Goal: Information Seeking & Learning: Learn about a topic

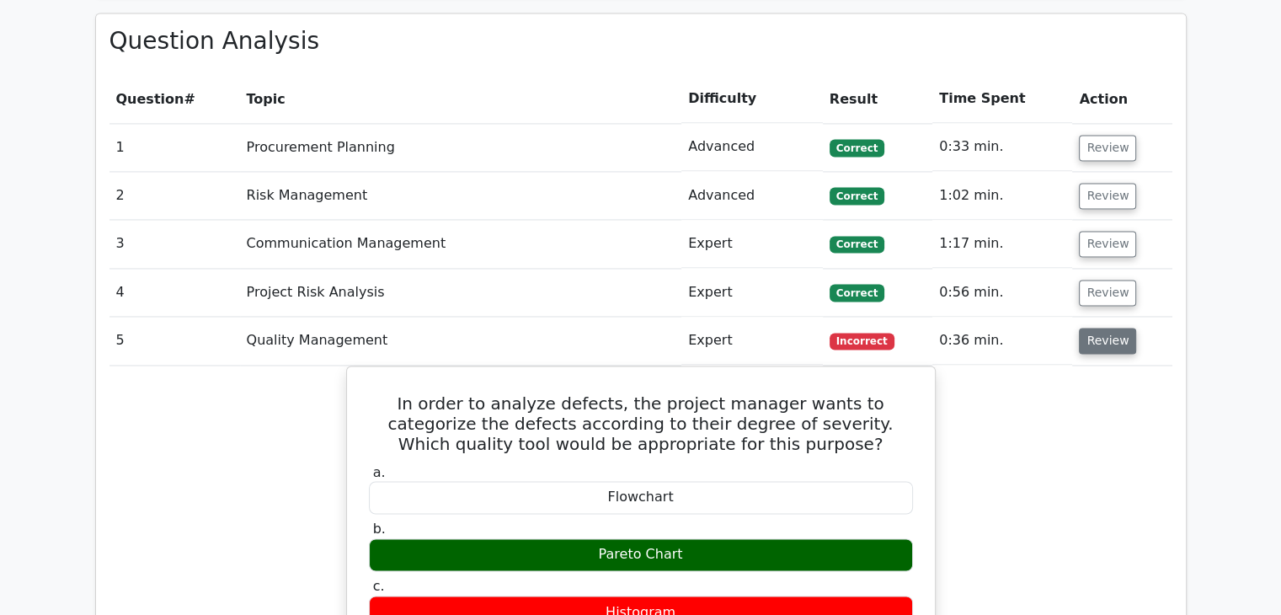
click at [1108, 328] on button "Review" at bounding box center [1107, 341] width 57 height 26
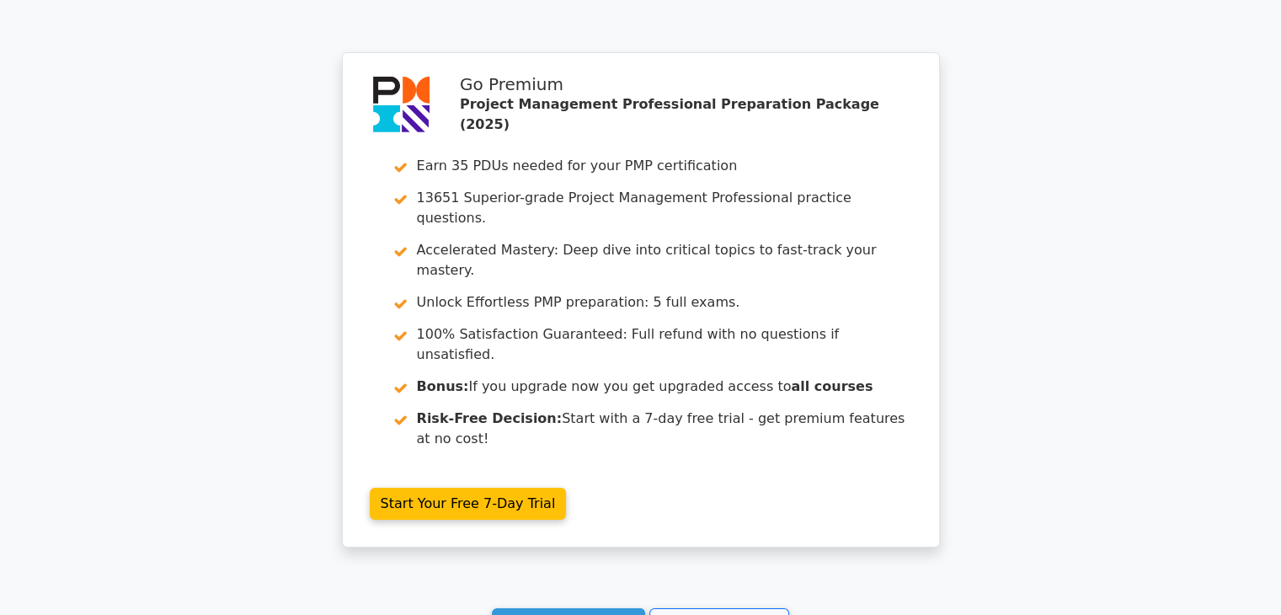
scroll to position [5764, 0]
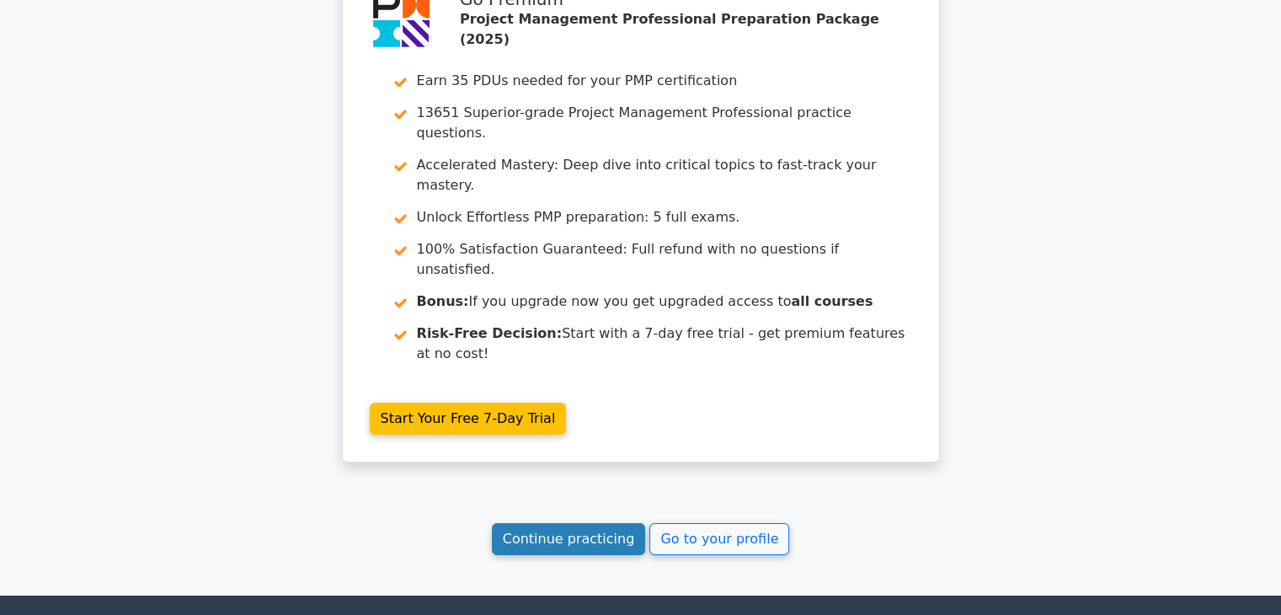
click at [552, 523] on link "Continue practicing" at bounding box center [569, 539] width 154 height 32
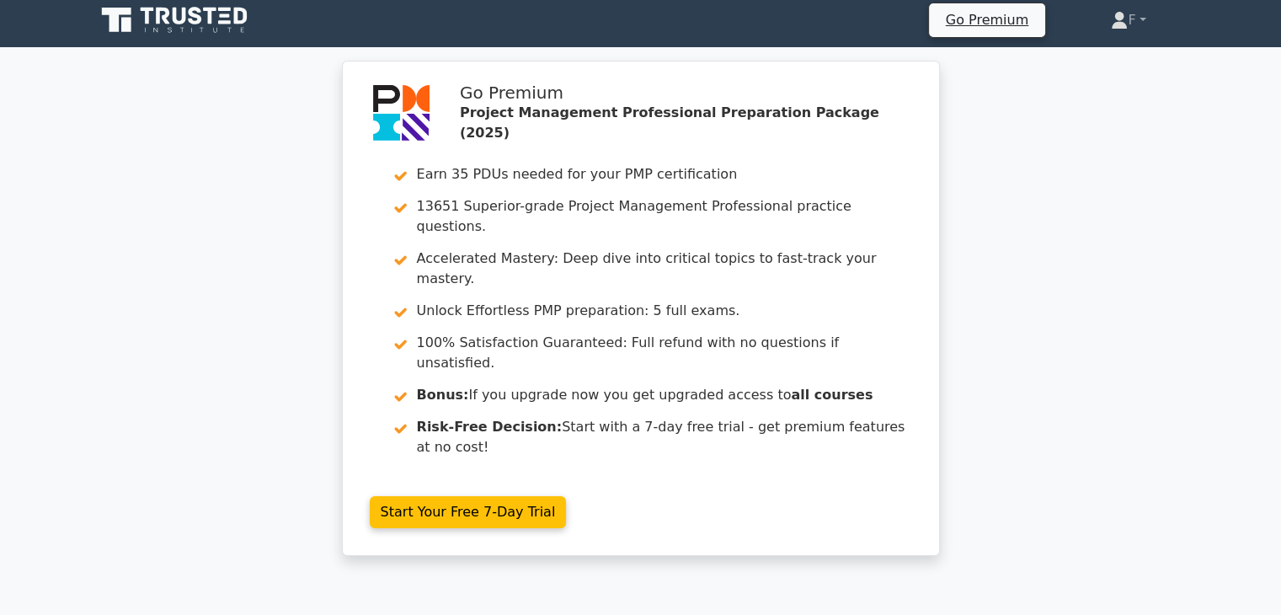
scroll to position [0, 0]
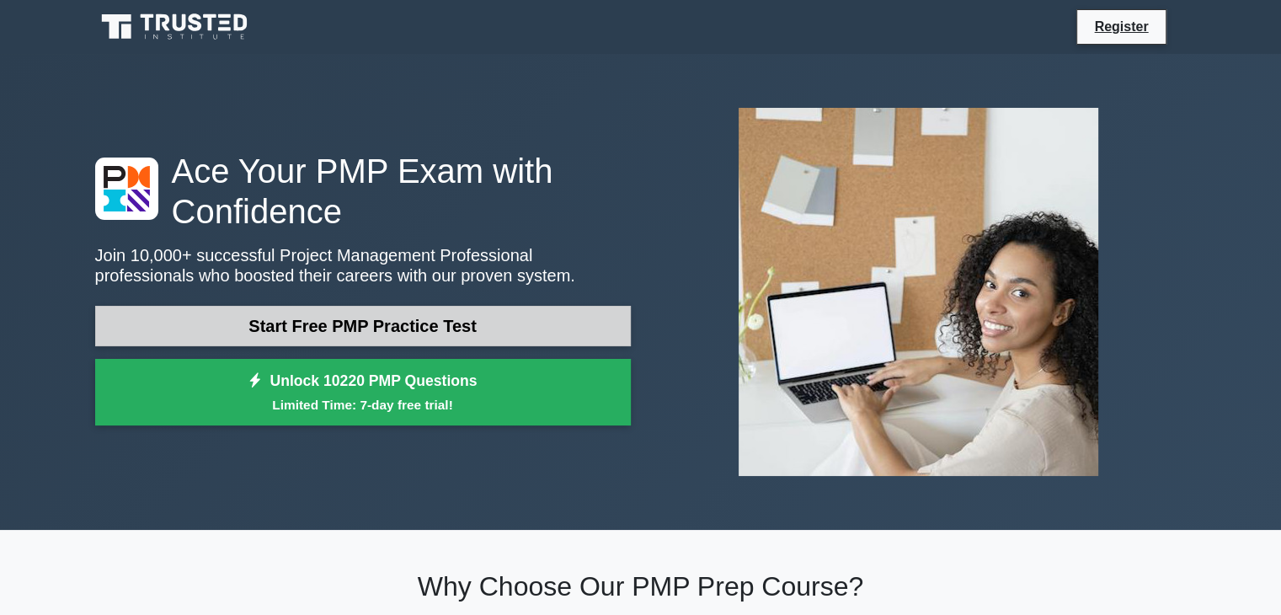
click at [387, 323] on link "Start Free PMP Practice Test" at bounding box center [363, 326] width 536 height 40
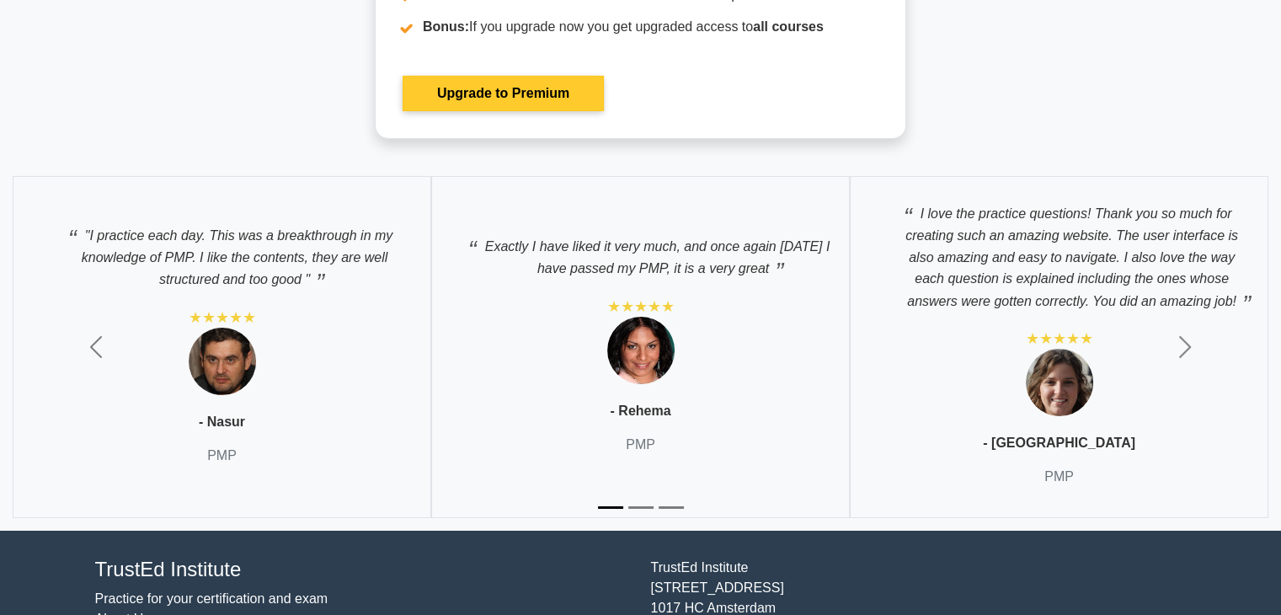
scroll to position [5783, 0]
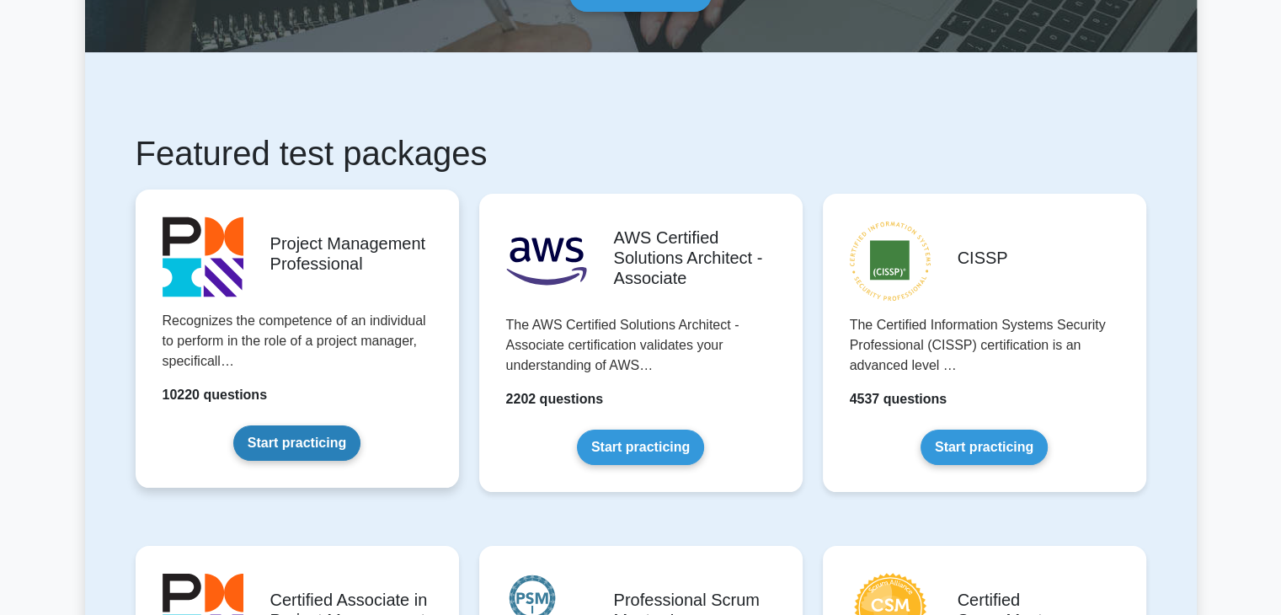
scroll to position [421, 0]
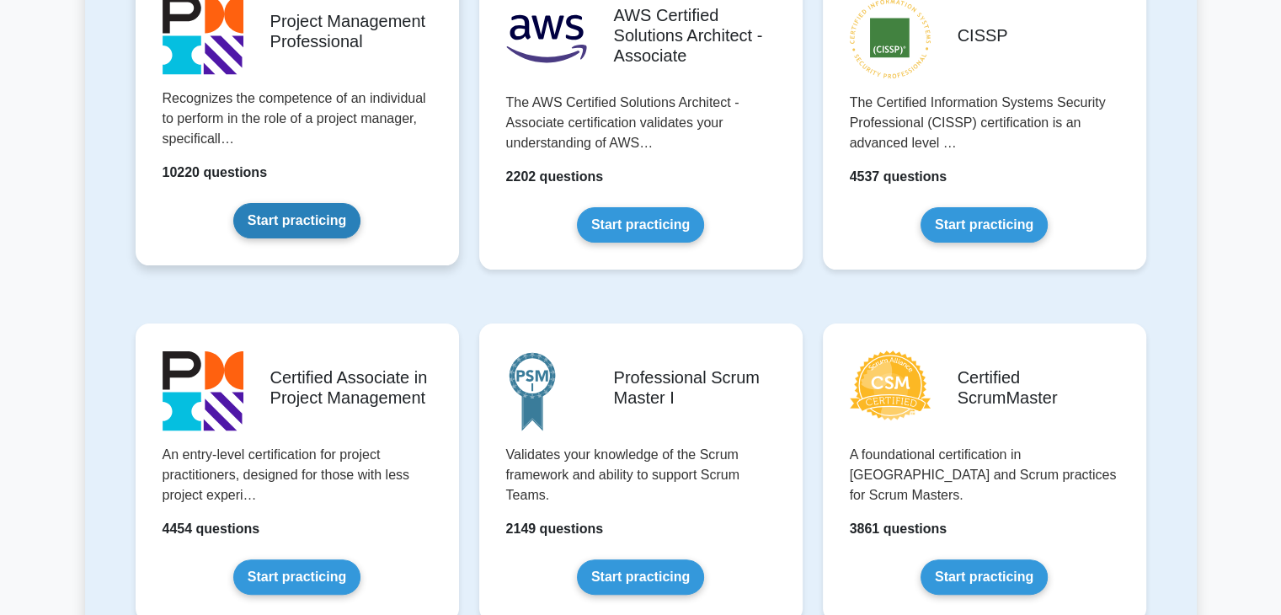
click at [325, 203] on link "Start practicing" at bounding box center [296, 220] width 127 height 35
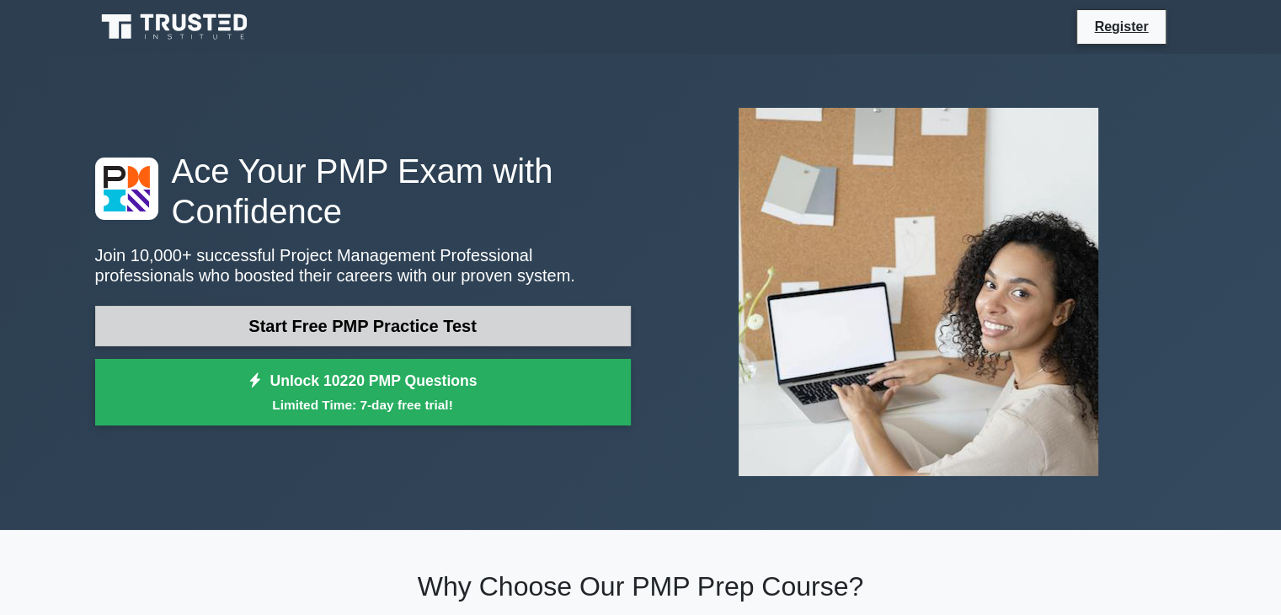
click at [394, 321] on link "Start Free PMP Practice Test" at bounding box center [363, 326] width 536 height 40
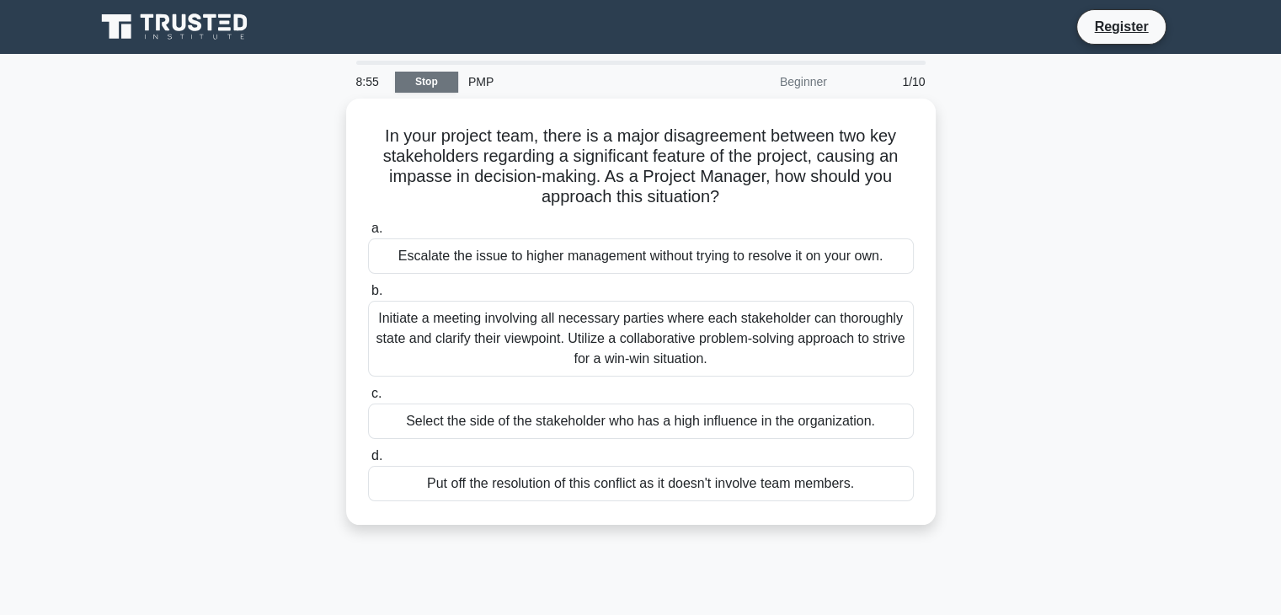
click at [426, 81] on link "Stop" at bounding box center [426, 82] width 63 height 21
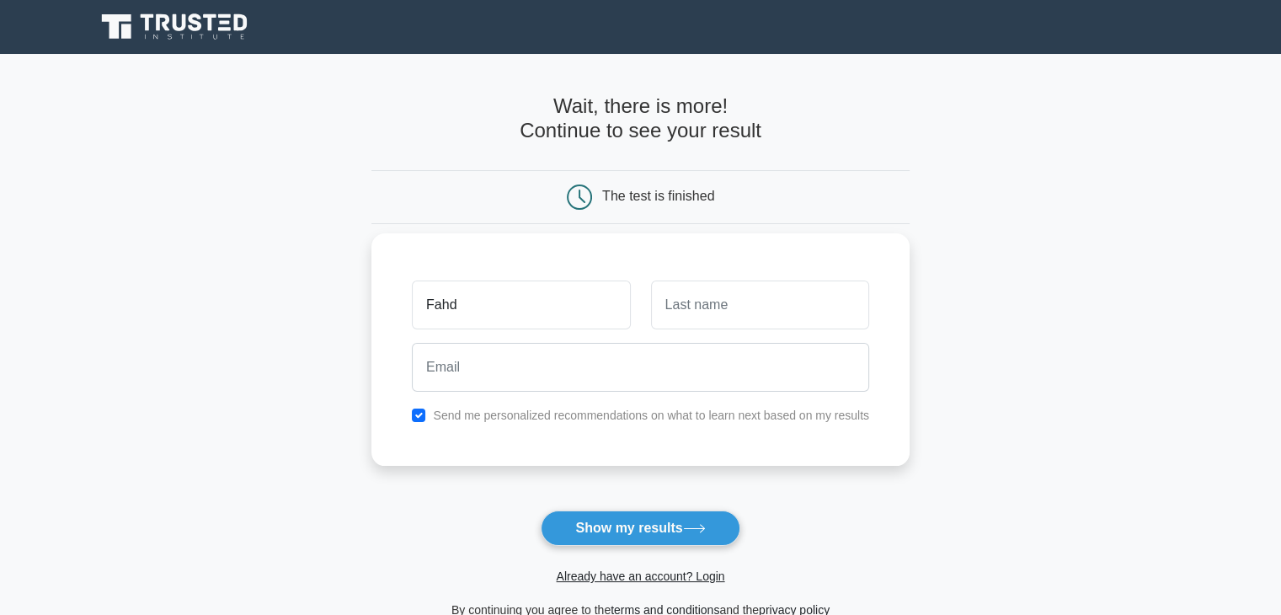
type input "Fahd"
click at [739, 309] on input "text" at bounding box center [760, 304] width 218 height 49
type input "Riaz"
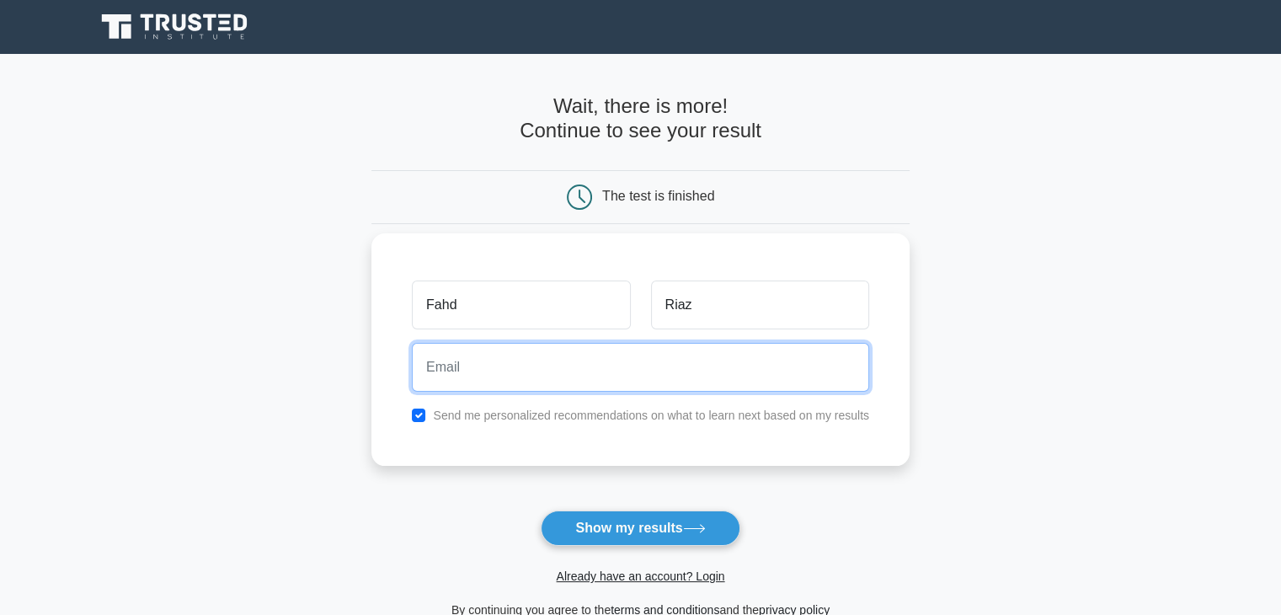
click at [568, 382] on input "email" at bounding box center [640, 367] width 457 height 49
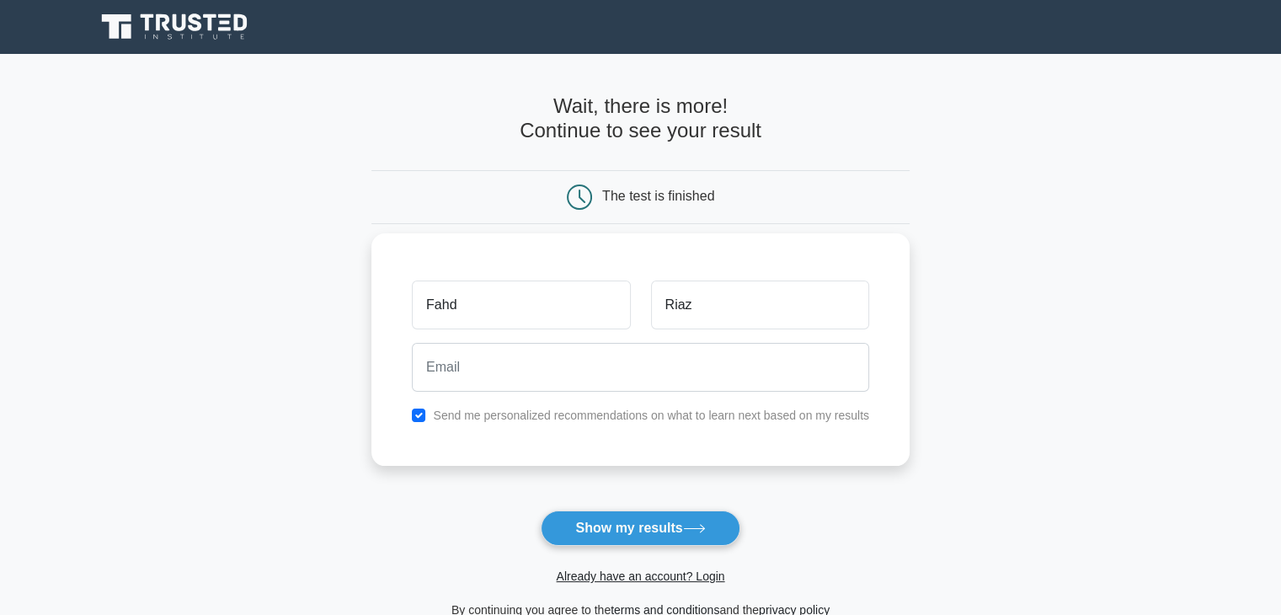
click at [412, 412] on div "Send me personalized recommendations on what to learn next based on my results" at bounding box center [640, 415] width 477 height 20
click at [637, 528] on button "Show my results" at bounding box center [640, 527] width 199 height 35
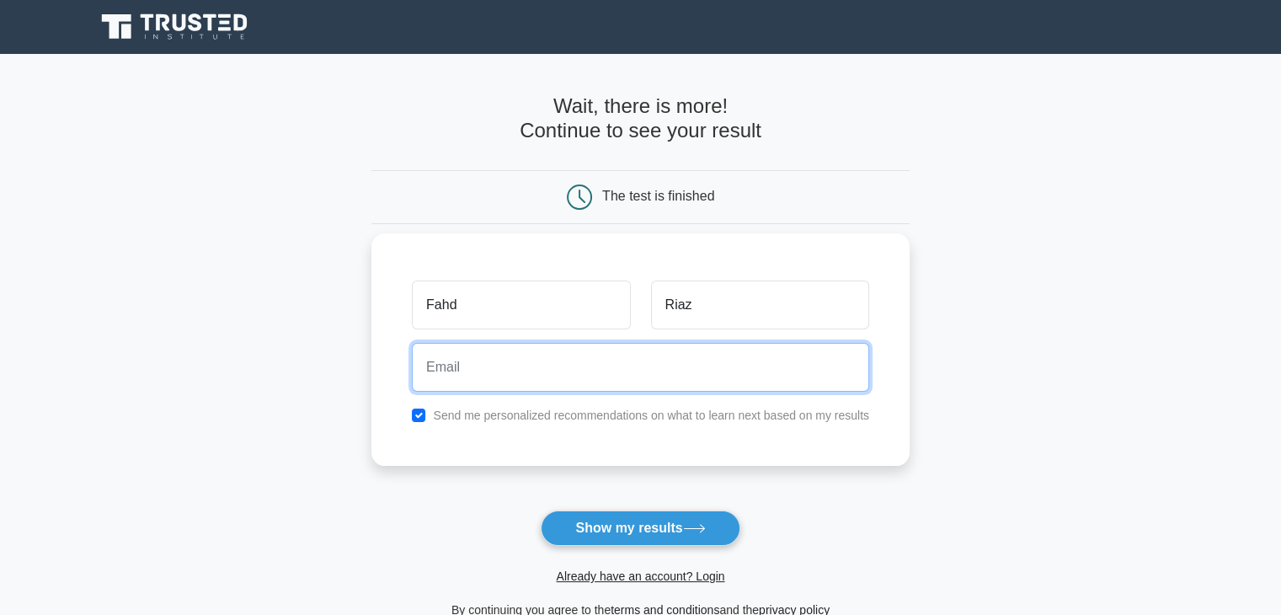
click at [485, 362] on input "email" at bounding box center [640, 367] width 457 height 49
type input "[EMAIL_ADDRESS][DOMAIN_NAME]"
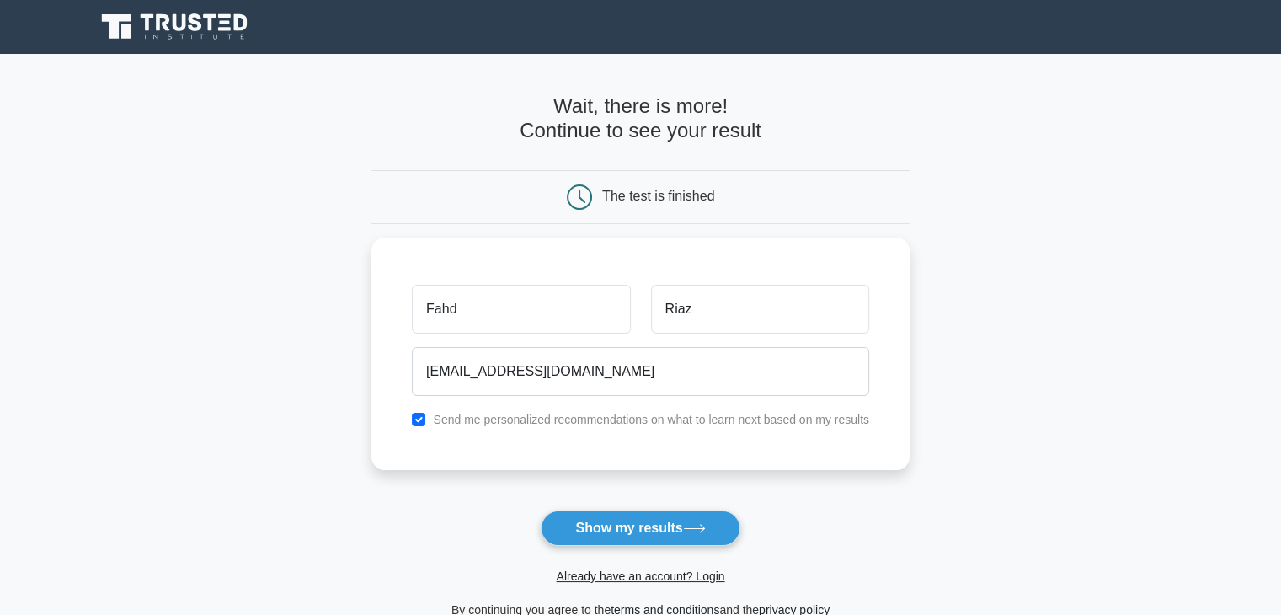
click at [605, 526] on button "Show my results" at bounding box center [640, 527] width 199 height 35
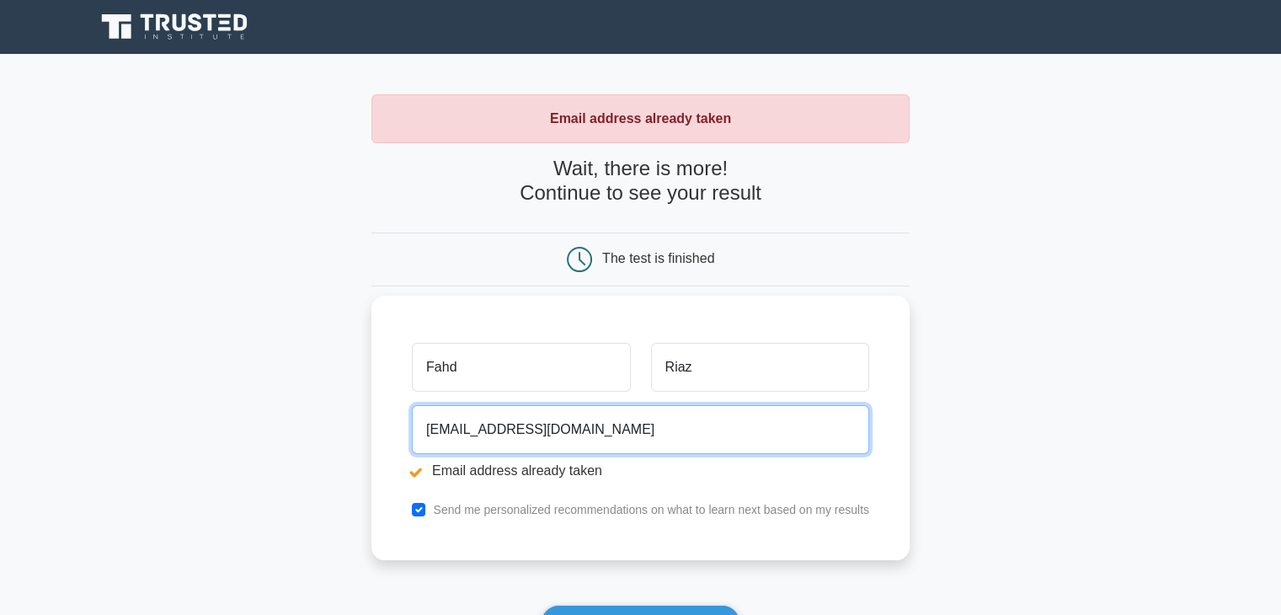
click at [589, 429] on input "[EMAIL_ADDRESS][DOMAIN_NAME]" at bounding box center [640, 429] width 457 height 49
click at [455, 435] on input "[EMAIL_ADDRESS][DOMAIN_NAME]" at bounding box center [640, 429] width 457 height 49
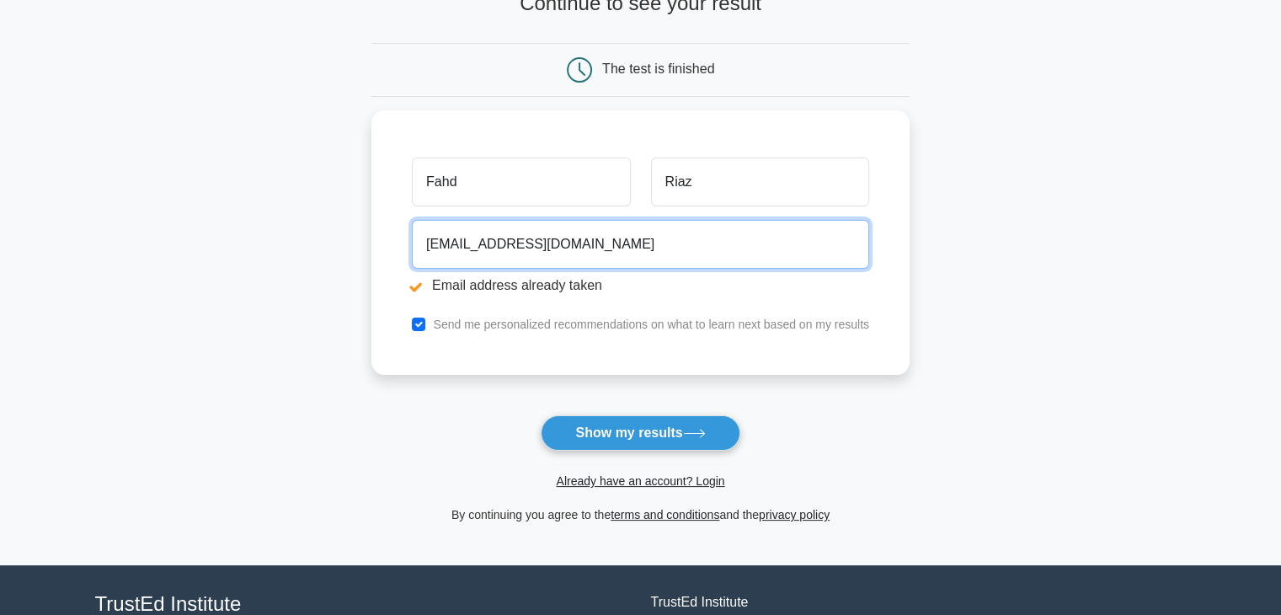
scroll to position [253, 0]
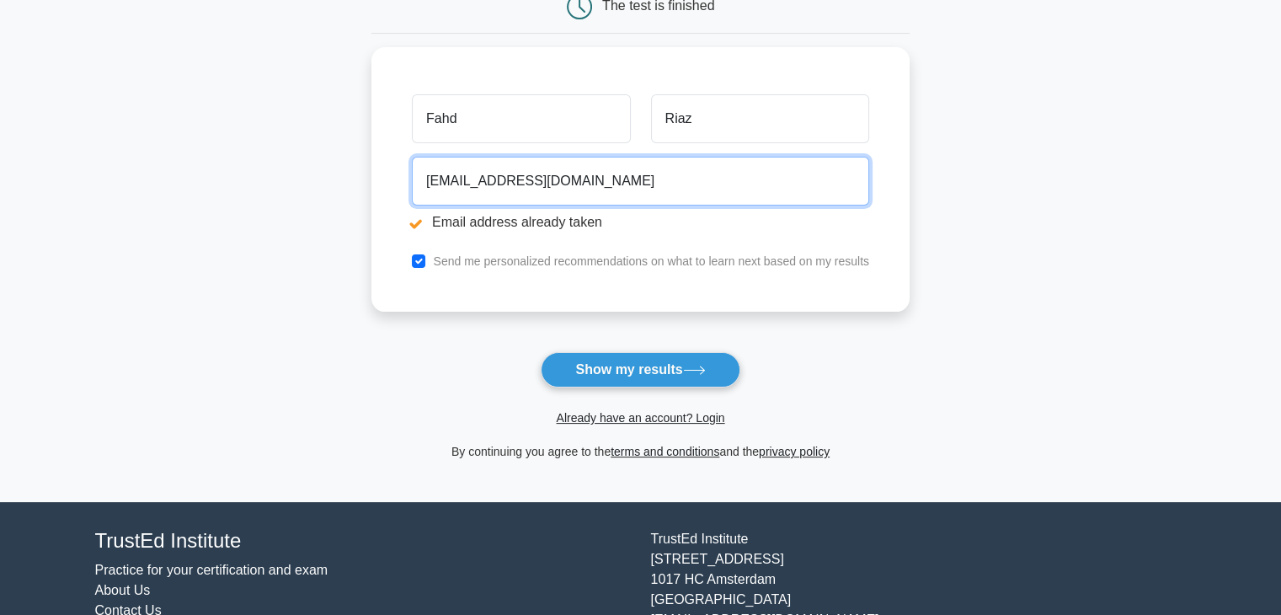
type input "[EMAIL_ADDRESS][DOMAIN_NAME]"
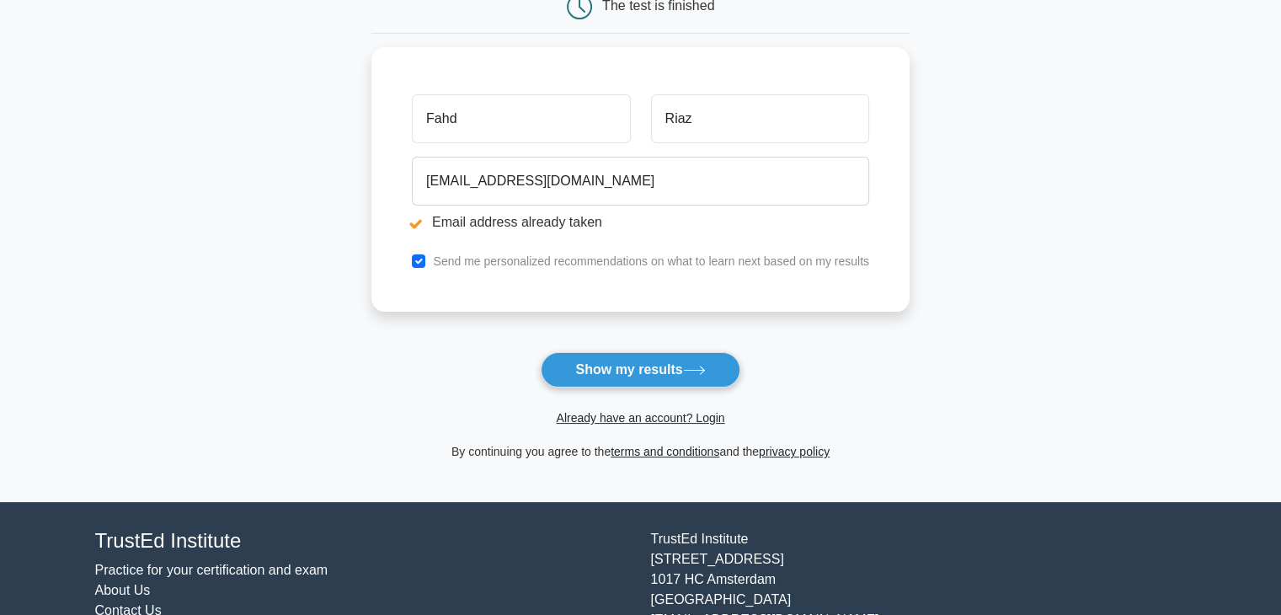
click at [633, 365] on button "Show my results" at bounding box center [640, 369] width 199 height 35
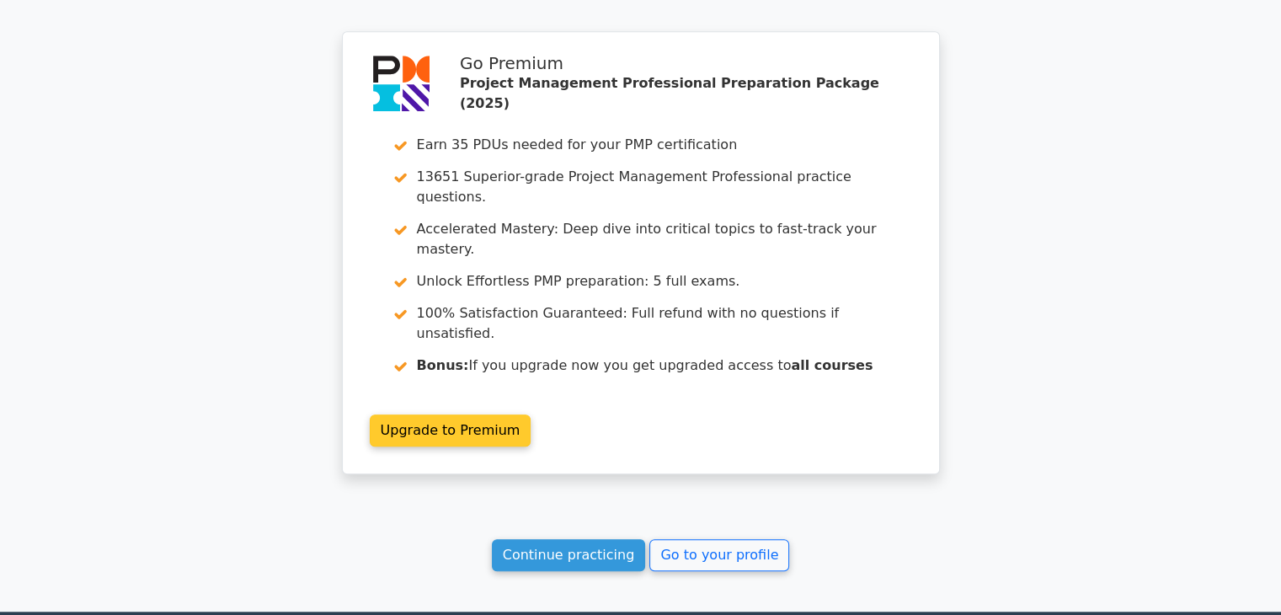
scroll to position [1453, 0]
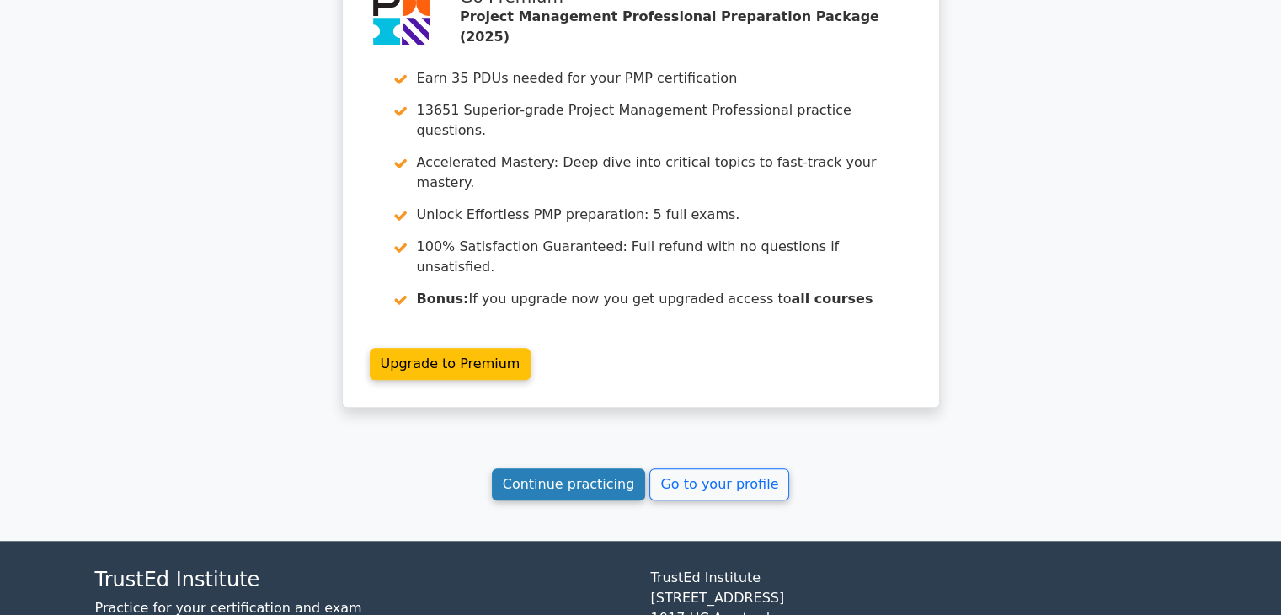
click at [586, 468] on link "Continue practicing" at bounding box center [569, 484] width 154 height 32
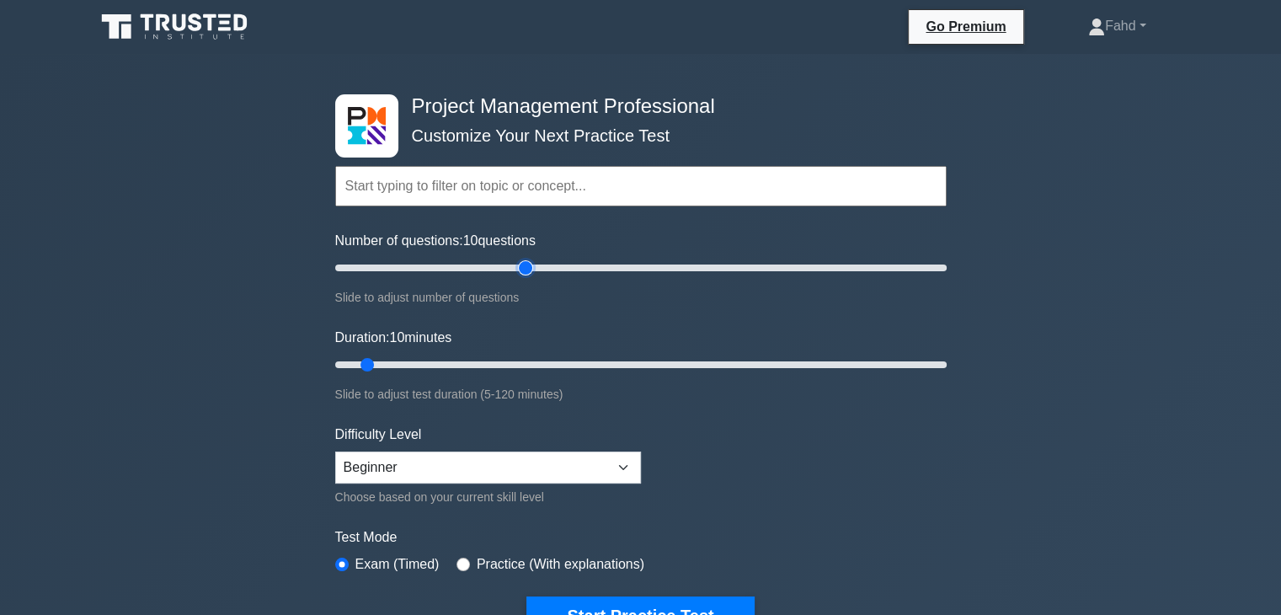
click at [525, 260] on input "Number of questions: 10 questions" at bounding box center [640, 268] width 611 height 20
drag, startPoint x: 525, startPoint y: 260, endPoint x: 515, endPoint y: 260, distance: 10.1
type input "60"
click at [515, 260] on input "Number of questions: 60 questions" at bounding box center [640, 268] width 611 height 20
click at [536, 360] on input "Duration: 10 minutes" at bounding box center [640, 365] width 611 height 20
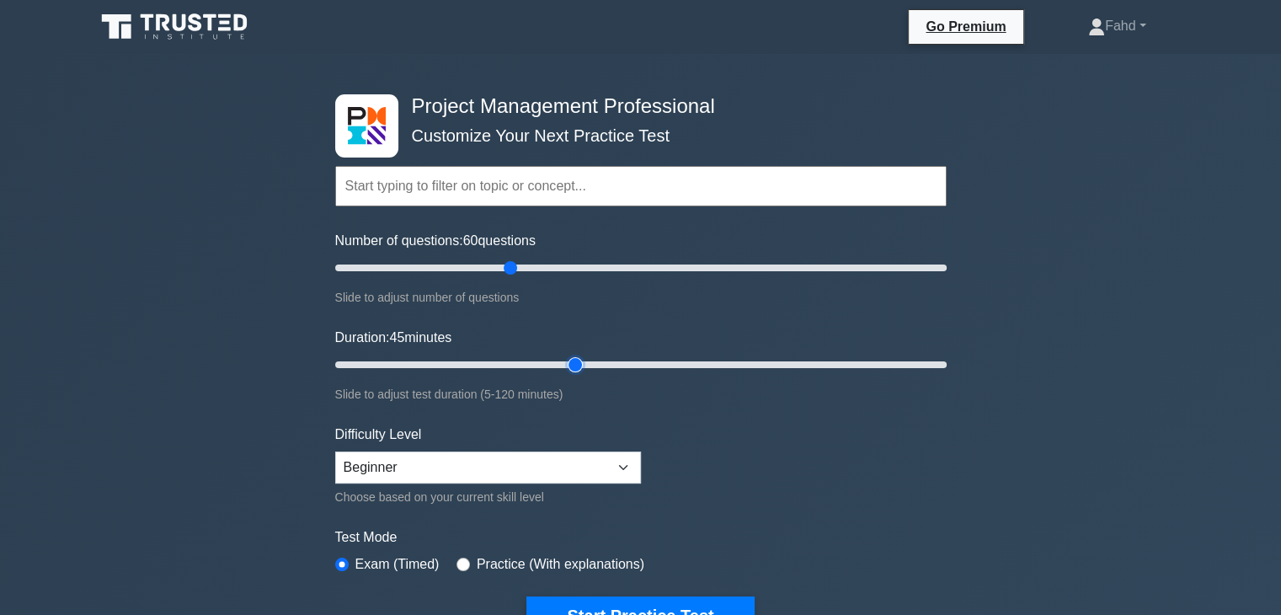
click at [586, 360] on input "Duration: 45 minutes" at bounding box center [640, 365] width 611 height 20
click at [608, 364] on input "Duration: 50 minutes" at bounding box center [640, 365] width 611 height 20
click at [623, 366] on input "Duration: 55 minutes" at bounding box center [640, 365] width 611 height 20
click at [643, 367] on input "Duration: 60 minutes" at bounding box center [640, 365] width 611 height 20
click at [660, 365] on input "Duration: 65 minutes" at bounding box center [640, 365] width 611 height 20
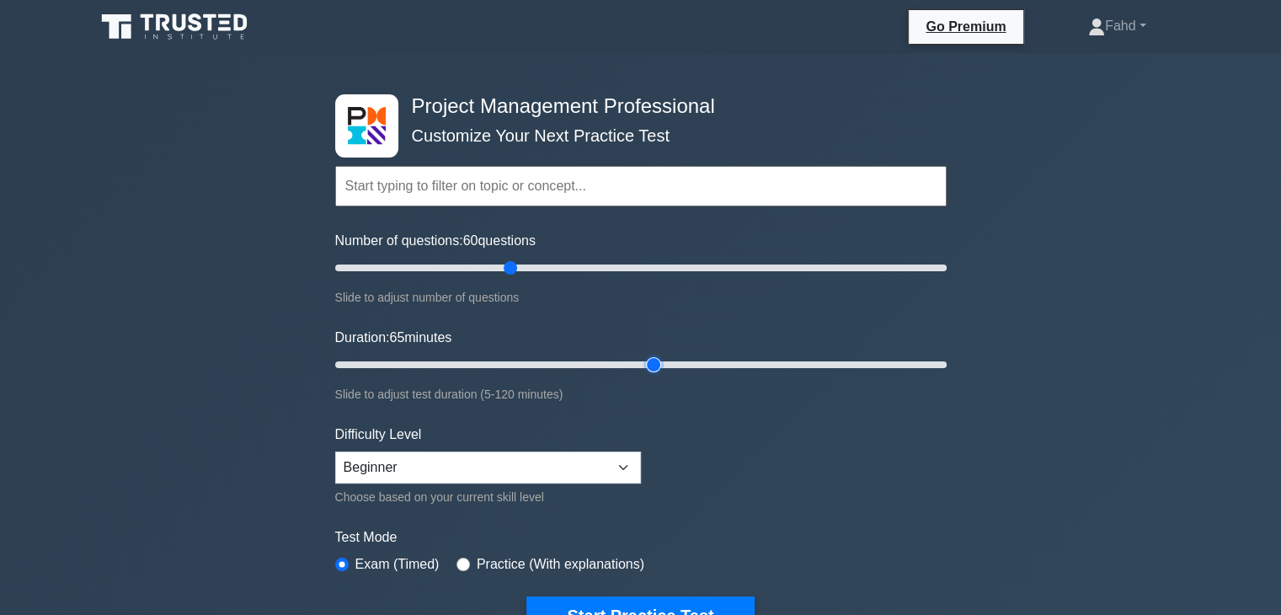
click at [666, 365] on input "Duration: 65 minutes" at bounding box center [640, 365] width 611 height 20
type input "70"
click at [674, 365] on input "Duration: 70 minutes" at bounding box center [640, 365] width 611 height 20
click at [626, 463] on select "Beginner Intermediate Expert" at bounding box center [488, 467] width 306 height 32
select select "expert"
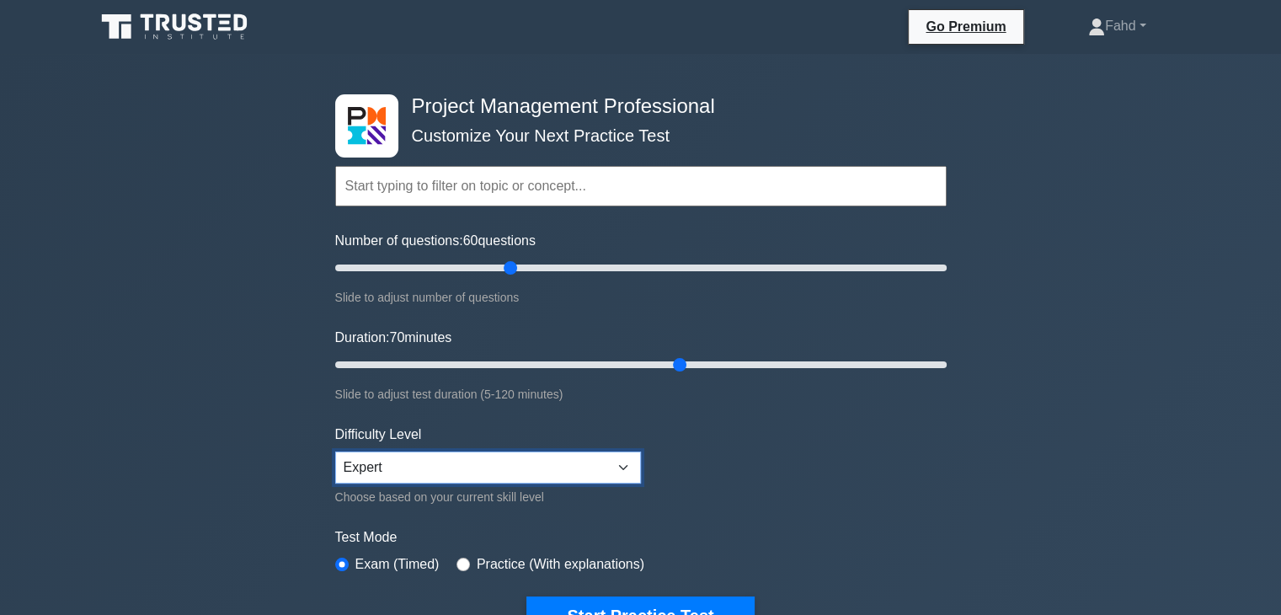
click at [335, 451] on select "Beginner Intermediate Expert" at bounding box center [488, 467] width 306 height 32
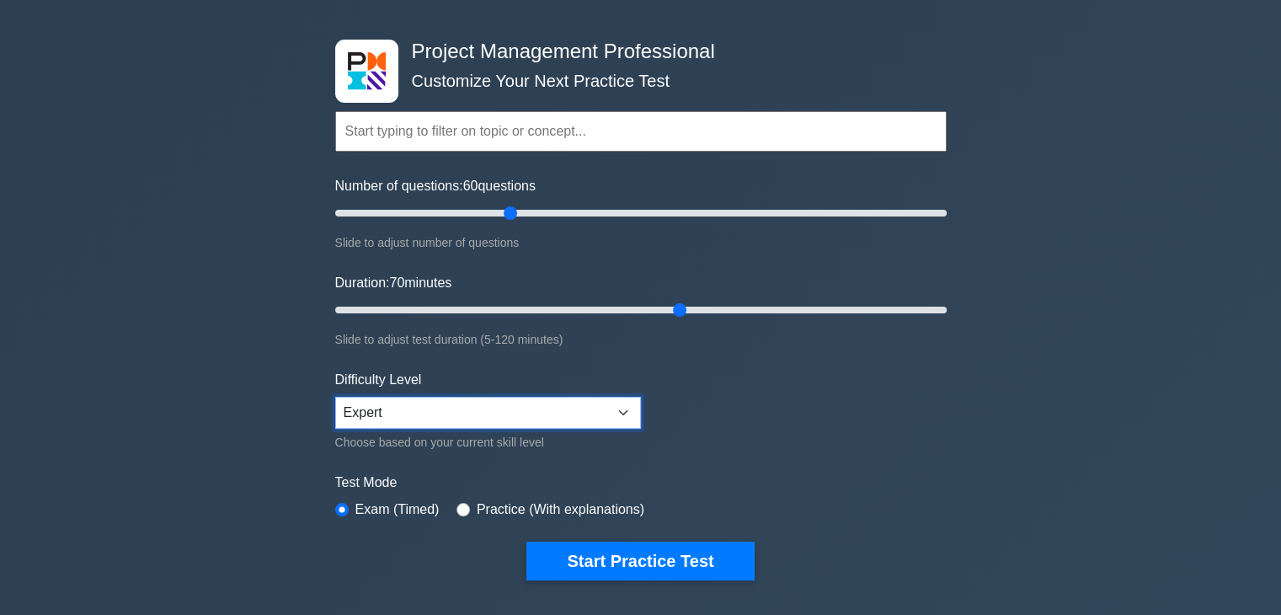
scroll to position [84, 0]
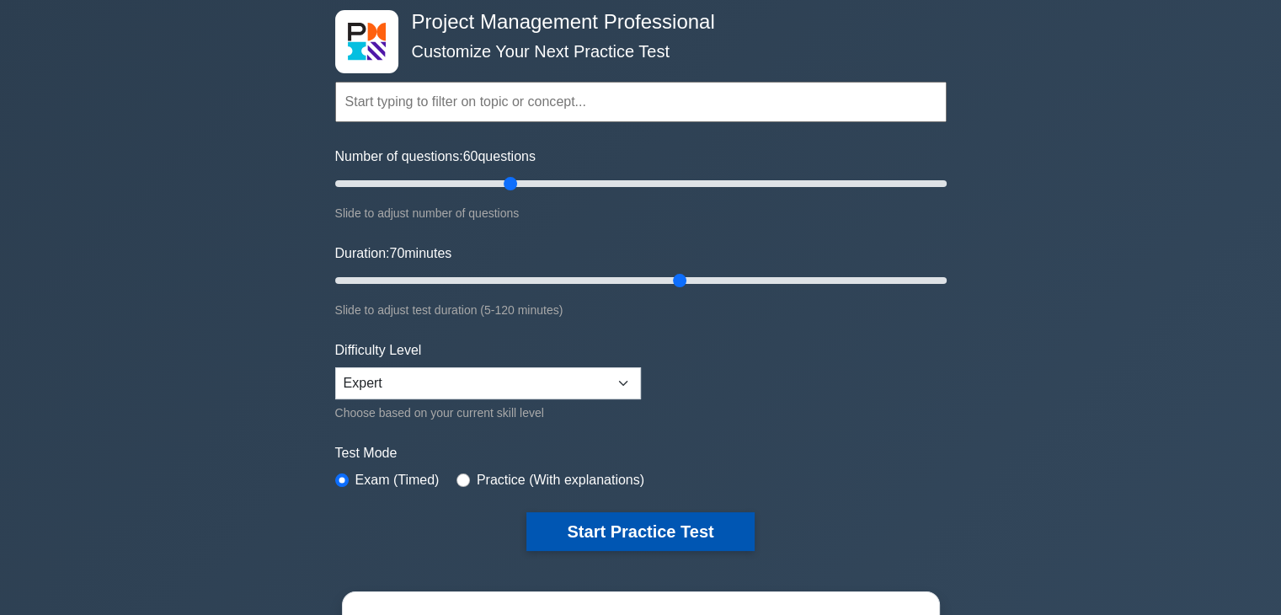
click at [681, 530] on button "Start Practice Test" at bounding box center [639, 531] width 227 height 39
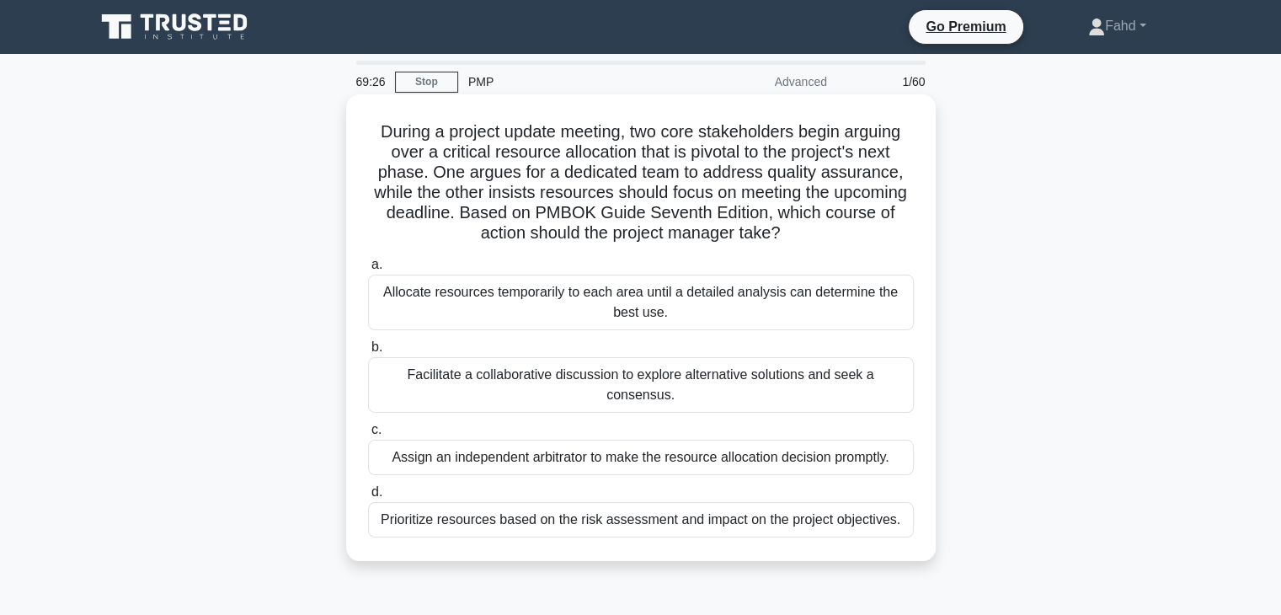
click at [549, 374] on div "Facilitate a collaborative discussion to explore alternative solutions and seek…" at bounding box center [641, 385] width 546 height 56
click at [368, 353] on input "b. Facilitate a collaborative discussion to explore alternative solutions and s…" at bounding box center [368, 347] width 0 height 11
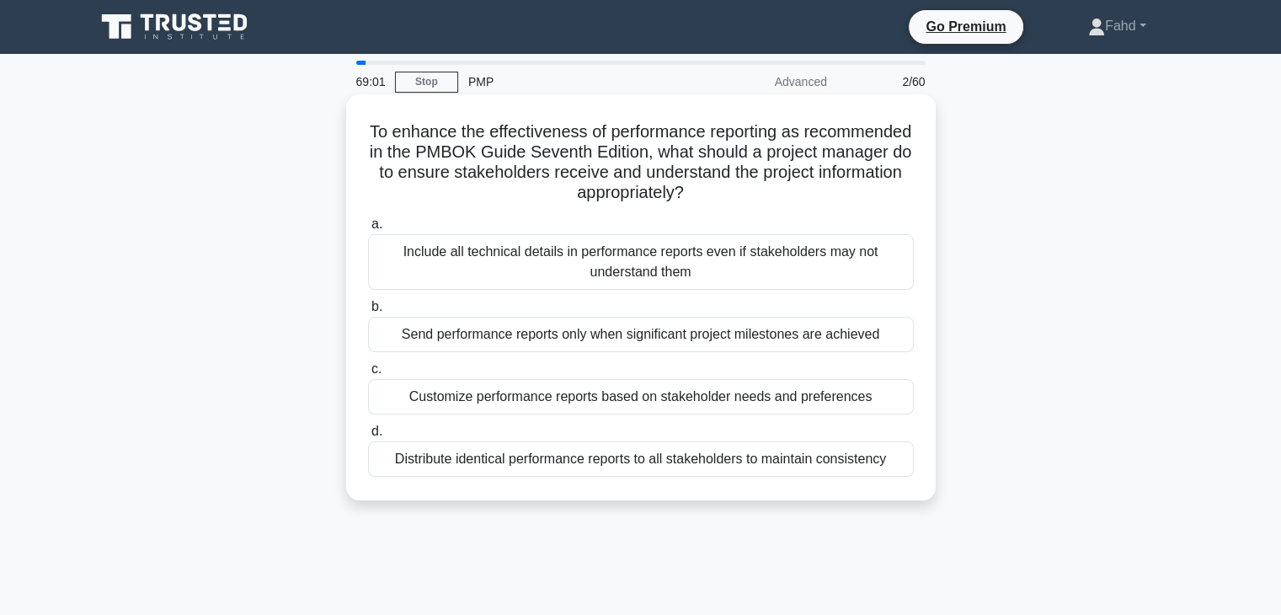
drag, startPoint x: 542, startPoint y: 179, endPoint x: 767, endPoint y: 224, distance: 229.2
click at [808, 184] on h5 "To enhance the effectiveness of performance reporting as recommended in the PMB…" at bounding box center [640, 162] width 549 height 83
click at [552, 396] on div "Customize performance reports based on stakeholder needs and preferences" at bounding box center [641, 396] width 546 height 35
click at [368, 375] on input "c. Customize performance reports based on stakeholder needs and preferences" at bounding box center [368, 369] width 0 height 11
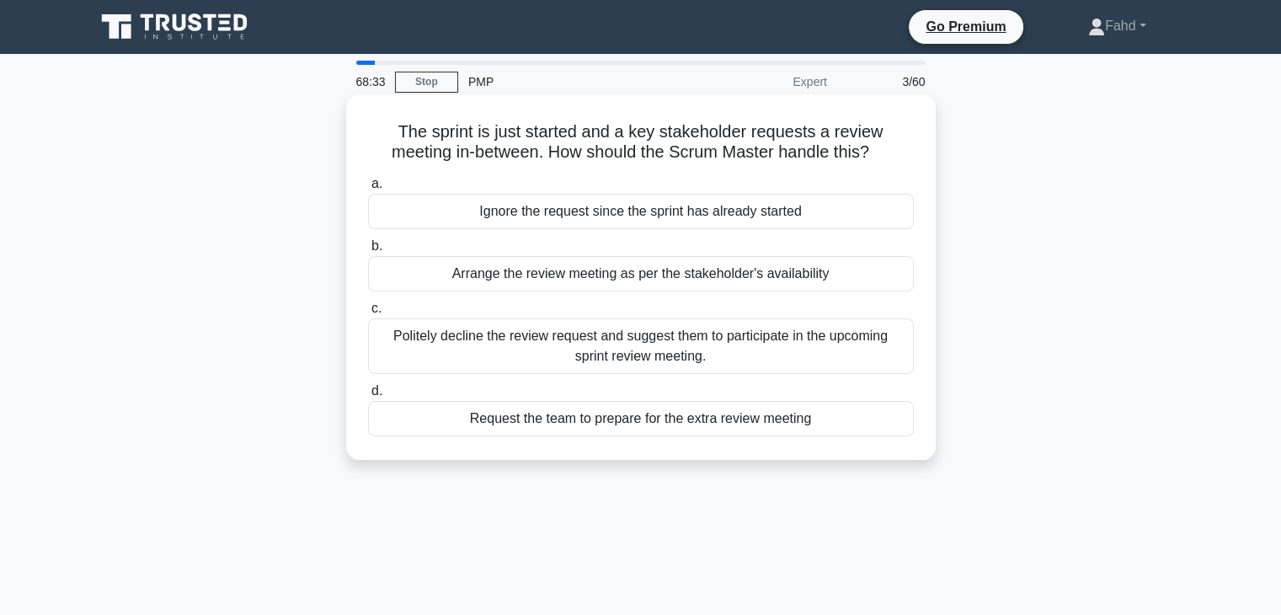
click at [610, 344] on div "Politely decline the review request and suggest them to participate in the upco…" at bounding box center [641, 346] width 546 height 56
click at [368, 314] on input "c. Politely decline the review request and suggest them to participate in the u…" at bounding box center [368, 308] width 0 height 11
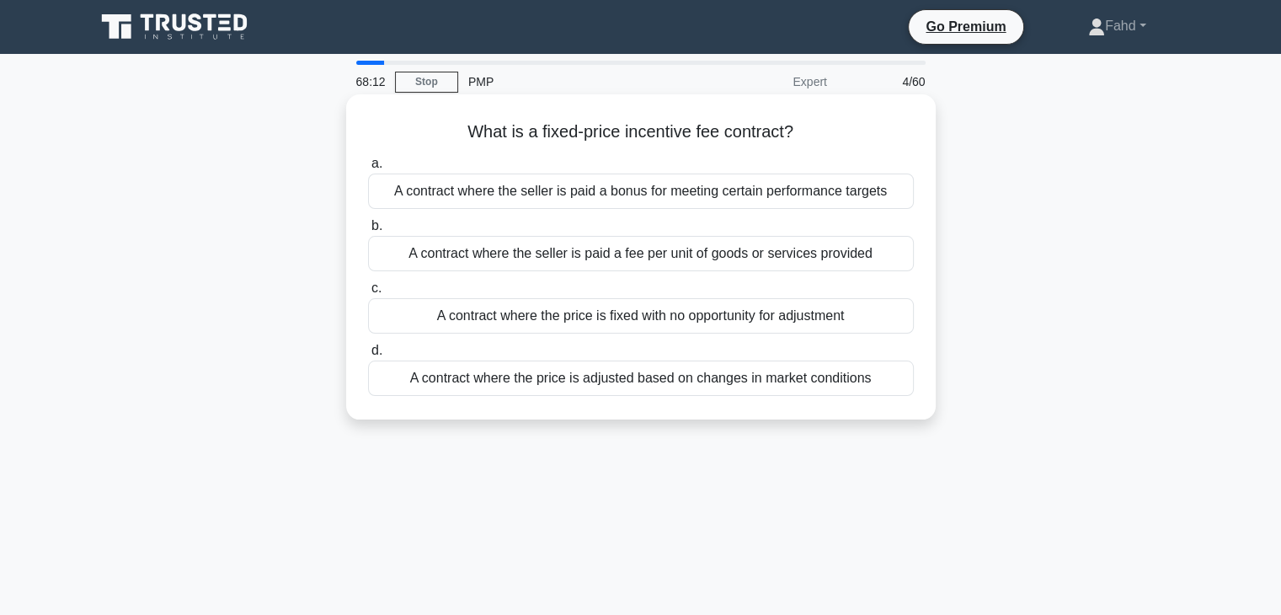
click at [620, 189] on div "A contract where the seller is paid a bonus for meeting certain performance tar…" at bounding box center [641, 190] width 546 height 35
click at [368, 169] on input "a. A contract where the seller is paid a bonus for meeting certain performance …" at bounding box center [368, 163] width 0 height 11
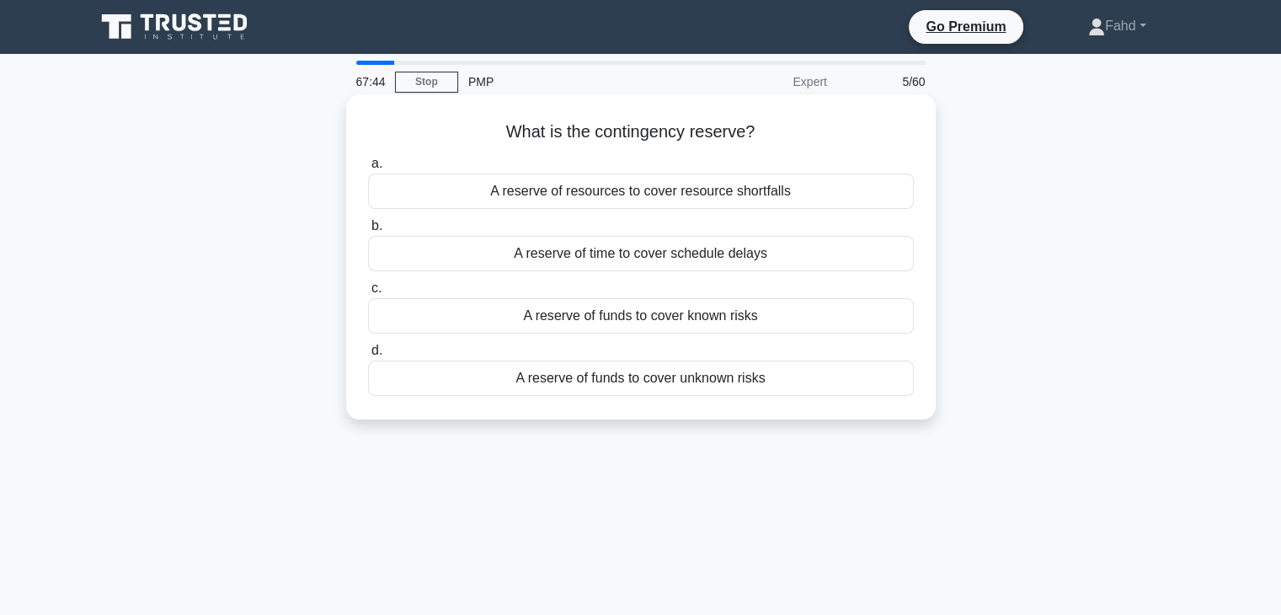
click at [573, 314] on div "A reserve of funds to cover known risks" at bounding box center [641, 315] width 546 height 35
click at [368, 294] on input "c. A reserve of funds to cover known risks" at bounding box center [368, 288] width 0 height 11
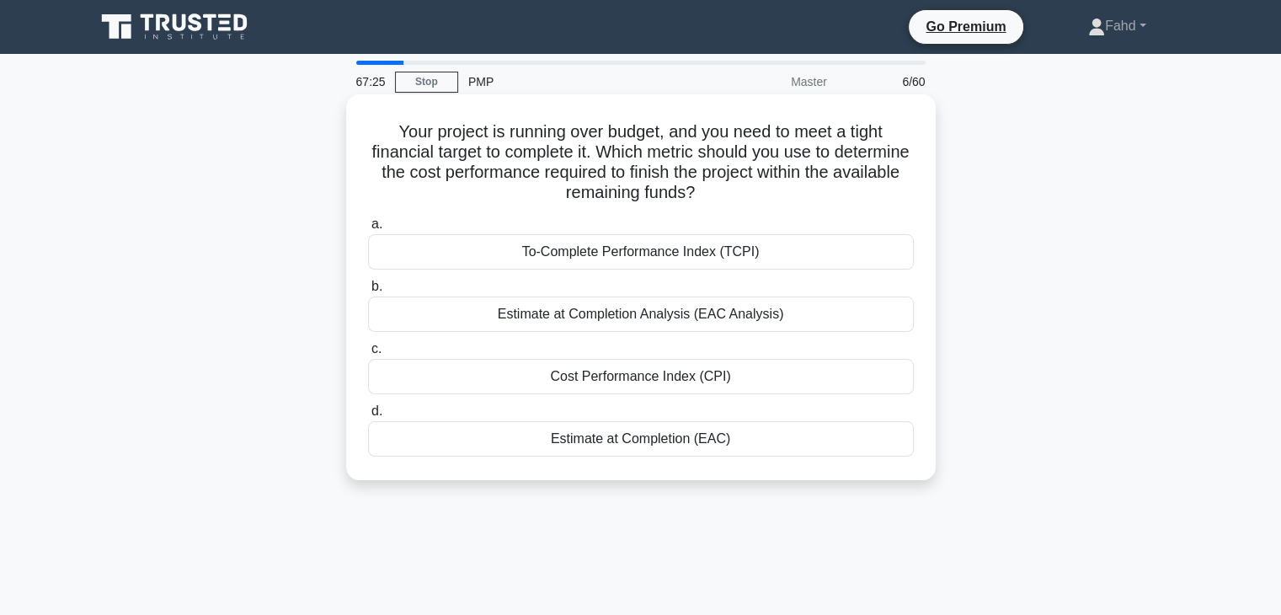
click at [677, 253] on div "To-Complete Performance Index (TCPI)" at bounding box center [641, 251] width 546 height 35
click at [368, 230] on input "a. To-Complete Performance Index (TCPI)" at bounding box center [368, 224] width 0 height 11
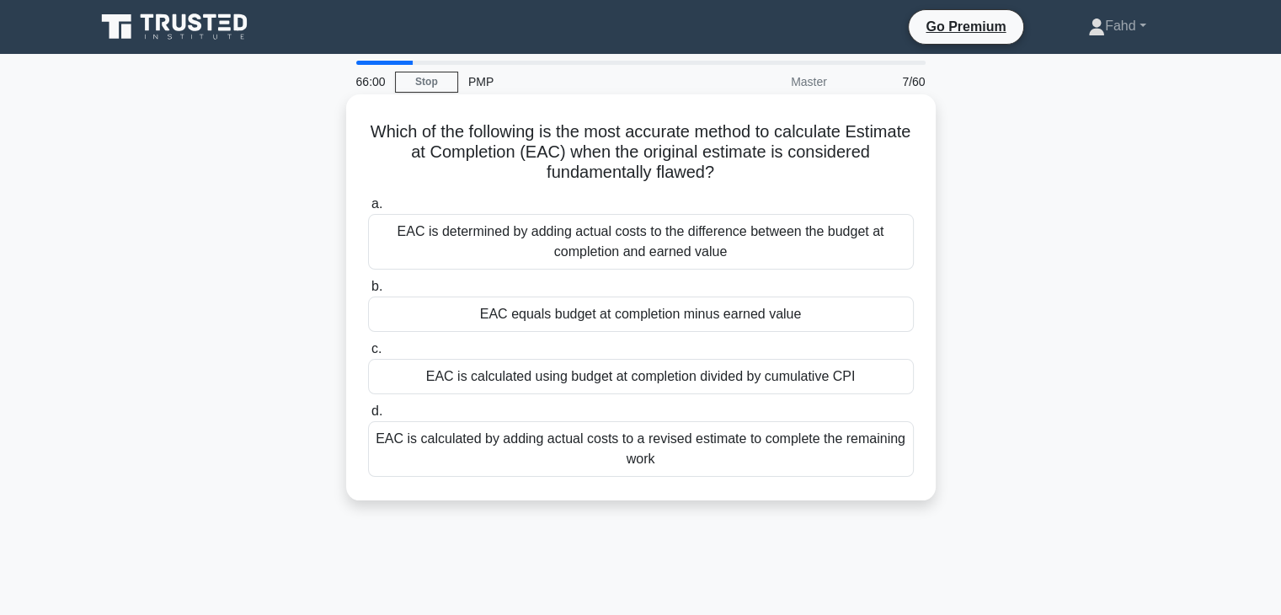
click at [622, 449] on div "EAC is calculated by adding actual costs to a revised estimate to complete the …" at bounding box center [641, 449] width 546 height 56
click at [368, 417] on input "d. EAC is calculated by adding actual costs to a revised estimate to complete t…" at bounding box center [368, 411] width 0 height 11
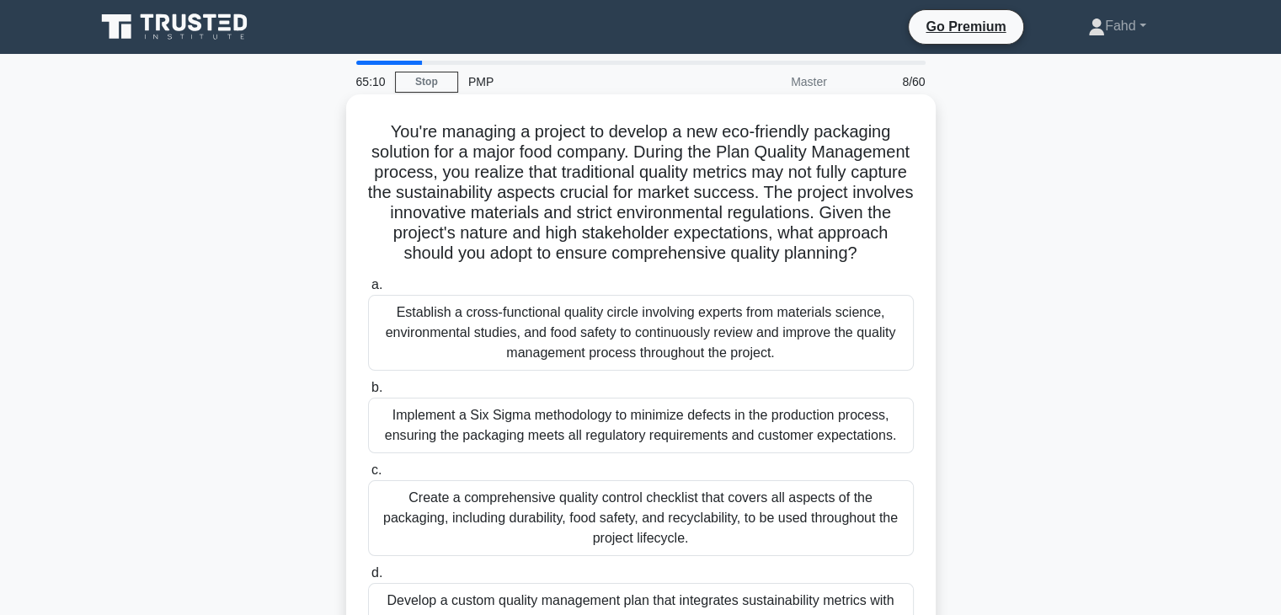
scroll to position [84, 0]
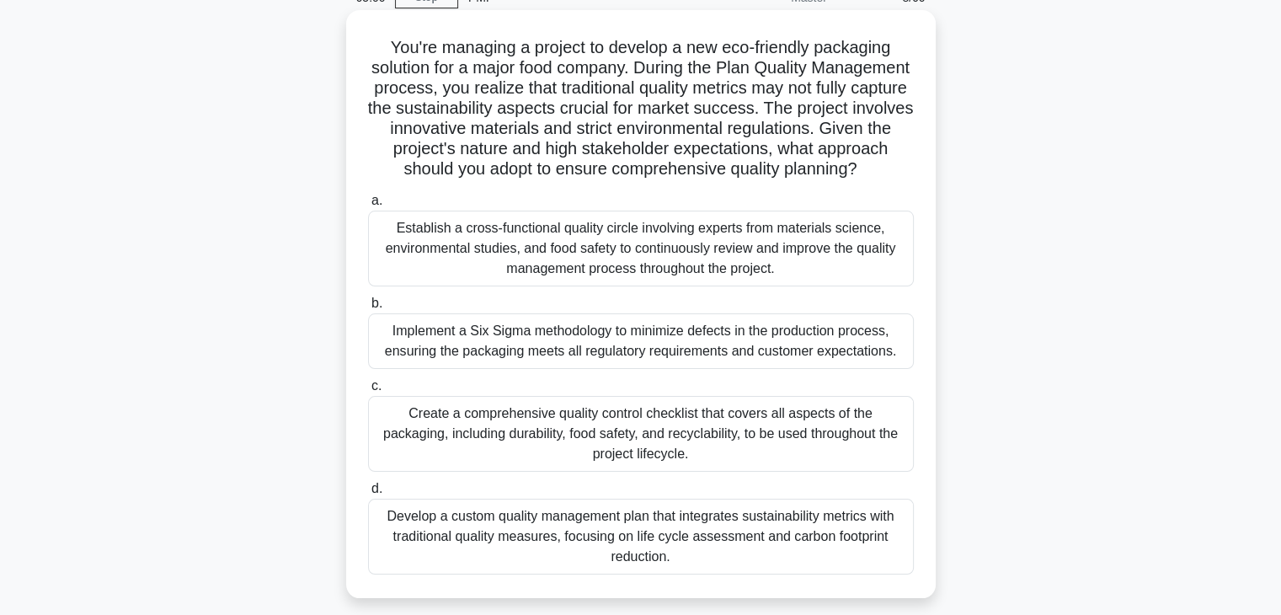
drag, startPoint x: 451, startPoint y: 540, endPoint x: 601, endPoint y: 555, distance: 150.6
click at [584, 551] on div "Develop a custom quality management plan that integrates sustainability metrics…" at bounding box center [641, 536] width 546 height 76
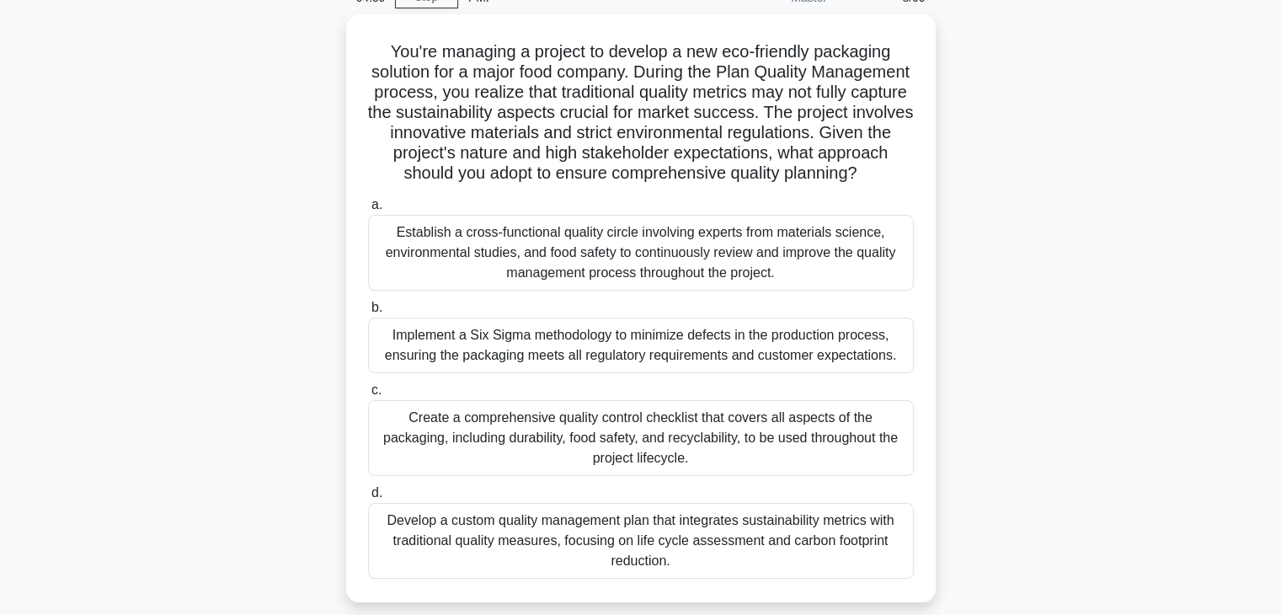
click at [1024, 438] on div "You're managing a project to develop a new eco-friendly packaging solution for …" at bounding box center [641, 318] width 1112 height 608
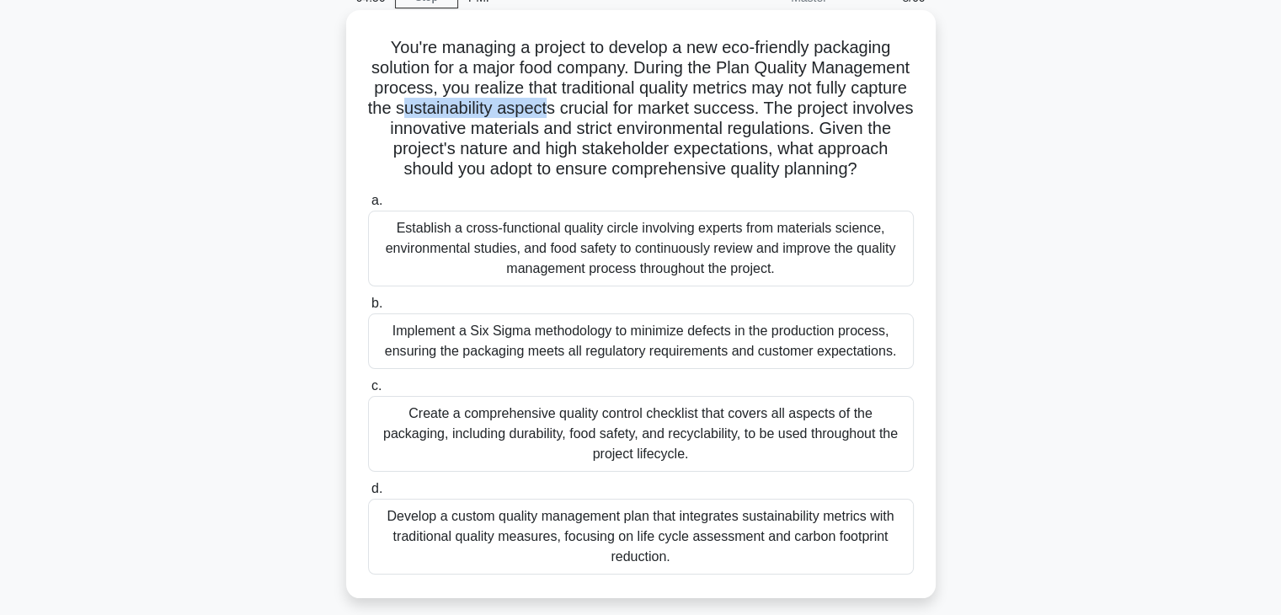
drag, startPoint x: 541, startPoint y: 115, endPoint x: 691, endPoint y: 112, distance: 149.9
click at [690, 108] on h5 "You're managing a project to develop a new eco-friendly packaging solution for …" at bounding box center [640, 108] width 549 height 143
drag, startPoint x: 751, startPoint y: 132, endPoint x: 798, endPoint y: 136, distance: 47.3
click at [798, 136] on h5 "You're managing a project to develop a new eco-friendly packaging solution for …" at bounding box center [640, 108] width 549 height 143
click at [577, 554] on div "Develop a custom quality management plan that integrates sustainability metrics…" at bounding box center [641, 536] width 546 height 76
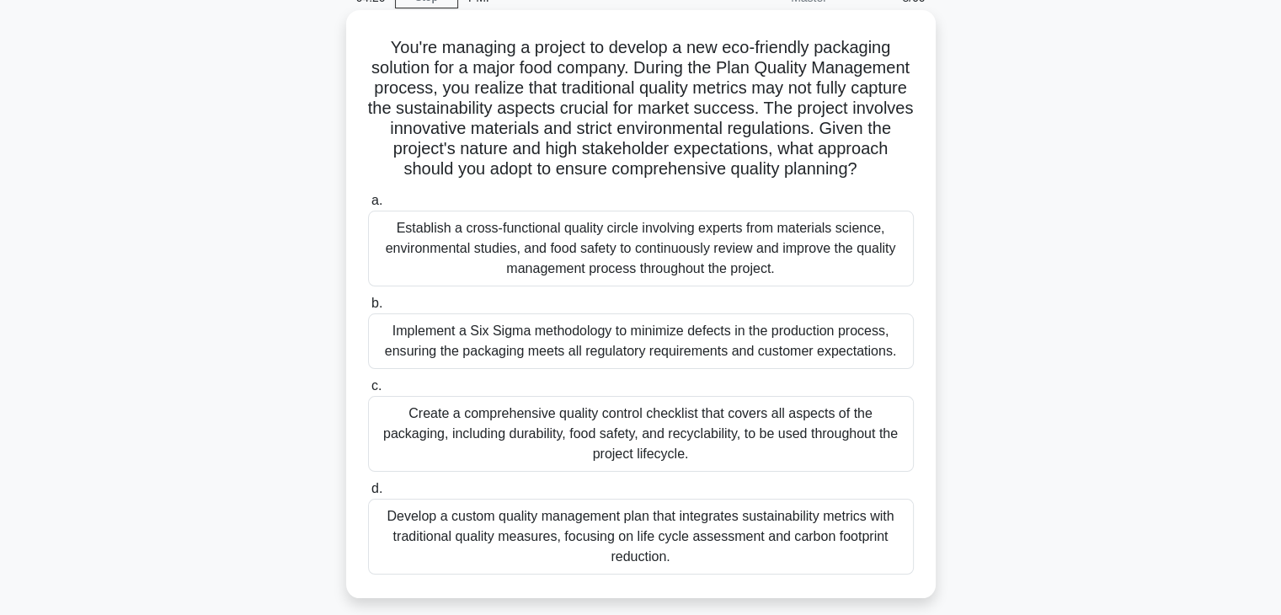
click at [368, 494] on input "d. Develop a custom quality management plan that integrates sustainability metr…" at bounding box center [368, 488] width 0 height 11
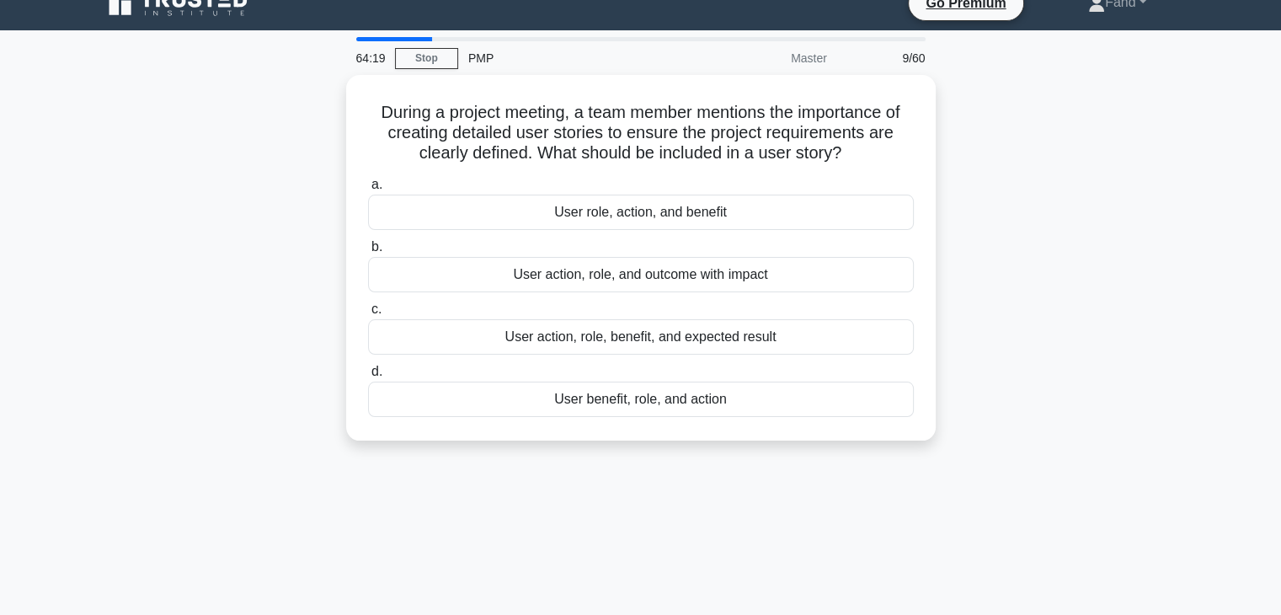
scroll to position [0, 0]
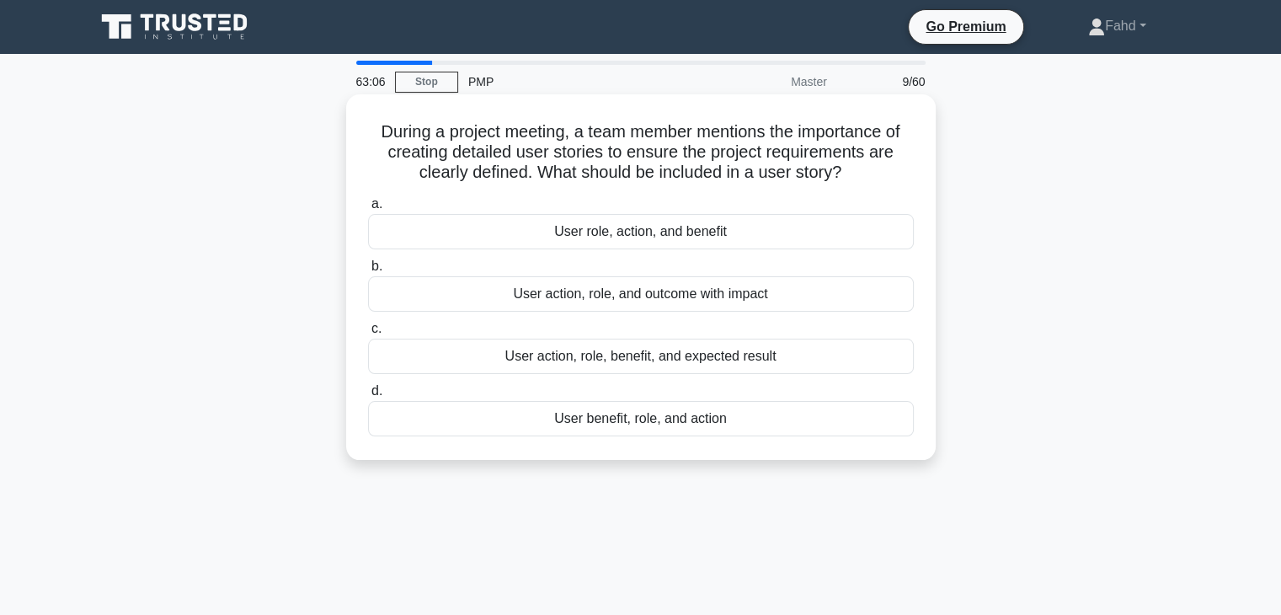
click at [610, 228] on div "User role, action, and benefit" at bounding box center [641, 231] width 546 height 35
click at [368, 210] on input "a. User role, action, and benefit" at bounding box center [368, 204] width 0 height 11
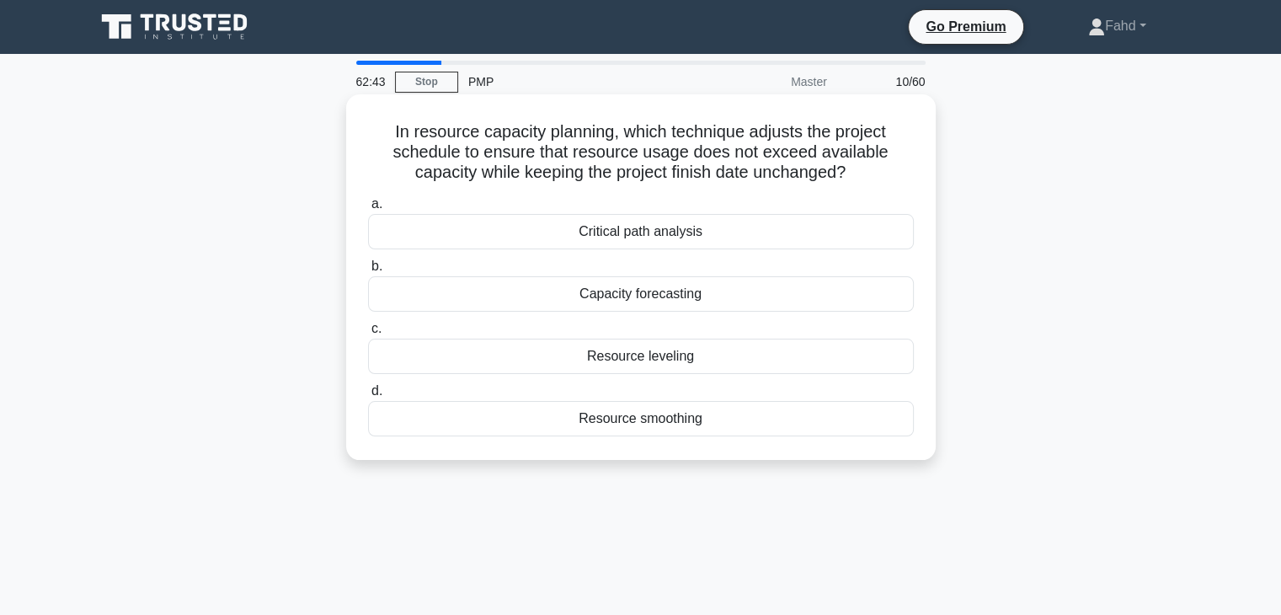
click at [664, 421] on div "Resource smoothing" at bounding box center [641, 418] width 546 height 35
click at [368, 397] on input "d. Resource smoothing" at bounding box center [368, 391] width 0 height 11
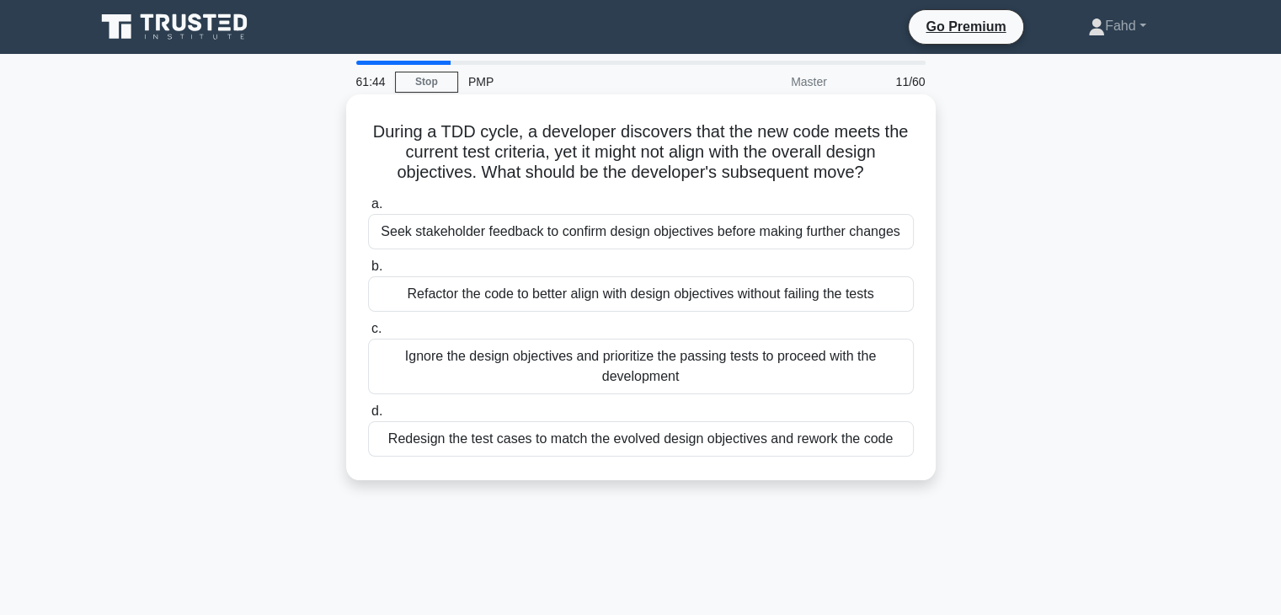
click at [774, 295] on div "Refactor the code to better align with design objectives without failing the te…" at bounding box center [641, 293] width 546 height 35
click at [368, 272] on input "b. Refactor the code to better align with design objectives without failing the…" at bounding box center [368, 266] width 0 height 11
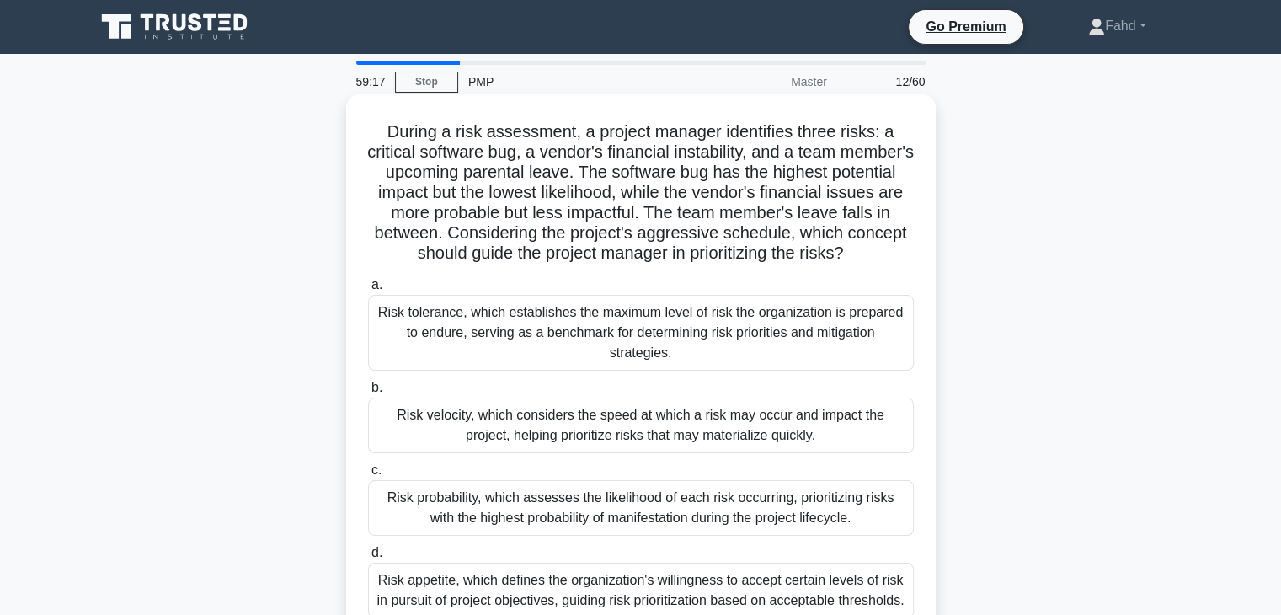
click at [686, 429] on div "Risk velocity, which considers the speed at which a risk may occur and impact t…" at bounding box center [641, 425] width 546 height 56
click at [368, 393] on input "b. Risk velocity, which considers the speed at which a risk may occur and impac…" at bounding box center [368, 387] width 0 height 11
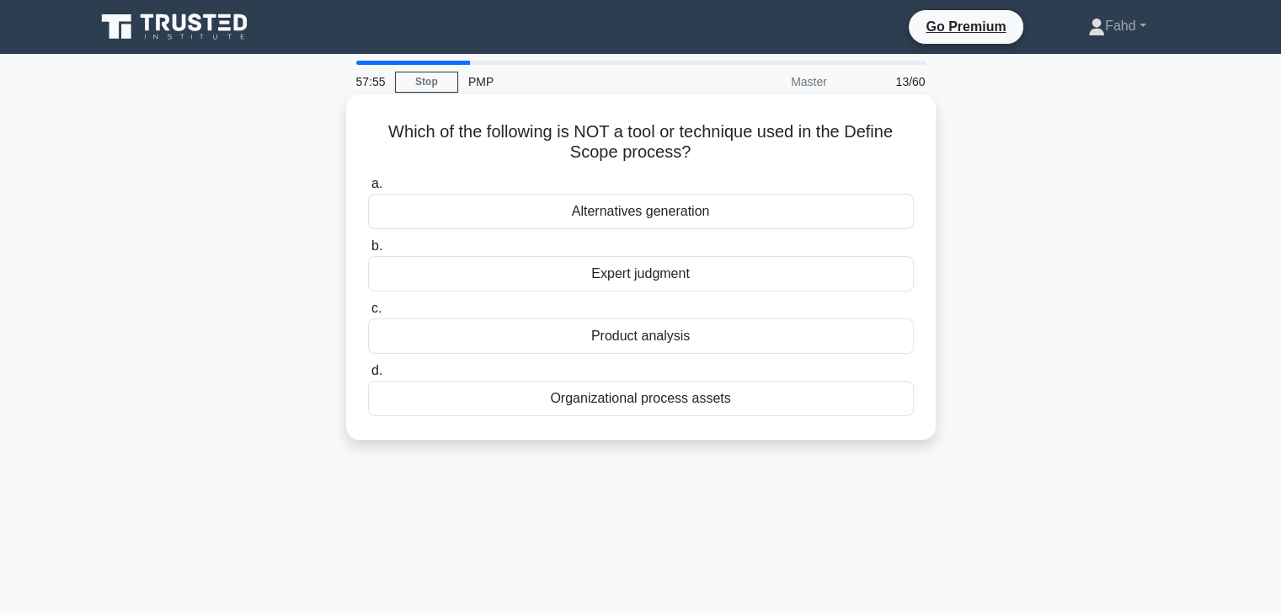
click at [653, 332] on div "Product analysis" at bounding box center [641, 335] width 546 height 35
click at [368, 314] on input "c. Product analysis" at bounding box center [368, 308] width 0 height 11
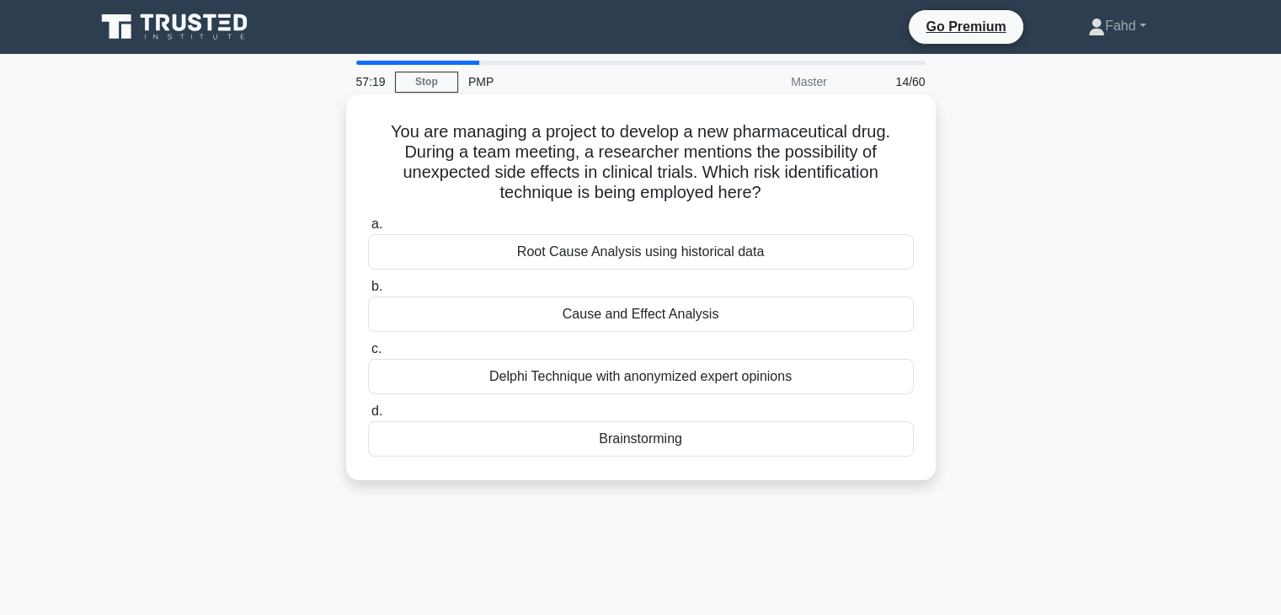
click at [637, 445] on div "Brainstorming" at bounding box center [641, 438] width 546 height 35
click at [368, 417] on input "d. Brainstorming" at bounding box center [368, 411] width 0 height 11
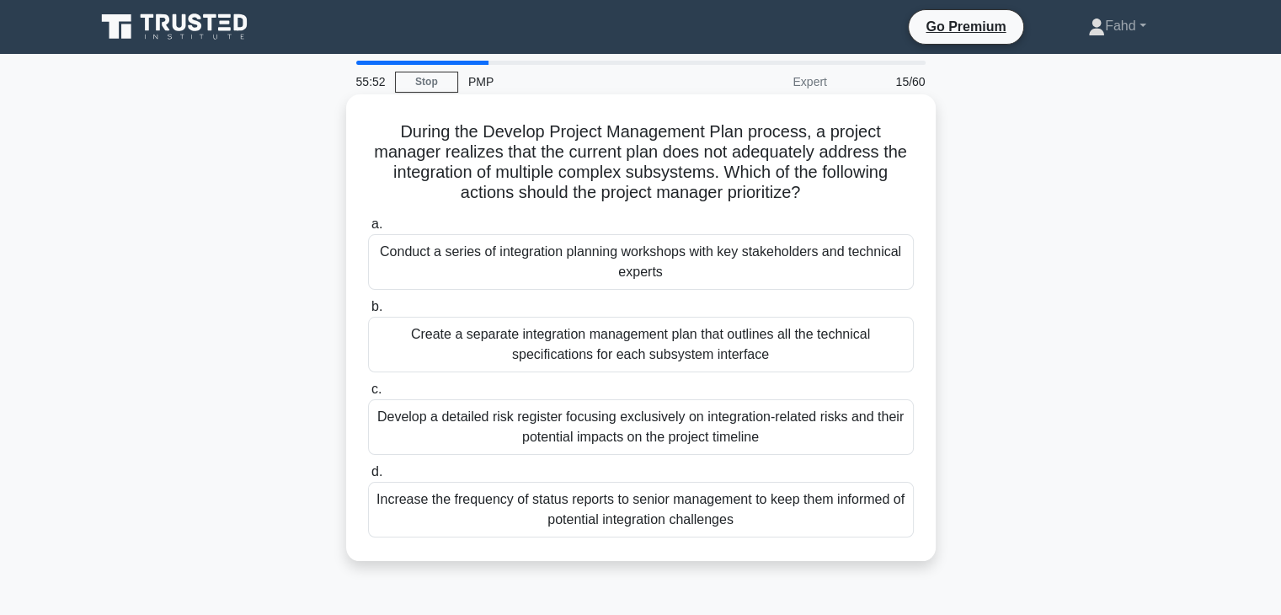
click at [755, 264] on div "Conduct a series of integration planning workshops with key stakeholders and te…" at bounding box center [641, 262] width 546 height 56
click at [368, 230] on input "a. Conduct a series of integration planning workshops with key stakeholders and…" at bounding box center [368, 224] width 0 height 11
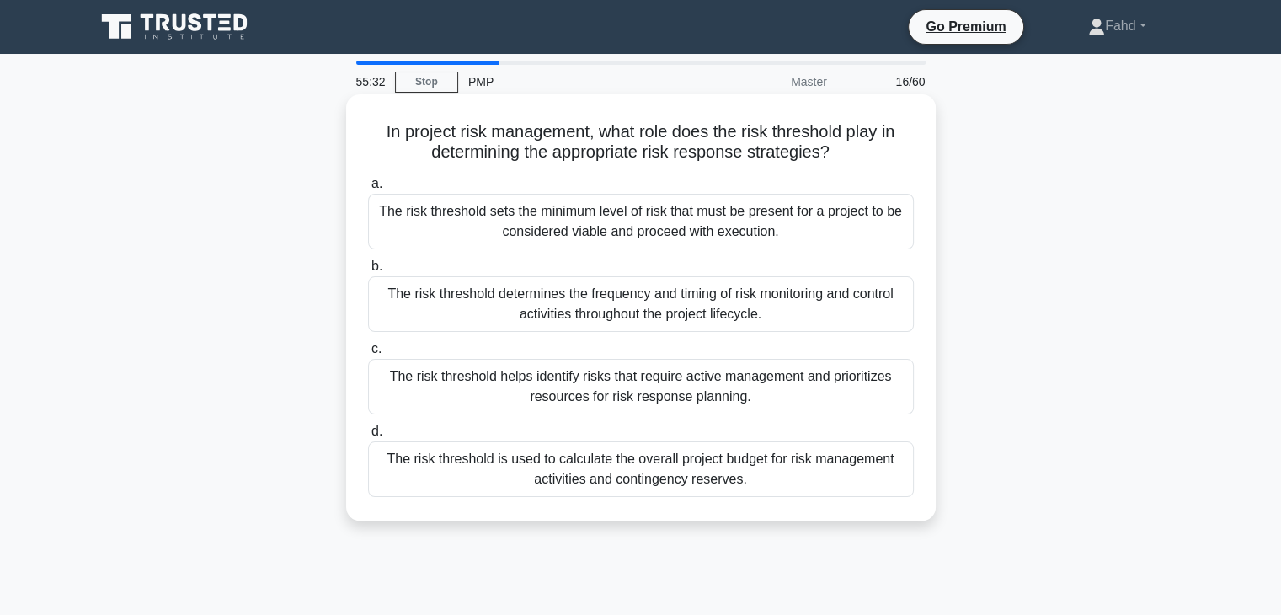
click at [724, 396] on div "The risk threshold helps identify risks that require active management and prio…" at bounding box center [641, 387] width 546 height 56
click at [368, 355] on input "c. The risk threshold helps identify risks that require active management and p…" at bounding box center [368, 349] width 0 height 11
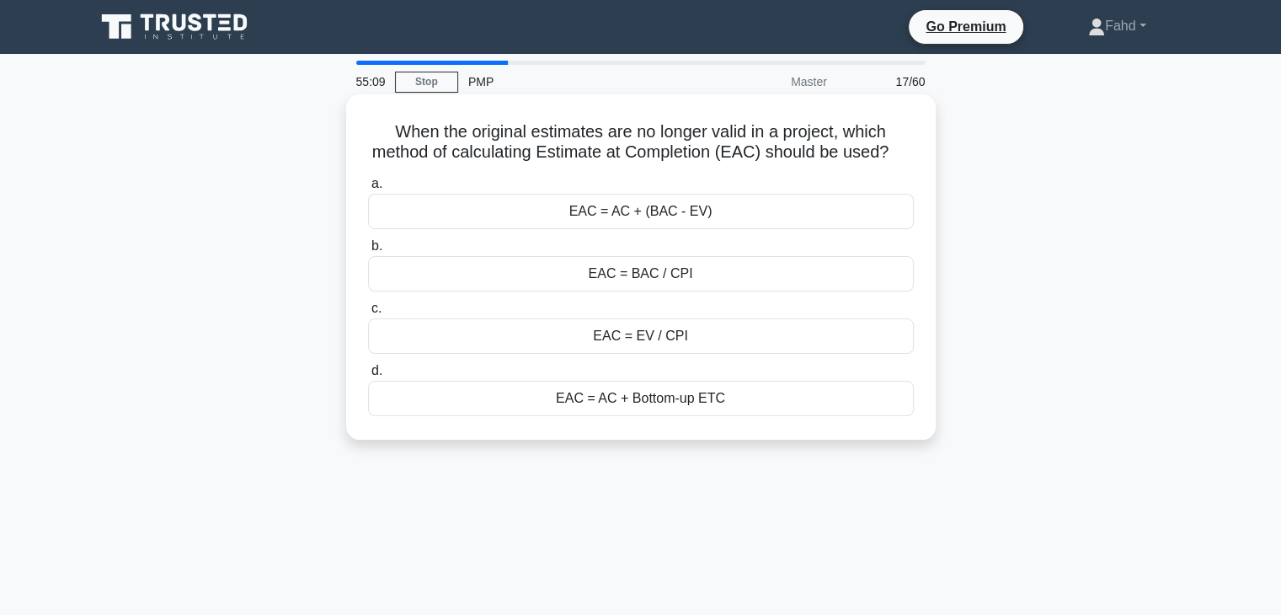
click at [691, 416] on div "EAC = AC + Bottom-up ETC" at bounding box center [641, 398] width 546 height 35
click at [368, 376] on input "d. EAC = AC + Bottom-up ETC" at bounding box center [368, 370] width 0 height 11
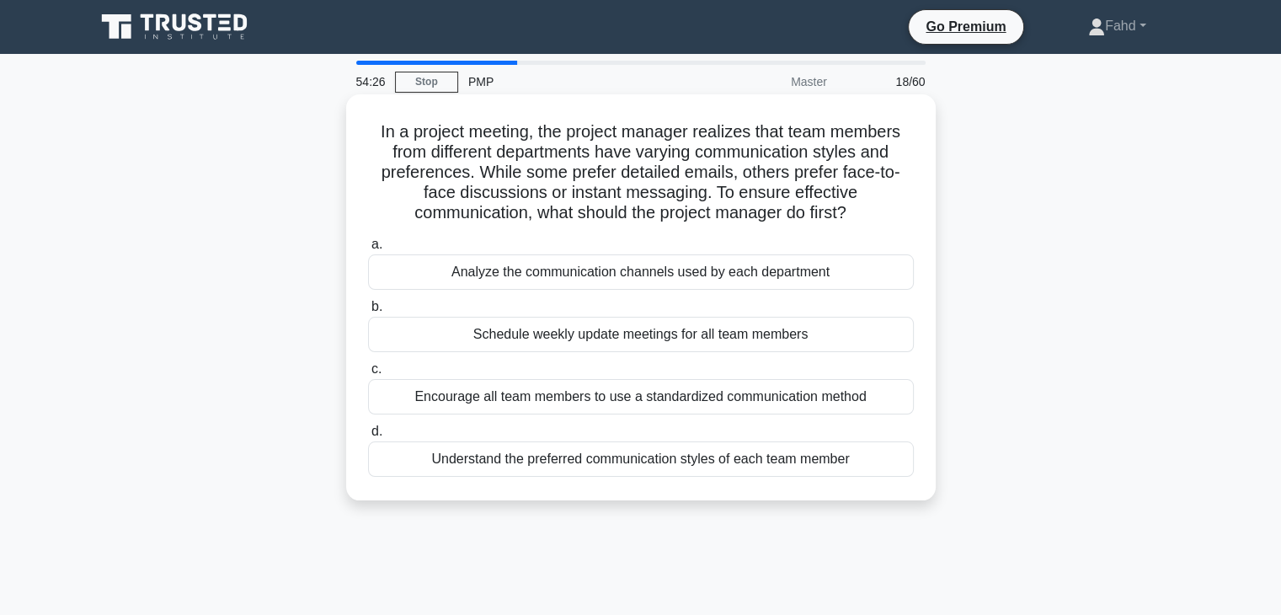
click at [703, 461] on div "Understand the preferred communication styles of each team member" at bounding box center [641, 458] width 546 height 35
click at [368, 437] on input "d. Understand the preferred communication styles of each team member" at bounding box center [368, 431] width 0 height 11
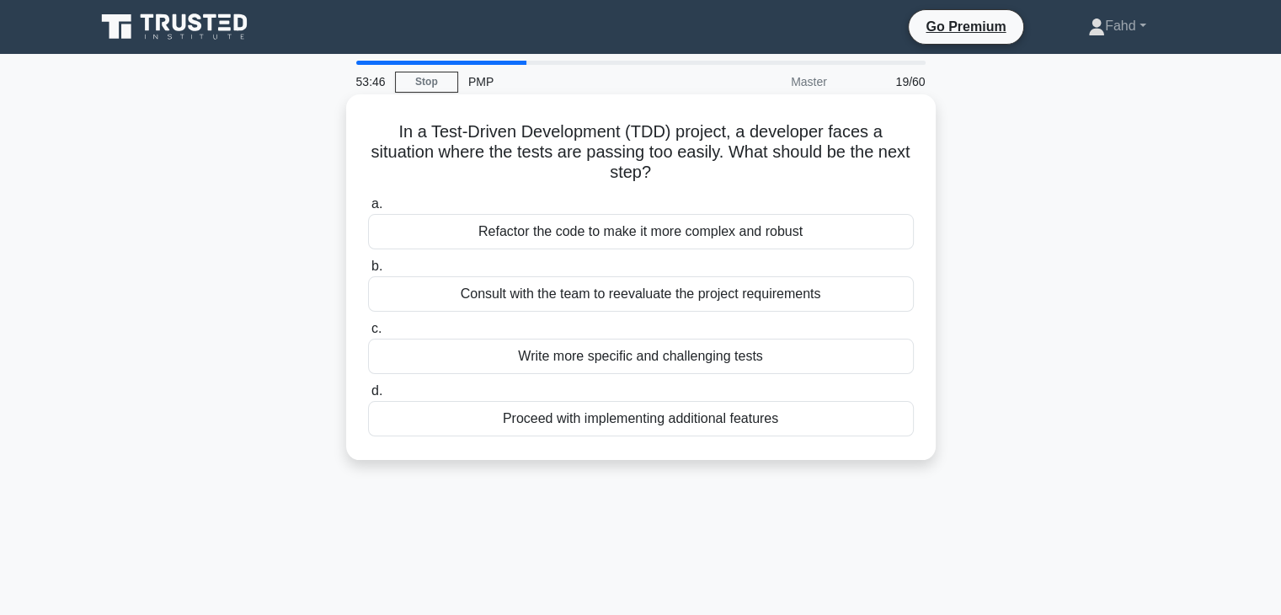
click at [760, 420] on div "Proceed with implementing additional features" at bounding box center [641, 418] width 546 height 35
click at [368, 397] on input "d. Proceed with implementing additional features" at bounding box center [368, 391] width 0 height 11
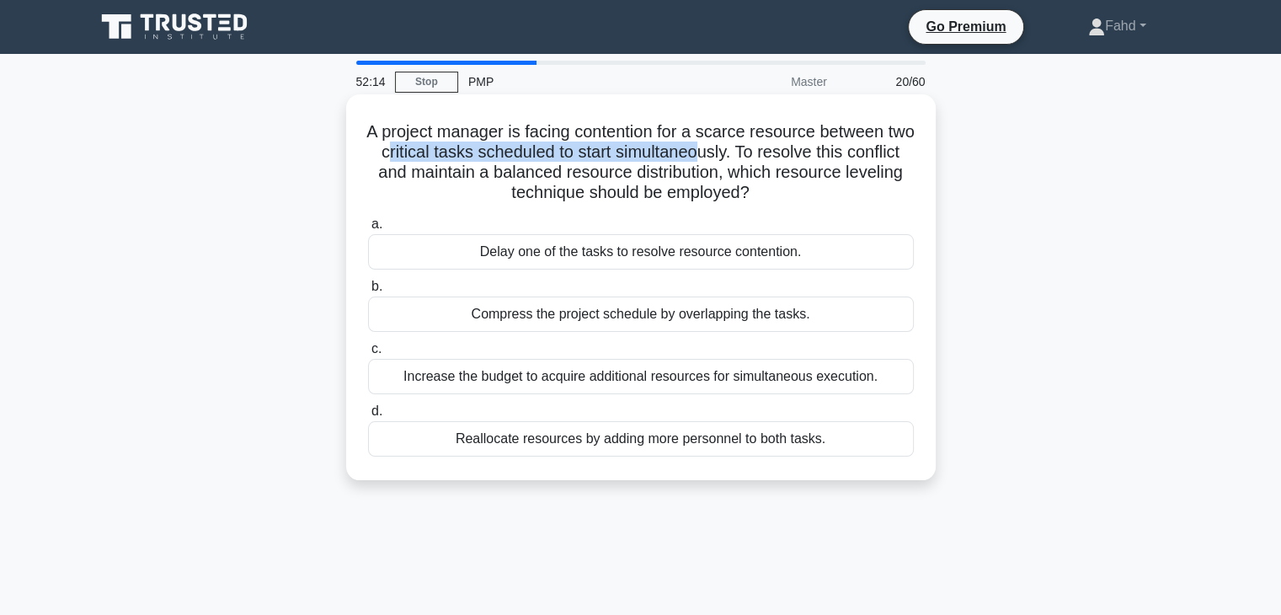
drag, startPoint x: 445, startPoint y: 160, endPoint x: 751, endPoint y: 163, distance: 305.7
click at [750, 162] on h5 "A project manager is facing contention for a scarce resource between two critic…" at bounding box center [640, 162] width 549 height 83
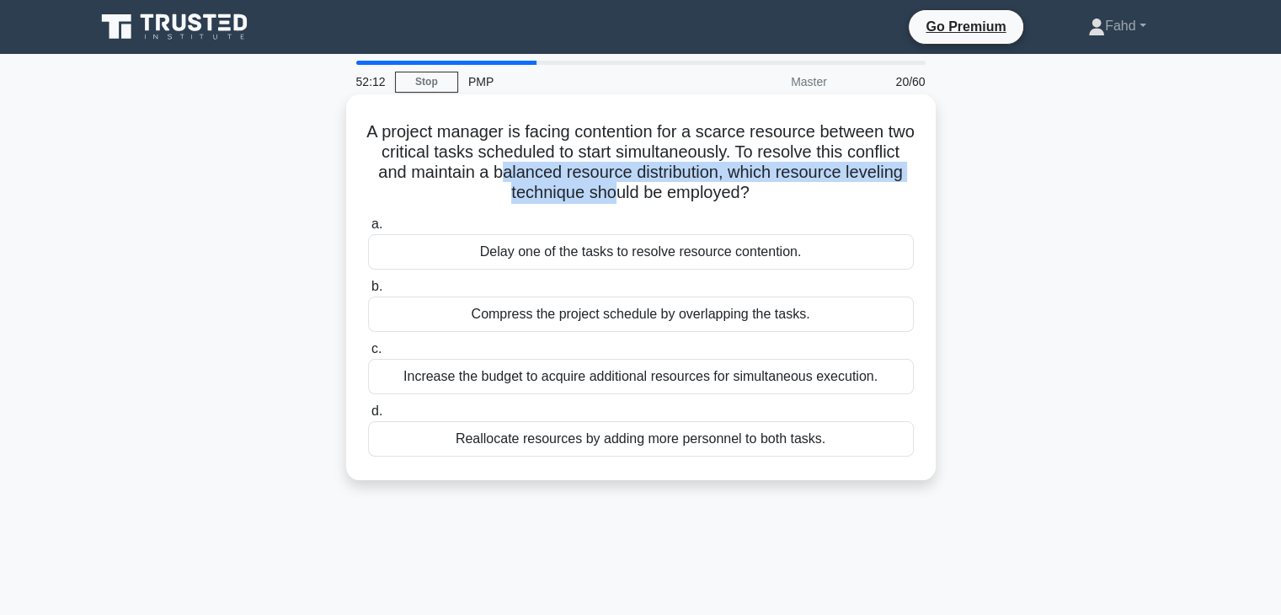
drag, startPoint x: 559, startPoint y: 174, endPoint x: 643, endPoint y: 189, distance: 85.6
click at [642, 188] on h5 "A project manager is facing contention for a scarce resource between two critic…" at bounding box center [640, 162] width 549 height 83
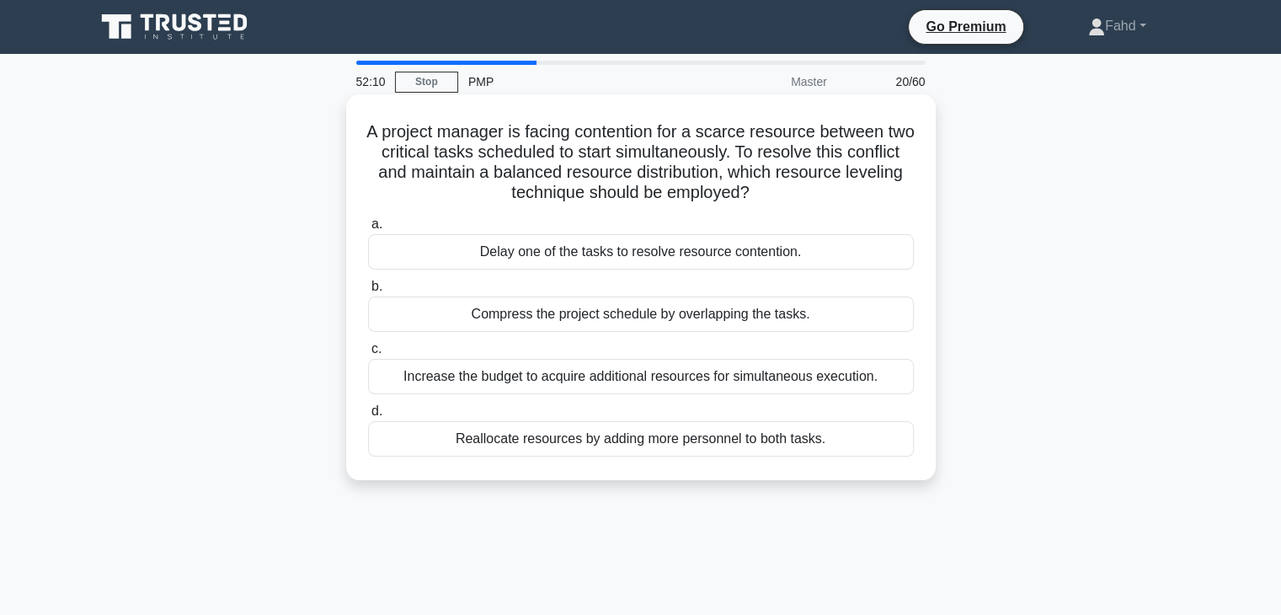
click at [568, 253] on div "Delay one of the tasks to resolve resource contention." at bounding box center [641, 251] width 546 height 35
click at [368, 230] on input "a. Delay one of the tasks to resolve resource contention." at bounding box center [368, 224] width 0 height 11
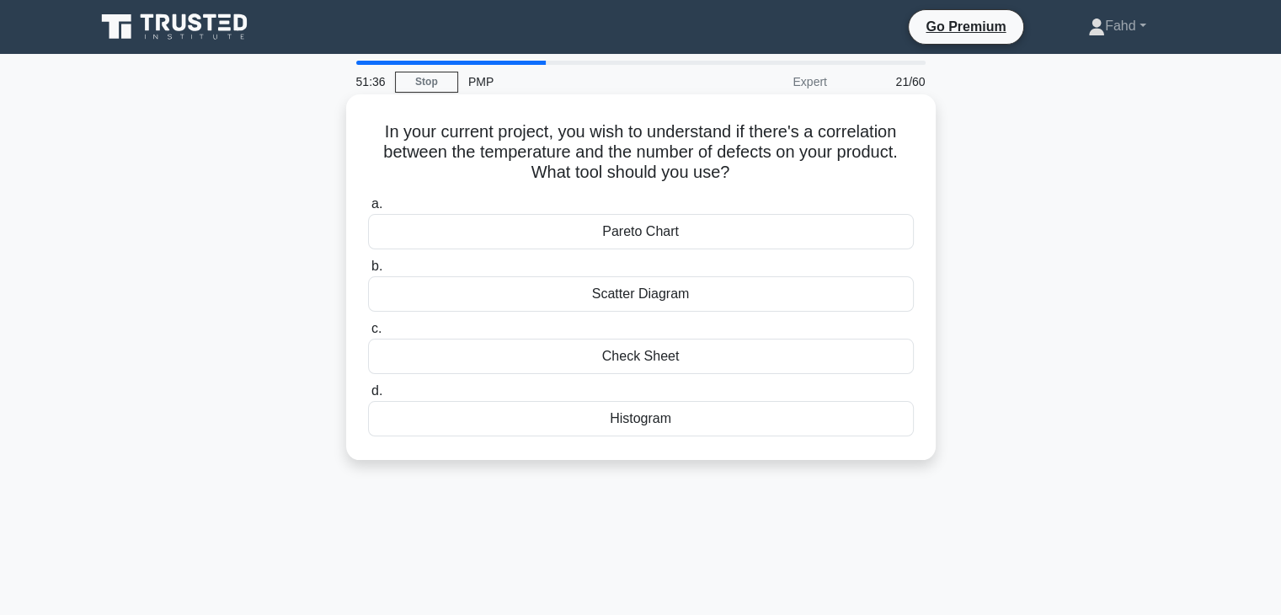
click at [654, 296] on div "Scatter Diagram" at bounding box center [641, 293] width 546 height 35
click at [368, 272] on input "b. Scatter Diagram" at bounding box center [368, 266] width 0 height 11
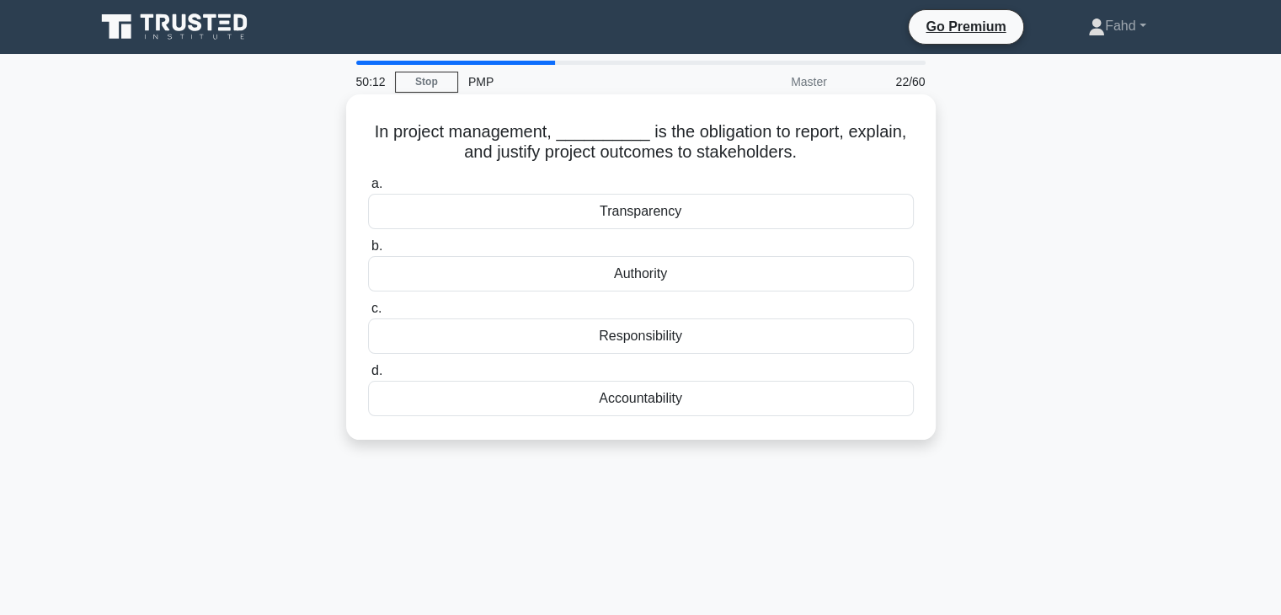
click at [653, 341] on div "Responsibility" at bounding box center [641, 335] width 546 height 35
click at [368, 314] on input "c. Responsibility" at bounding box center [368, 308] width 0 height 11
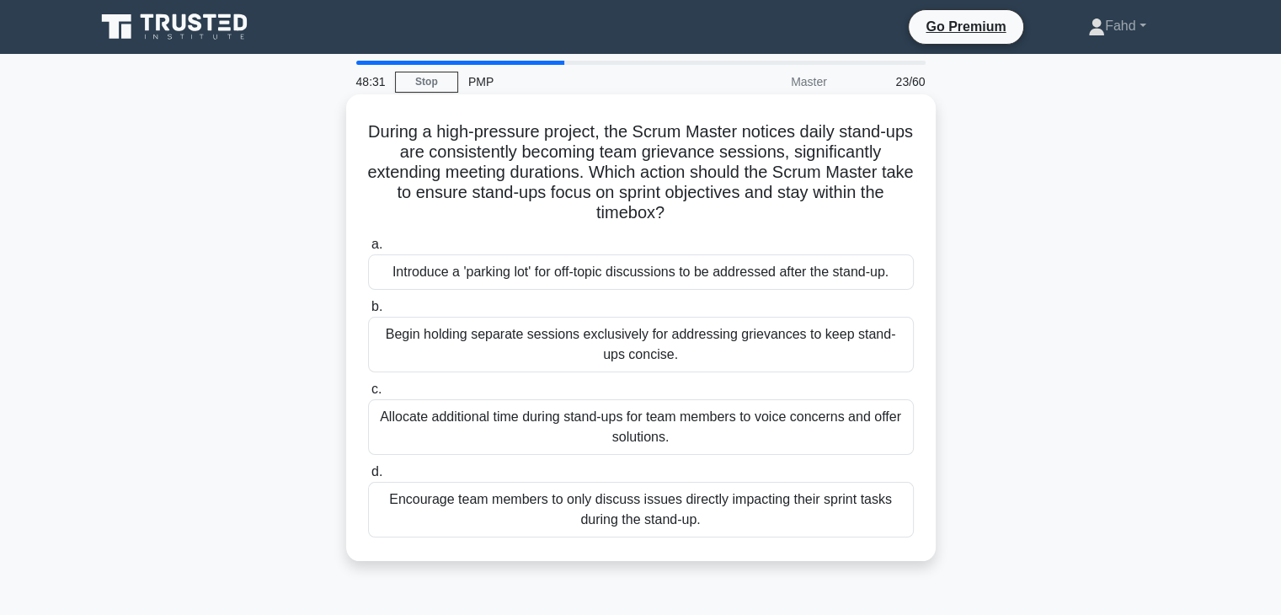
click at [674, 277] on div "Introduce a 'parking lot' for off-topic discussions to be addressed after the s…" at bounding box center [641, 271] width 546 height 35
click at [368, 250] on input "a. Introduce a 'parking lot' for off-topic discussions to be addressed after th…" at bounding box center [368, 244] width 0 height 11
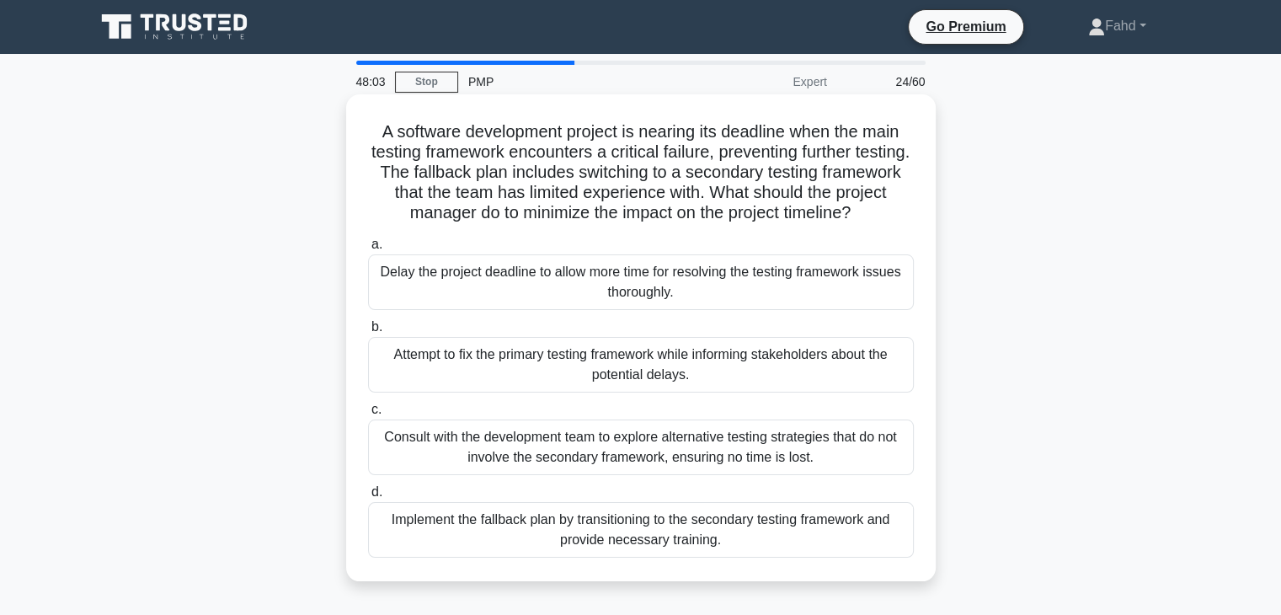
click at [698, 529] on div "Implement the fallback plan by transitioning to the secondary testing framework…" at bounding box center [641, 530] width 546 height 56
click at [368, 498] on input "d. Implement the fallback plan by transitioning to the secondary testing framew…" at bounding box center [368, 492] width 0 height 11
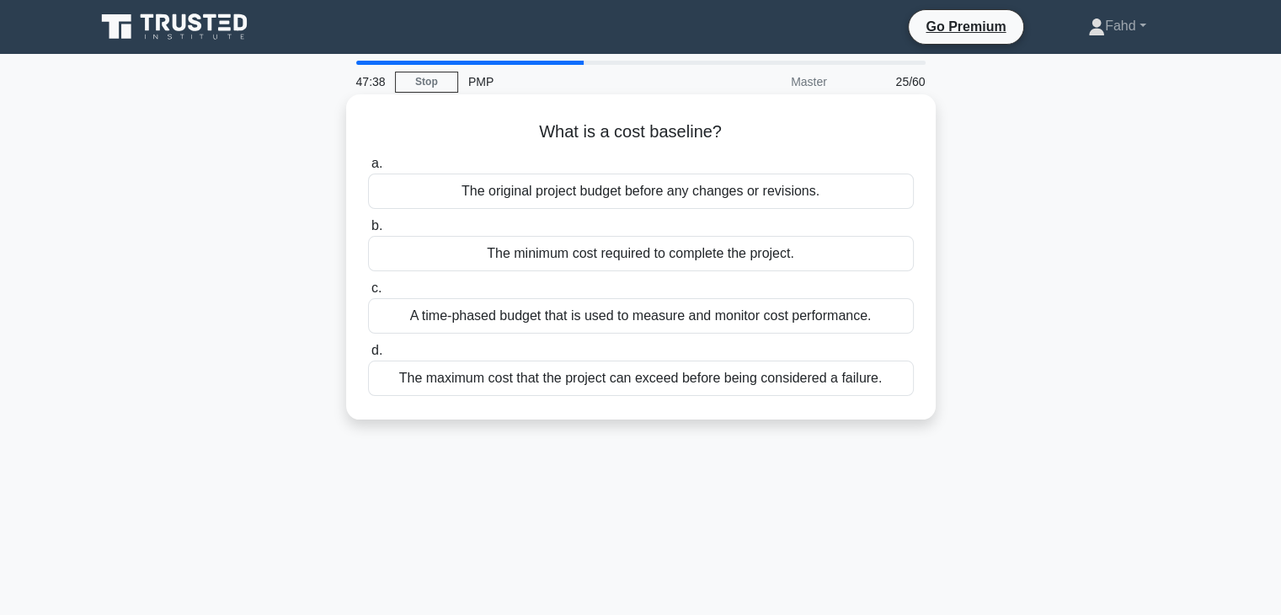
click at [526, 316] on div "A time-phased budget that is used to measure and monitor cost performance." at bounding box center [641, 315] width 546 height 35
click at [368, 294] on input "c. A time-phased budget that is used to measure and monitor cost performance." at bounding box center [368, 288] width 0 height 11
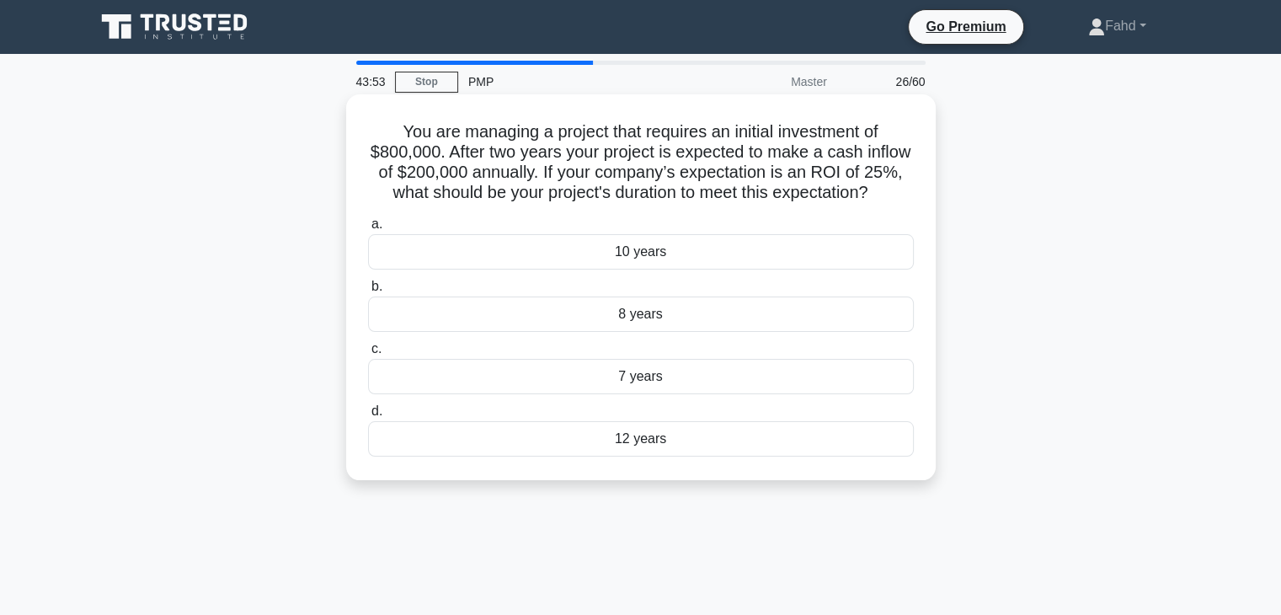
click at [632, 394] on div "7 years" at bounding box center [641, 376] width 546 height 35
click at [368, 355] on input "c. 7 years" at bounding box center [368, 349] width 0 height 11
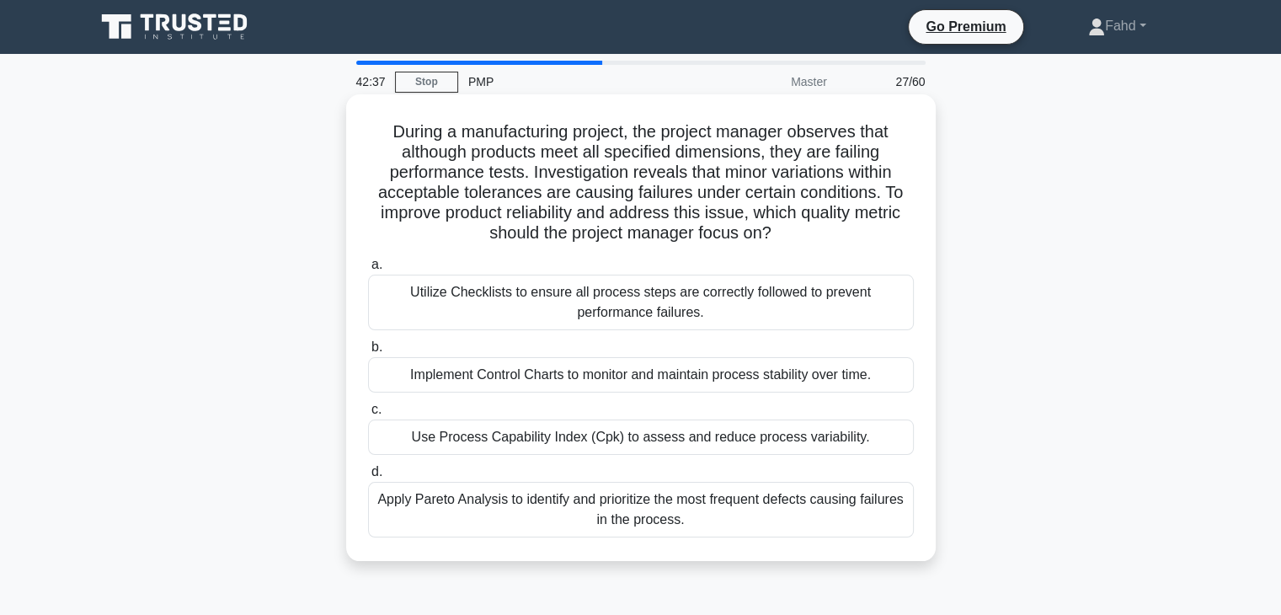
click at [841, 443] on div "Use Process Capability Index (Cpk) to assess and reduce process variability." at bounding box center [641, 436] width 546 height 35
click at [368, 415] on input "c. Use Process Capability Index (Cpk) to assess and reduce process variability." at bounding box center [368, 409] width 0 height 11
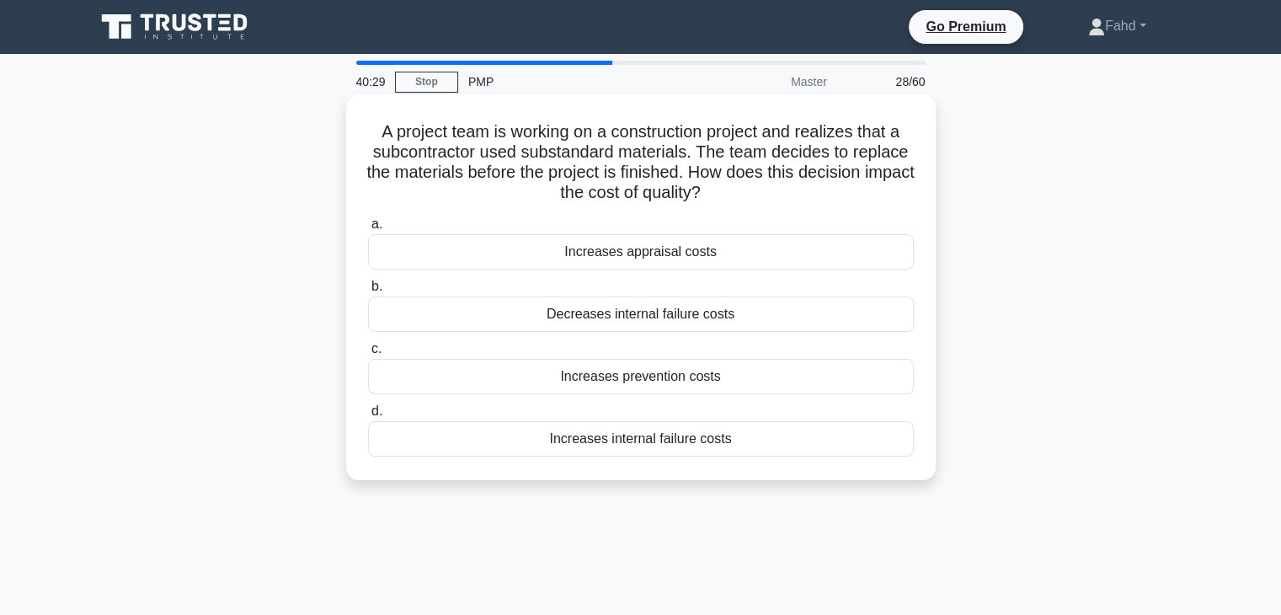
click at [671, 253] on div "Increases appraisal costs" at bounding box center [641, 251] width 546 height 35
click at [368, 230] on input "a. Increases appraisal costs" at bounding box center [368, 224] width 0 height 11
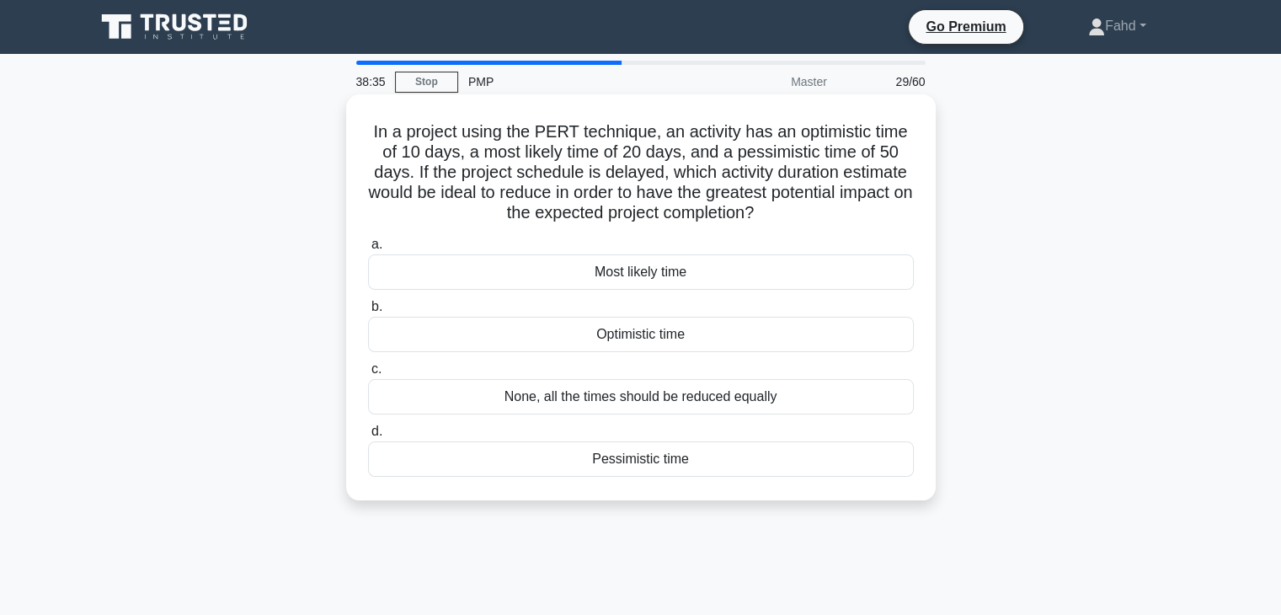
click at [652, 339] on div "Optimistic time" at bounding box center [641, 334] width 546 height 35
click at [368, 312] on input "b. Optimistic time" at bounding box center [368, 306] width 0 height 11
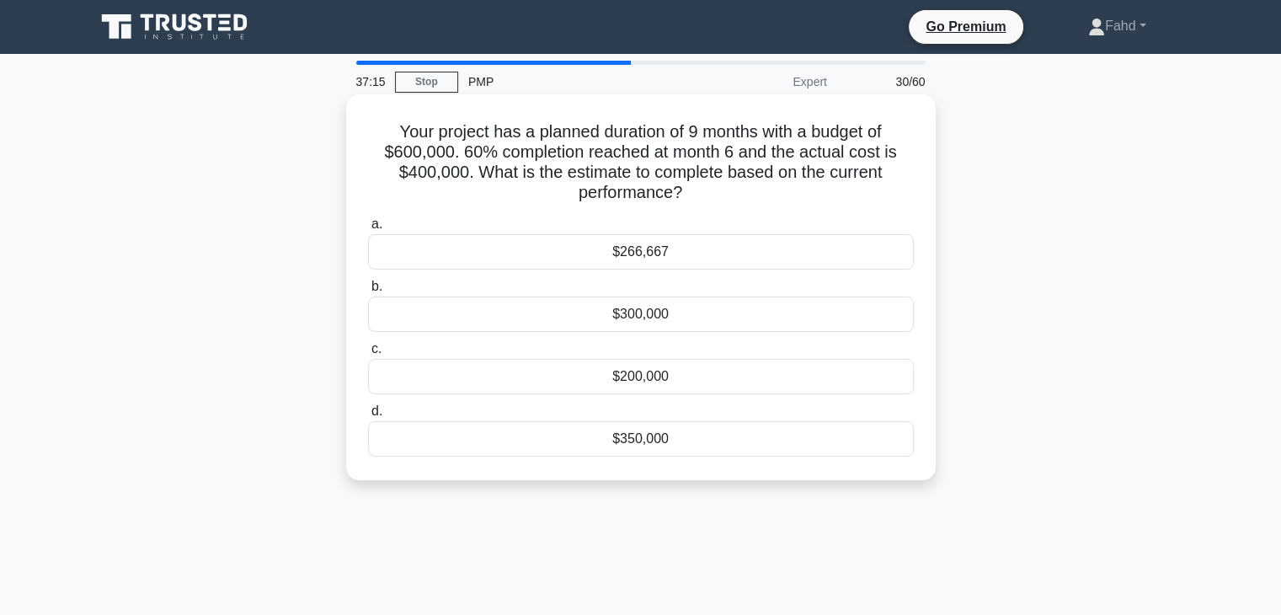
click at [663, 253] on div "$266,667" at bounding box center [641, 251] width 546 height 35
click at [368, 230] on input "a. $266,667" at bounding box center [368, 224] width 0 height 11
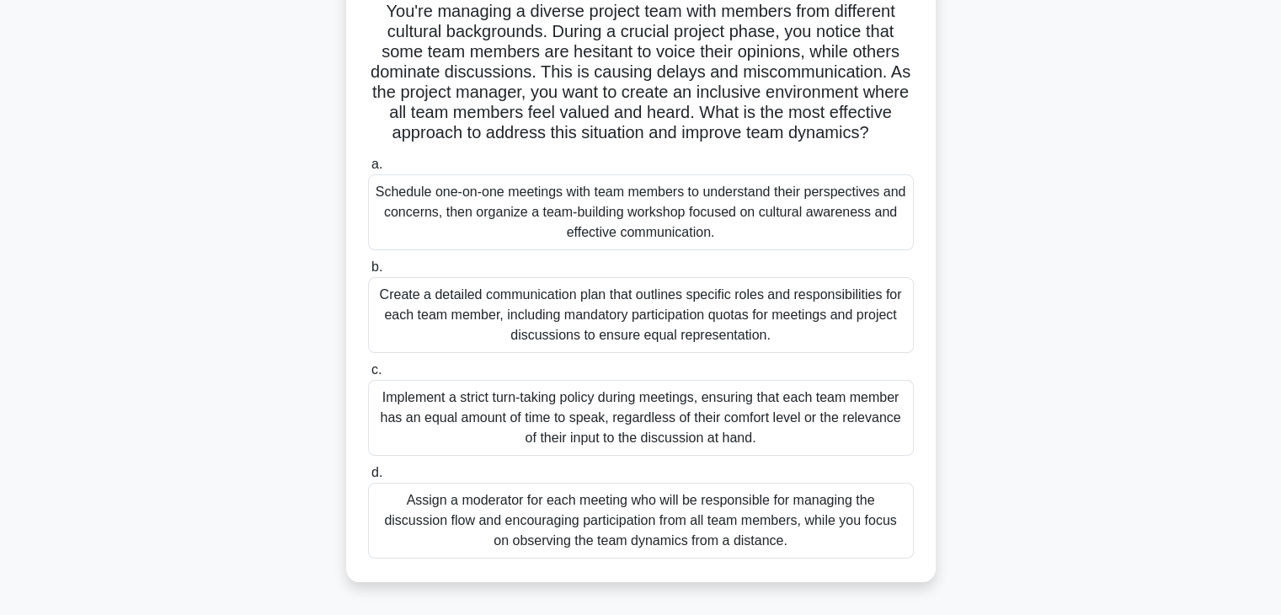
scroll to position [84, 0]
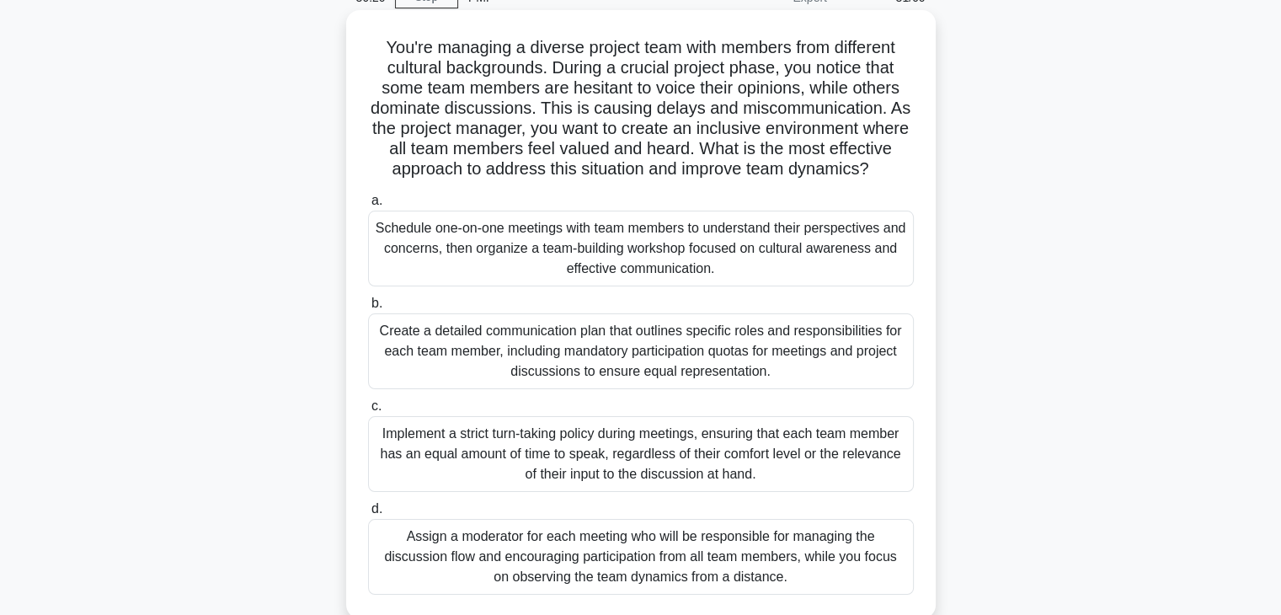
click at [653, 268] on div "Schedule one-on-one meetings with team members to understand their perspectives…" at bounding box center [641, 249] width 546 height 76
click at [368, 206] on input "a. Schedule one-on-one meetings with team members to understand their perspecti…" at bounding box center [368, 200] width 0 height 11
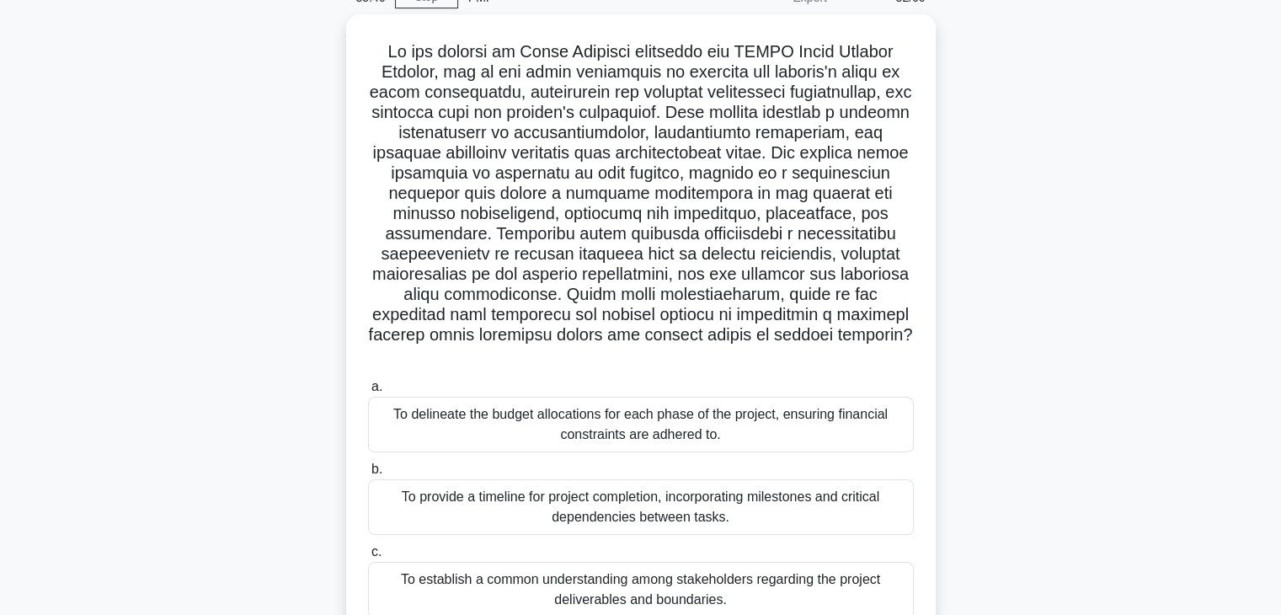
scroll to position [168, 0]
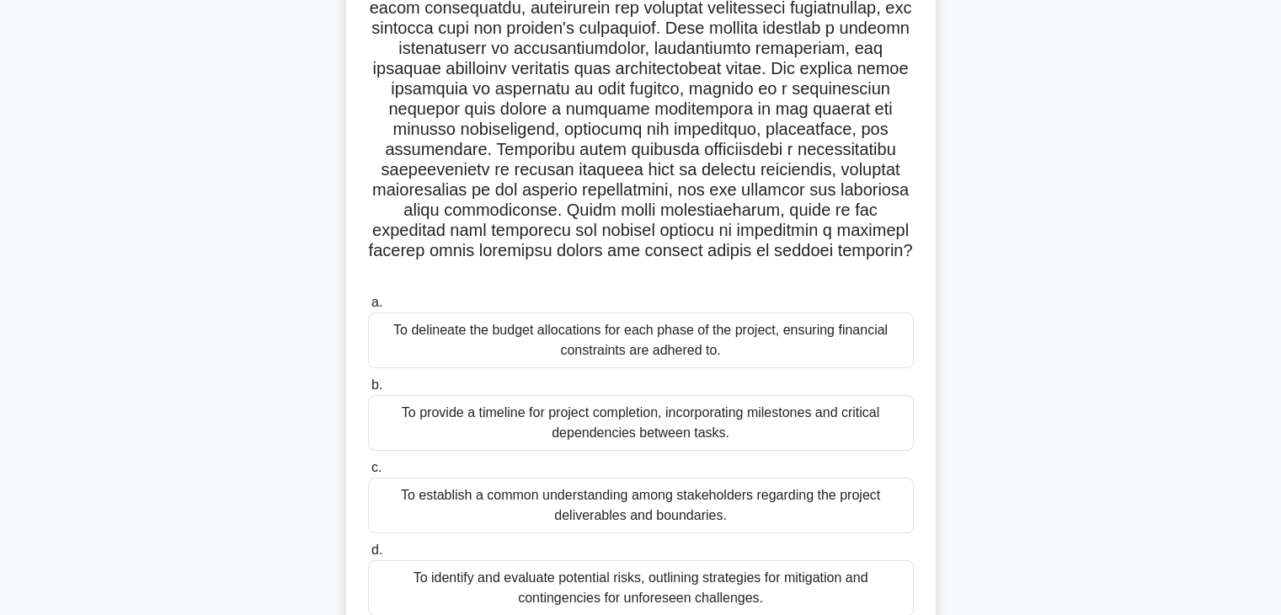
click at [810, 482] on div "To establish a common understanding among stakeholders regarding the project de…" at bounding box center [641, 505] width 546 height 56
click at [368, 473] on input "c. To establish a common understanding among stakeholders regarding the project…" at bounding box center [368, 467] width 0 height 11
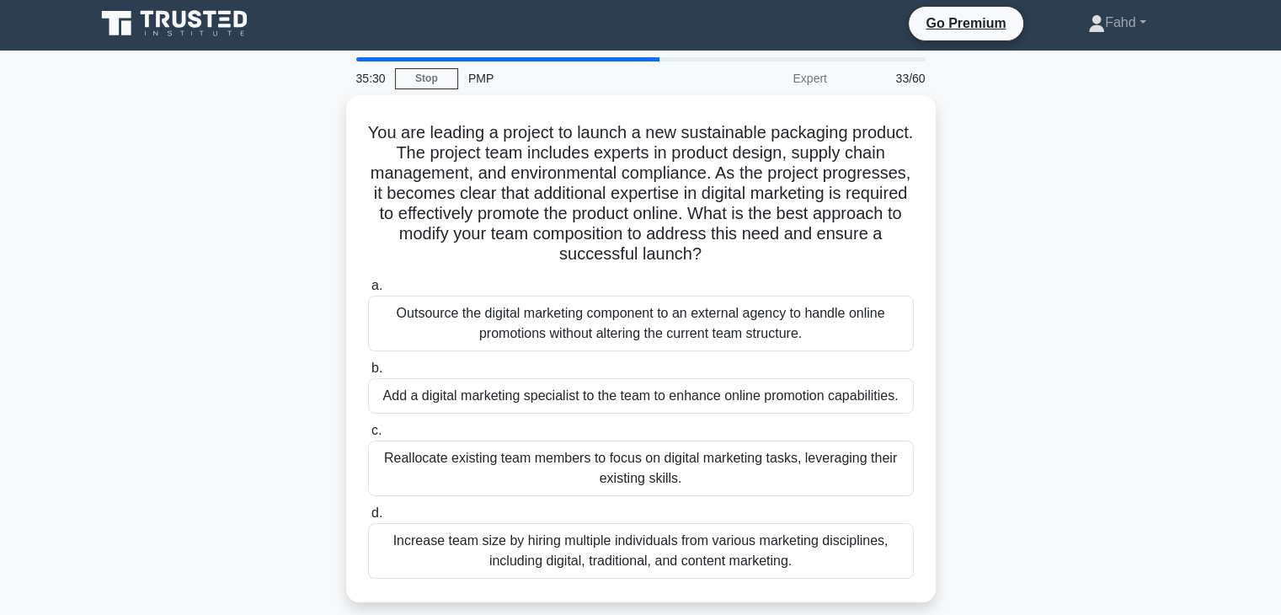
scroll to position [0, 0]
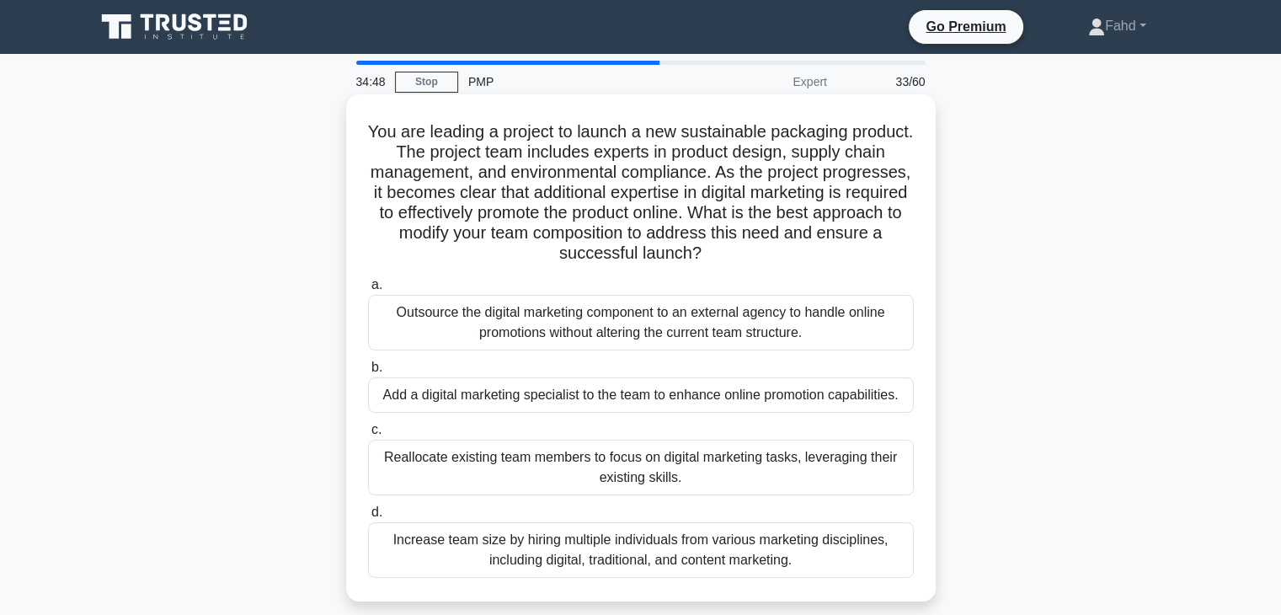
click at [776, 396] on div "Add a digital marketing specialist to the team to enhance online promotion capa…" at bounding box center [641, 394] width 546 height 35
click at [368, 373] on input "b. Add a digital marketing specialist to the team to enhance online promotion c…" at bounding box center [368, 367] width 0 height 11
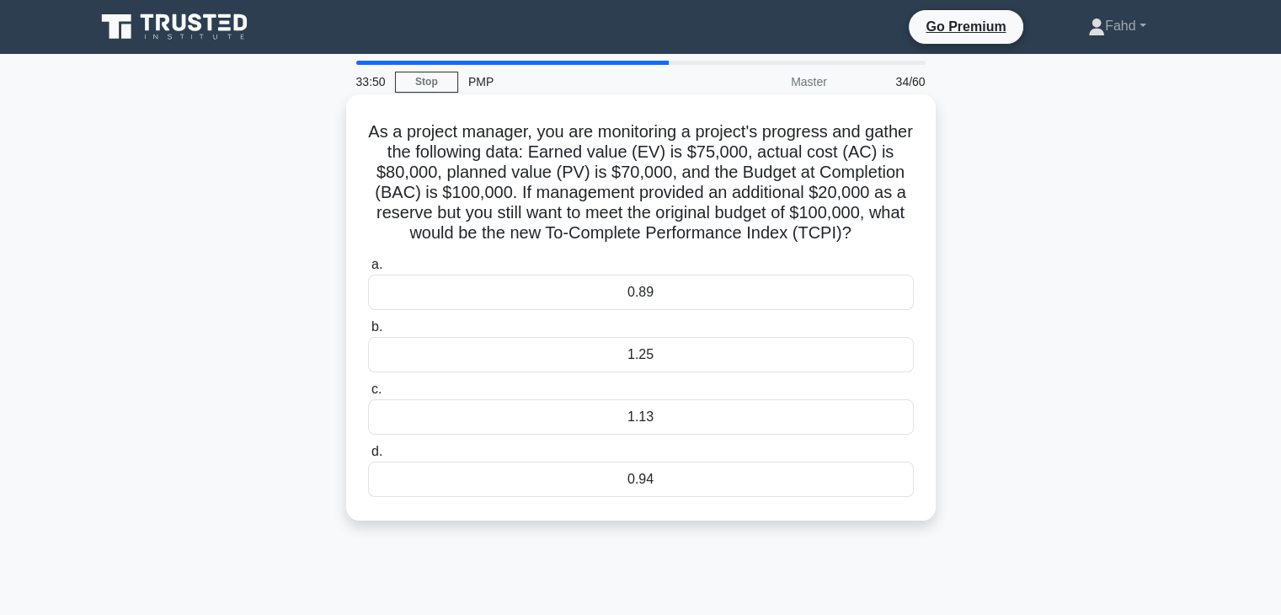
click at [615, 368] on div "1.25" at bounding box center [641, 354] width 546 height 35
click at [368, 333] on input "b. 1.25" at bounding box center [368, 327] width 0 height 11
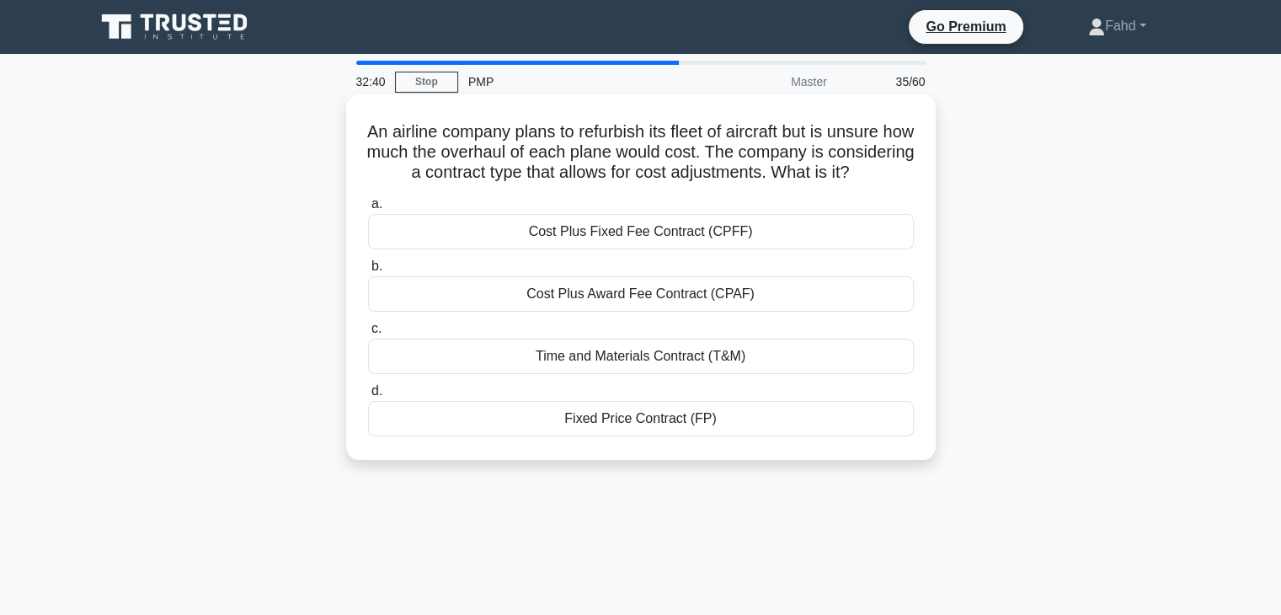
drag, startPoint x: 670, startPoint y: 169, endPoint x: 811, endPoint y: 185, distance: 141.5
click at [811, 184] on h5 "An airline company plans to refurbish its fleet of aircraft but is unsure how m…" at bounding box center [640, 152] width 549 height 62
click at [642, 374] on div "Time and Materials Contract (T&M)" at bounding box center [641, 356] width 546 height 35
click at [368, 334] on input "c. Time and Materials Contract (T&M)" at bounding box center [368, 328] width 0 height 11
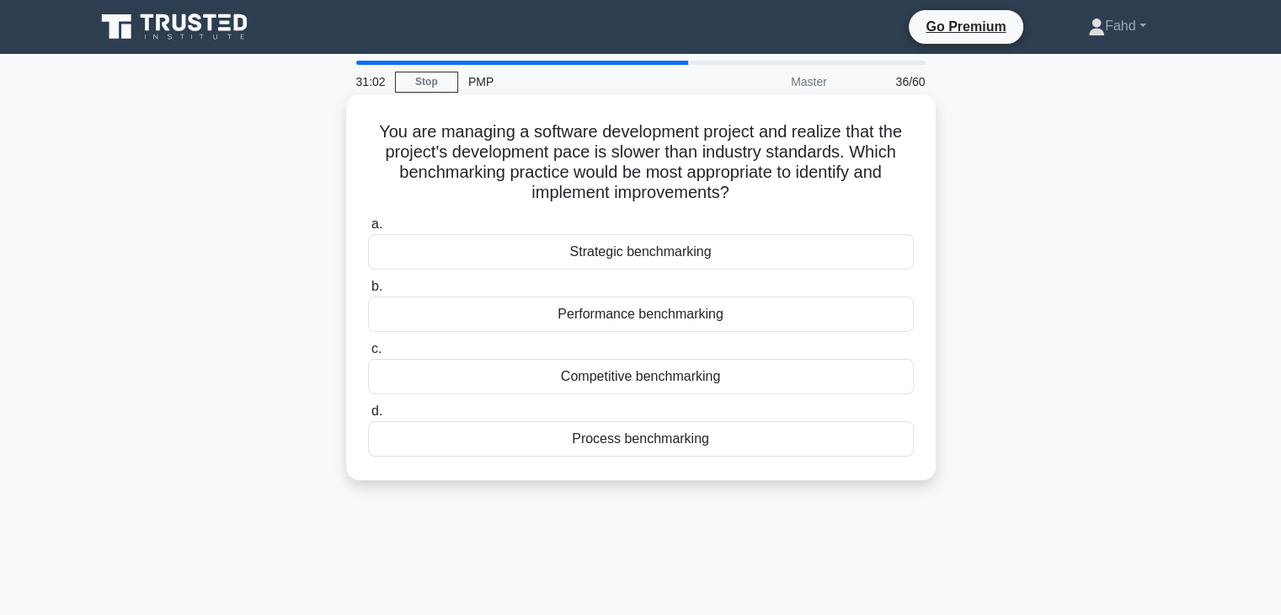
click at [652, 444] on div "Process benchmarking" at bounding box center [641, 438] width 546 height 35
click at [368, 417] on input "d. Process benchmarking" at bounding box center [368, 411] width 0 height 11
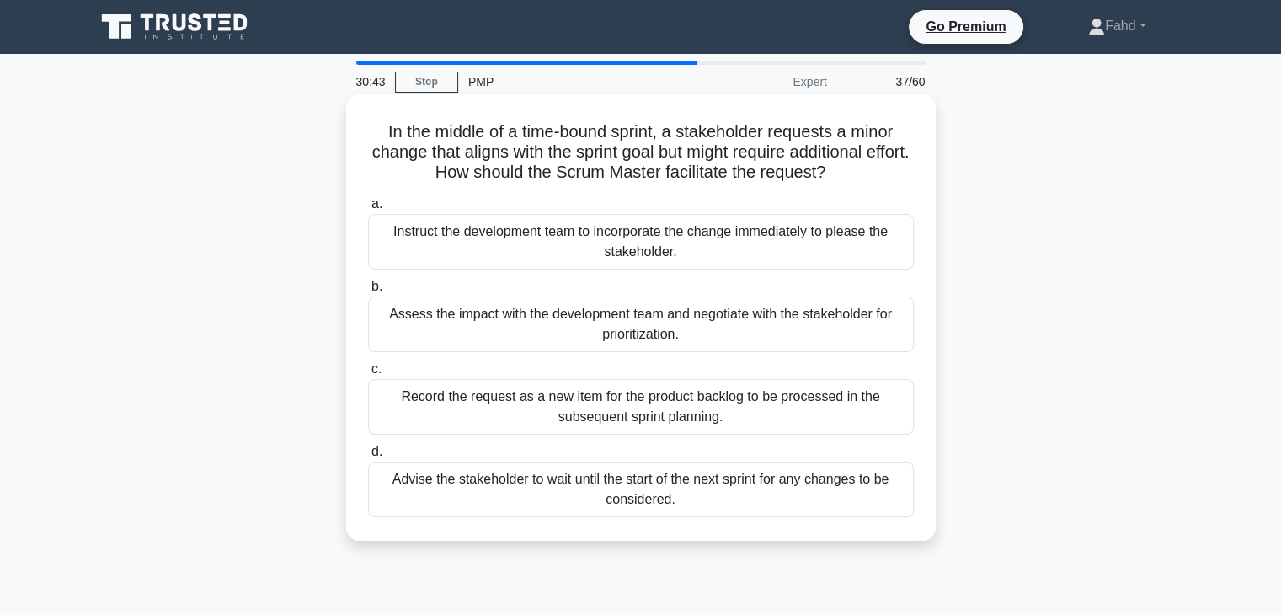
click at [780, 326] on div "Assess the impact with the development team and negotiate with the stakeholder …" at bounding box center [641, 324] width 546 height 56
click at [757, 324] on div "Assess the impact with the development team and negotiate with the stakeholder …" at bounding box center [641, 324] width 546 height 56
click at [368, 292] on input "b. Assess the impact with the development team and negotiate with the stakehold…" at bounding box center [368, 286] width 0 height 11
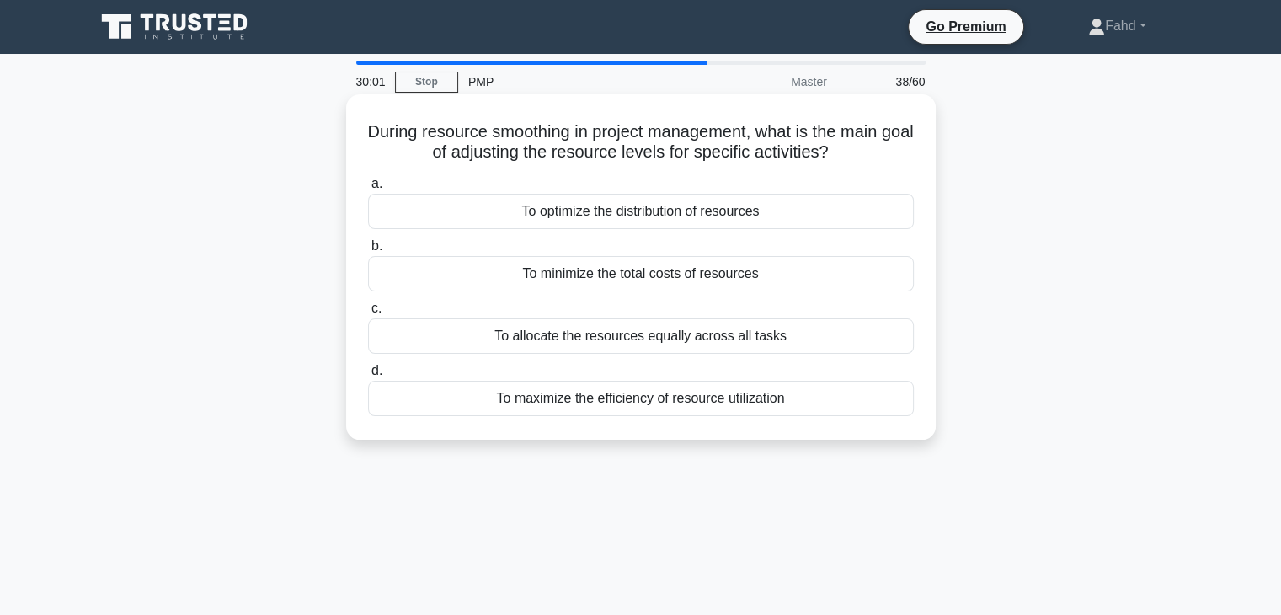
click at [634, 399] on div "To maximize the efficiency of resource utilization" at bounding box center [641, 398] width 546 height 35
click at [368, 376] on input "d. To maximize the efficiency of resource utilization" at bounding box center [368, 370] width 0 height 11
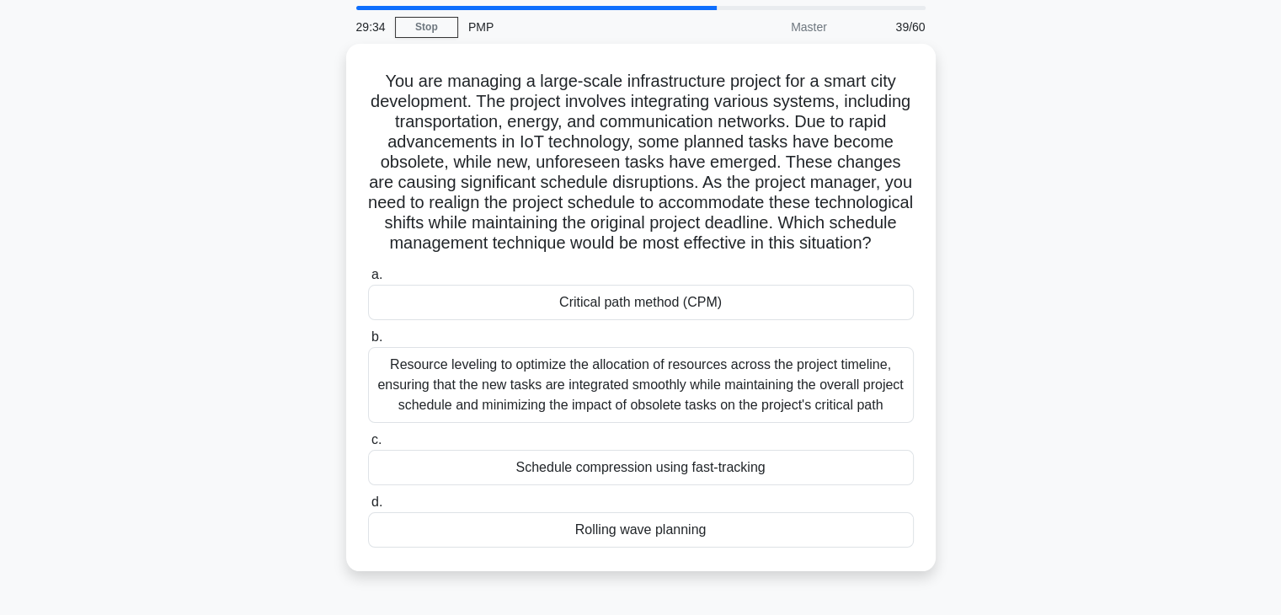
scroll to position [84, 0]
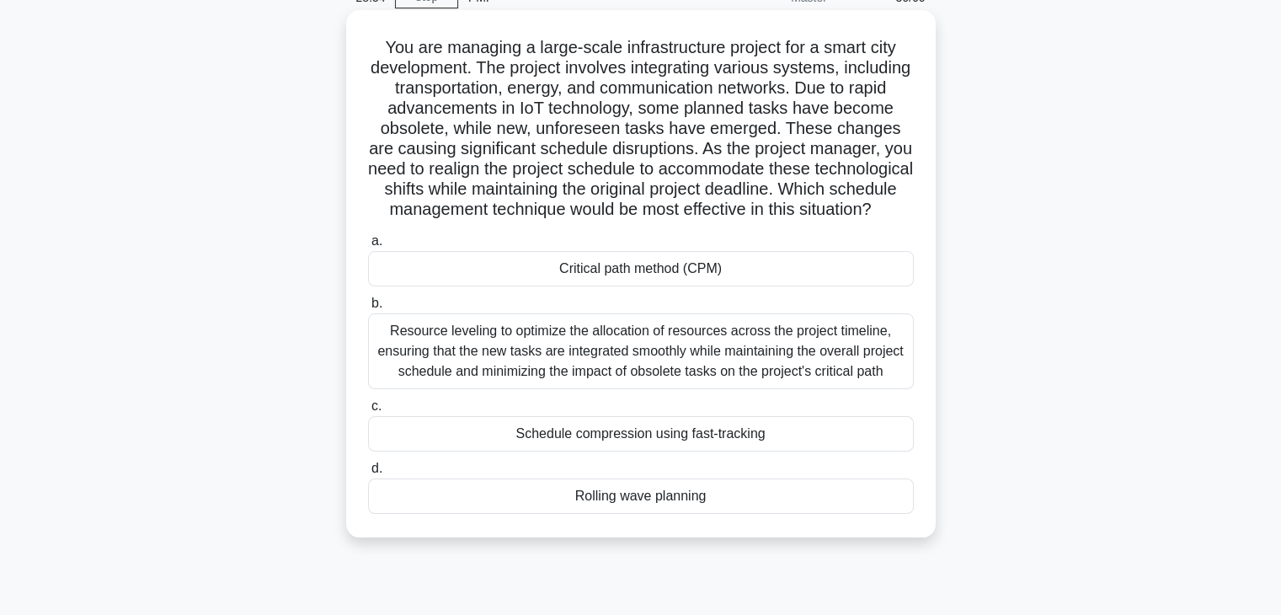
drag, startPoint x: 545, startPoint y: 168, endPoint x: 738, endPoint y: 227, distance: 201.4
click at [738, 221] on h5 "You are managing a large-scale infrastructure project for a smart city developm…" at bounding box center [640, 129] width 549 height 184
click at [710, 449] on div "Schedule compression using fast-tracking" at bounding box center [641, 433] width 546 height 35
click at [368, 412] on input "c. Schedule compression using fast-tracking" at bounding box center [368, 406] width 0 height 11
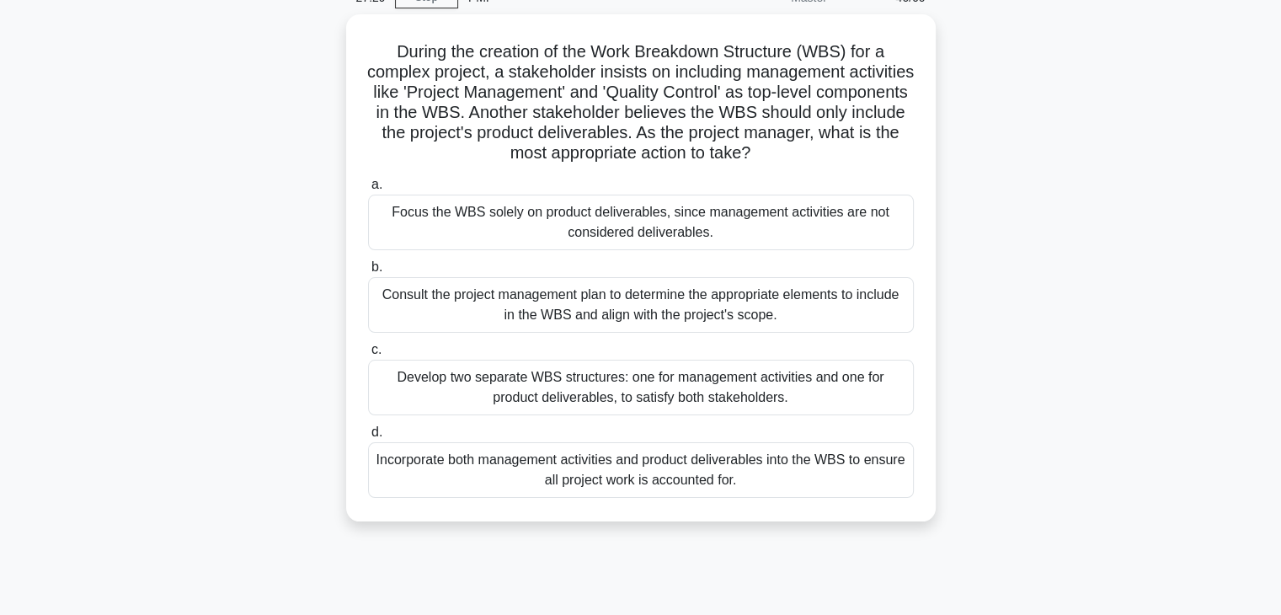
scroll to position [0, 0]
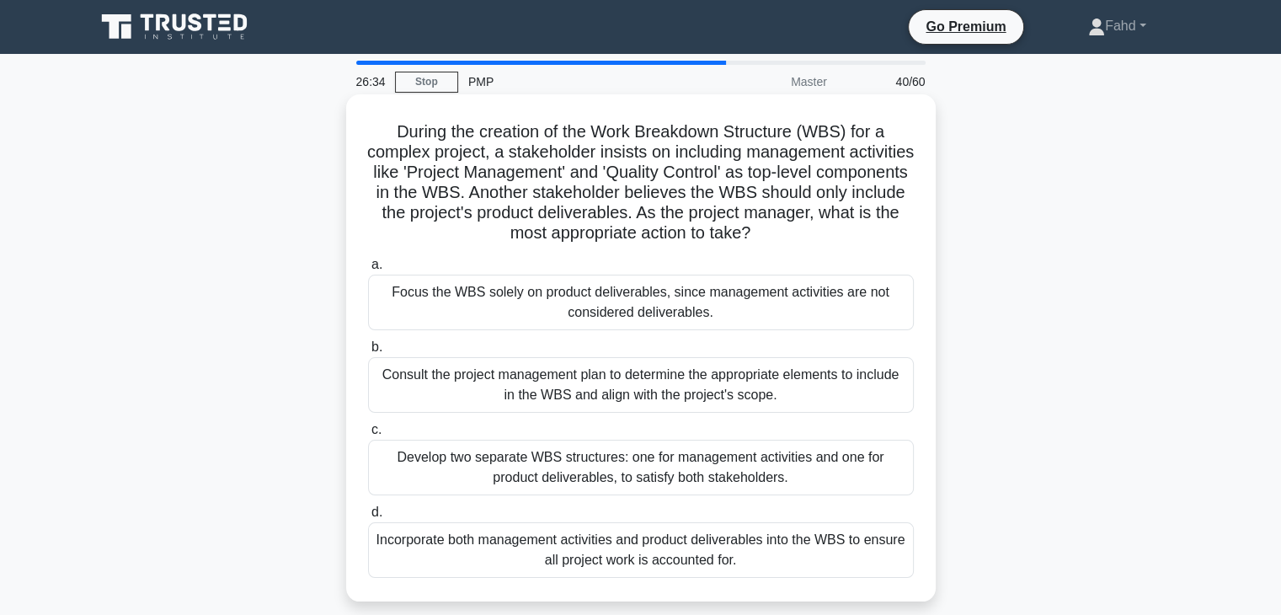
click at [685, 388] on div "Consult the project management plan to determine the appropriate elements to in…" at bounding box center [641, 385] width 546 height 56
click at [368, 353] on input "b. Consult the project management plan to determine the appropriate elements to…" at bounding box center [368, 347] width 0 height 11
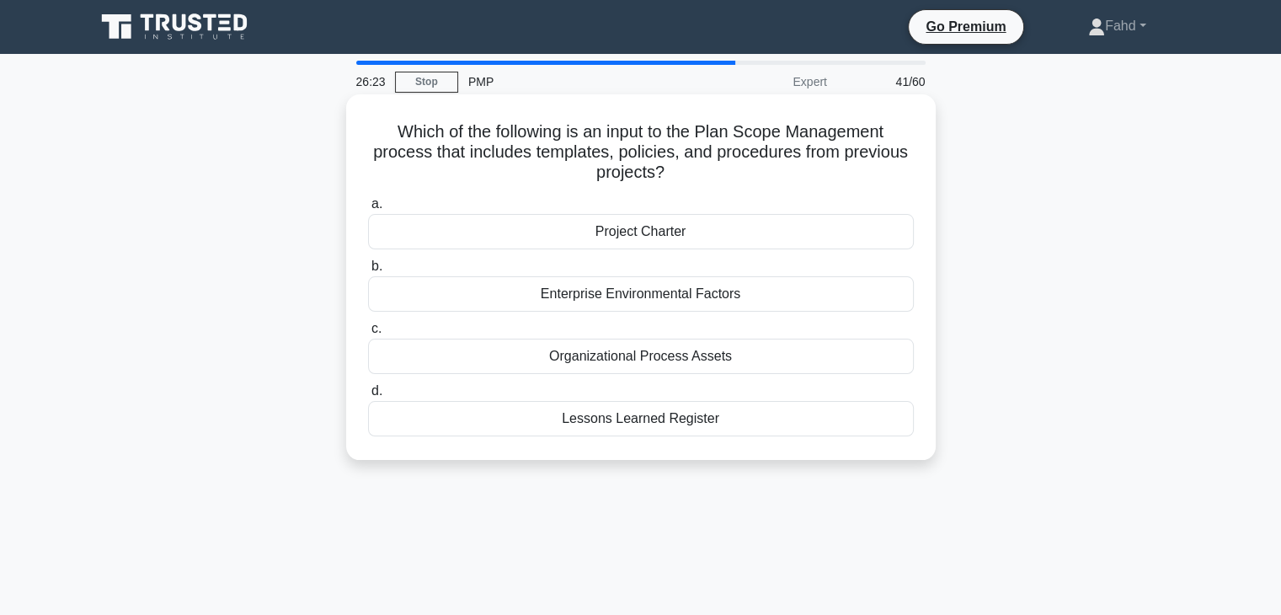
click at [686, 353] on div "Organizational Process Assets" at bounding box center [641, 356] width 546 height 35
click at [368, 334] on input "c. Organizational Process Assets" at bounding box center [368, 328] width 0 height 11
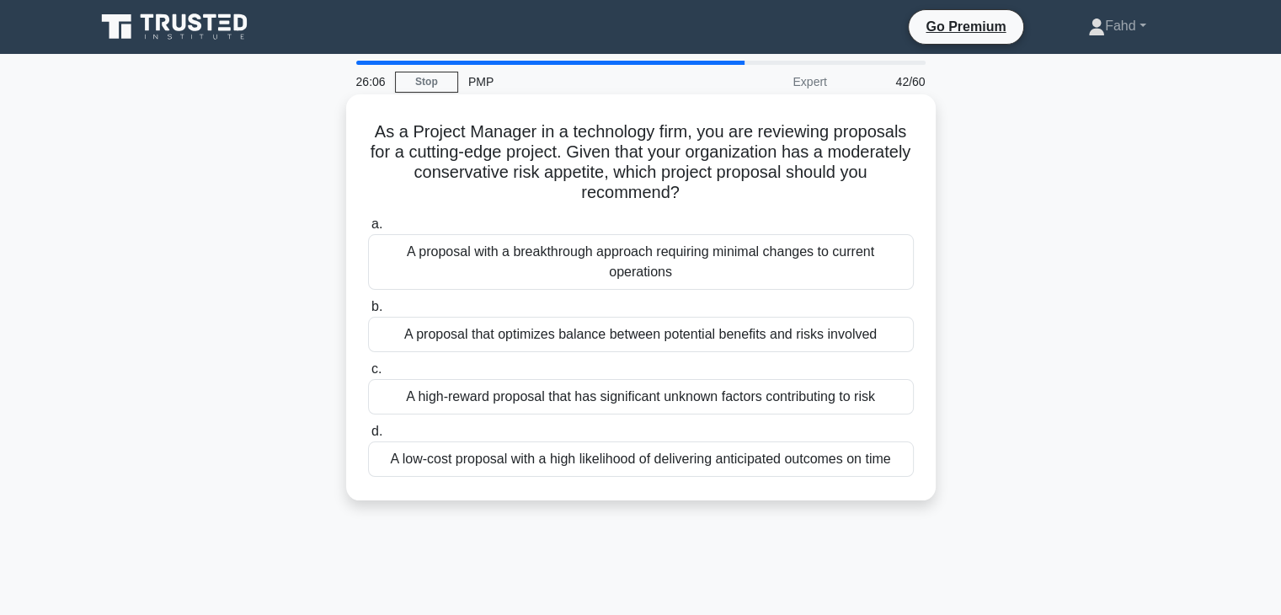
click at [686, 337] on div "A proposal that optimizes balance between potential benefits and risks involved" at bounding box center [641, 334] width 546 height 35
click at [368, 312] on input "b. A proposal that optimizes balance between potential benefits and risks invol…" at bounding box center [368, 306] width 0 height 11
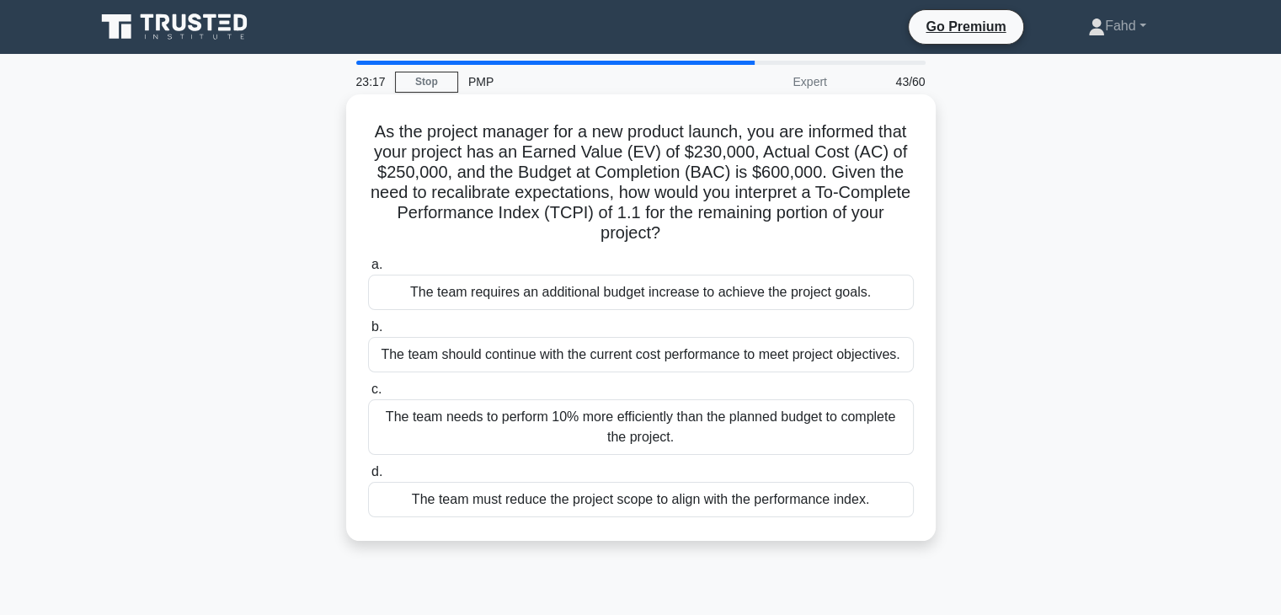
click at [836, 419] on div "The team needs to perform 10% more efficiently than the planned budget to compl…" at bounding box center [641, 427] width 546 height 56
click at [368, 395] on input "c. The team needs to perform 10% more efficiently than the planned budget to co…" at bounding box center [368, 389] width 0 height 11
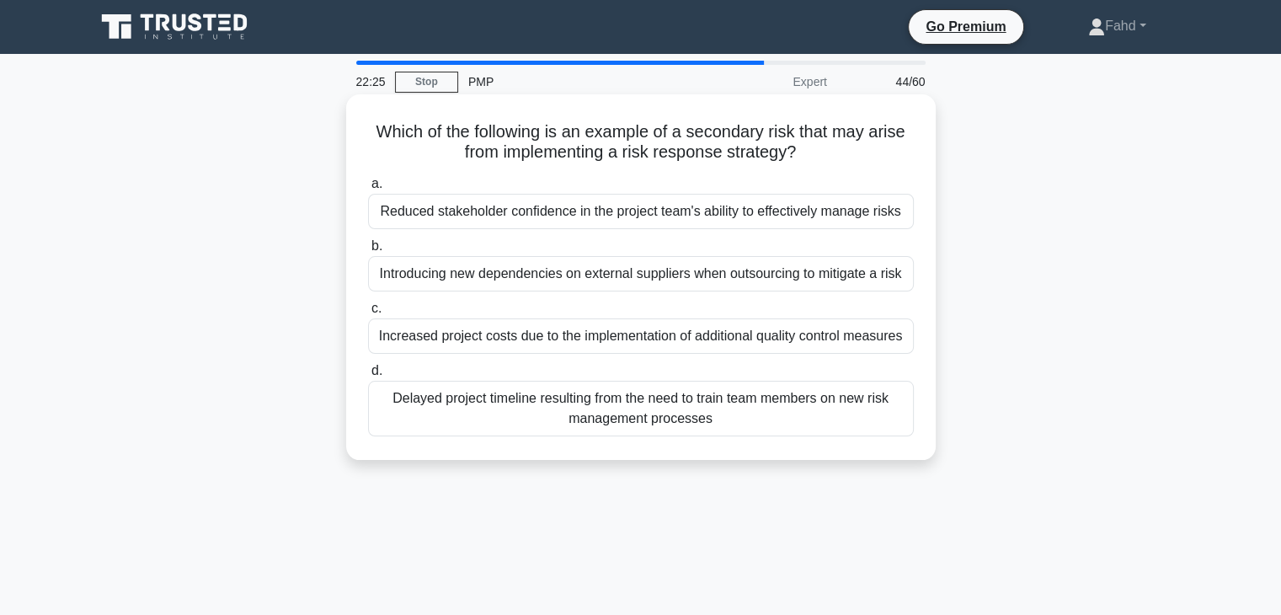
click at [693, 271] on div "Introducing new dependencies on external suppliers when outsourcing to mitigate…" at bounding box center [641, 273] width 546 height 35
click at [368, 252] on input "b. Introducing new dependencies on external suppliers when outsourcing to mitig…" at bounding box center [368, 246] width 0 height 11
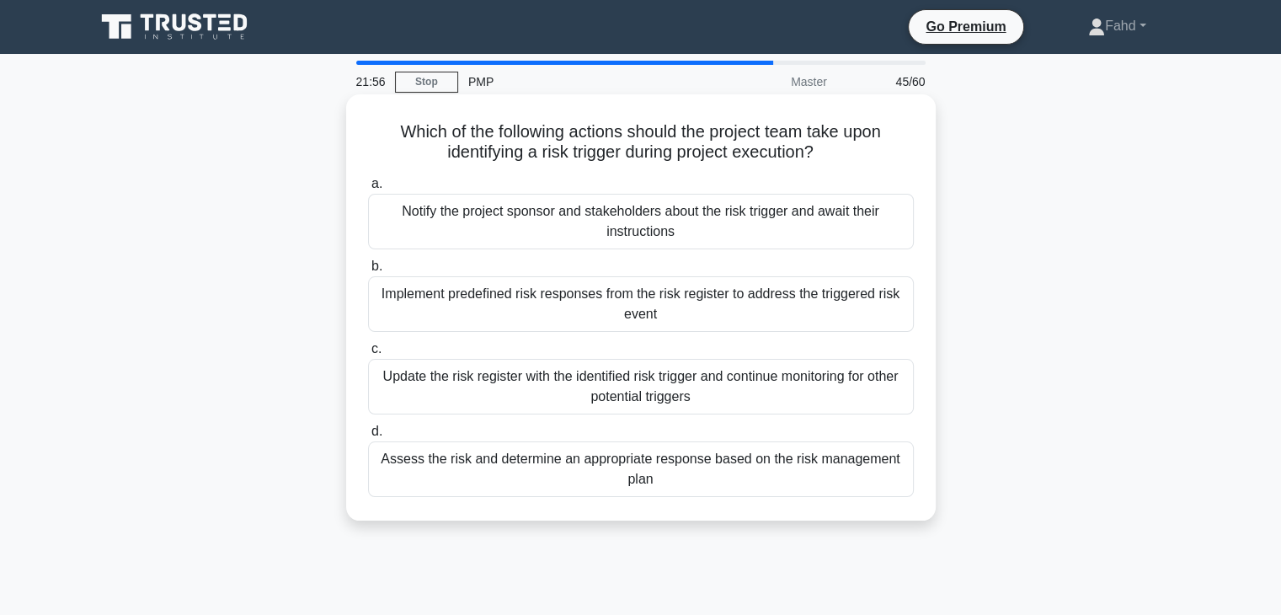
click at [675, 307] on div "Implement predefined risk responses from the risk register to address the trigg…" at bounding box center [641, 304] width 546 height 56
click at [368, 272] on input "b. Implement predefined risk responses from the risk register to address the tr…" at bounding box center [368, 266] width 0 height 11
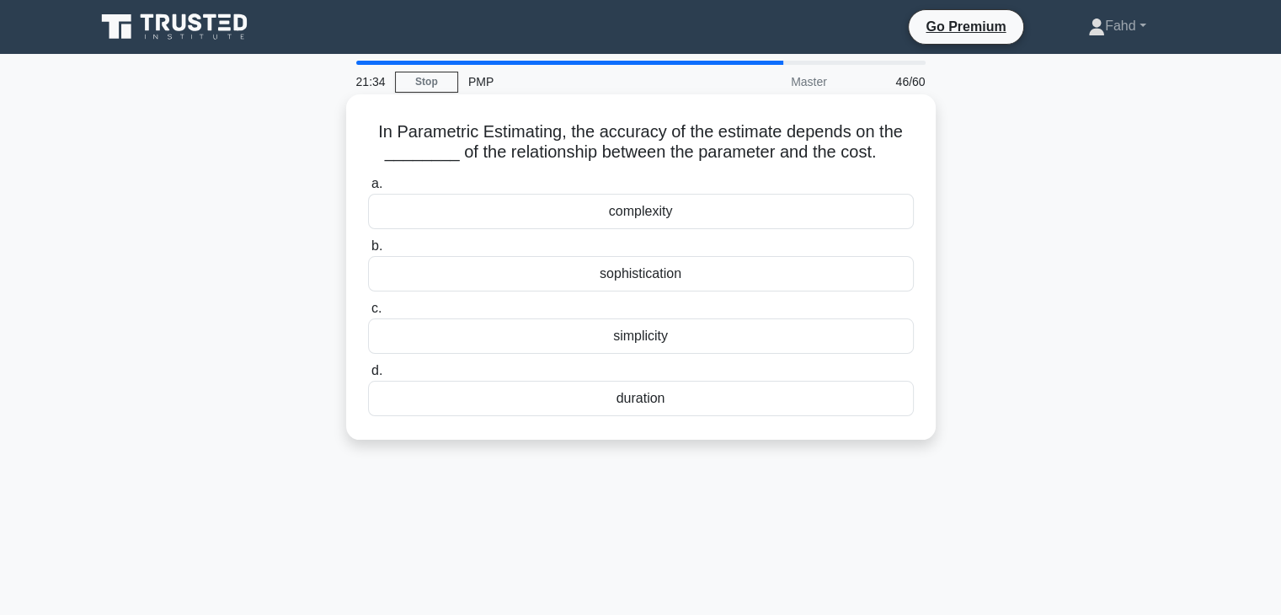
click at [651, 275] on div "sophistication" at bounding box center [641, 273] width 546 height 35
click at [368, 252] on input "b. sophistication" at bounding box center [368, 246] width 0 height 11
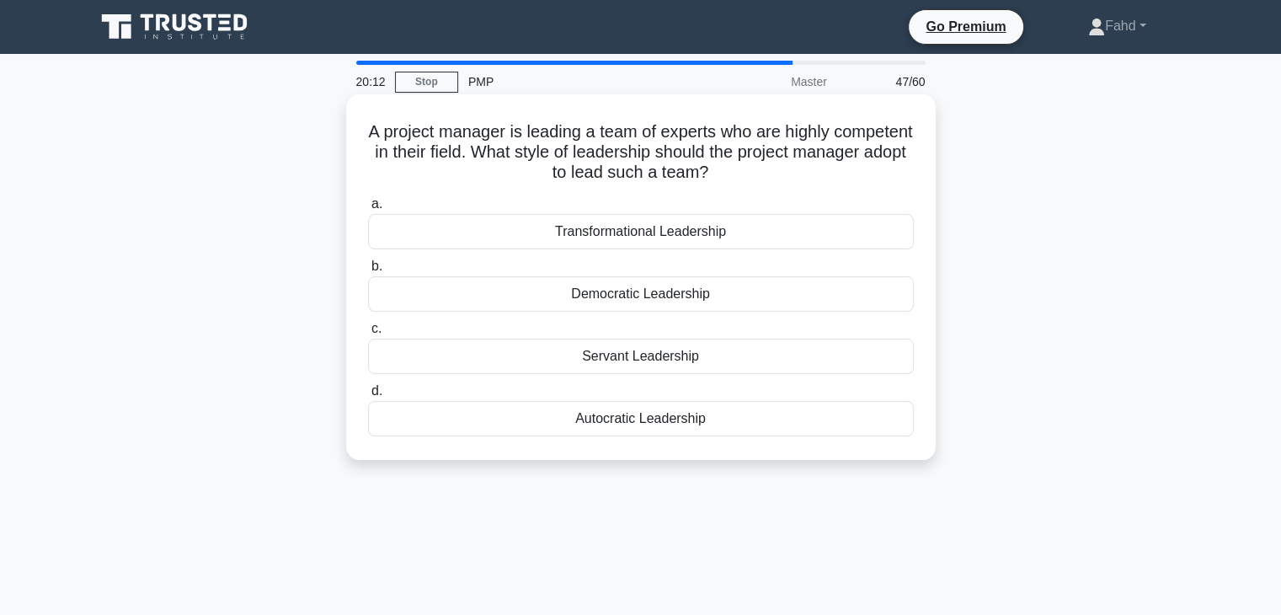
click at [664, 227] on div "Transformational Leadership" at bounding box center [641, 231] width 546 height 35
click at [368, 210] on input "a. Transformational Leadership" at bounding box center [368, 204] width 0 height 11
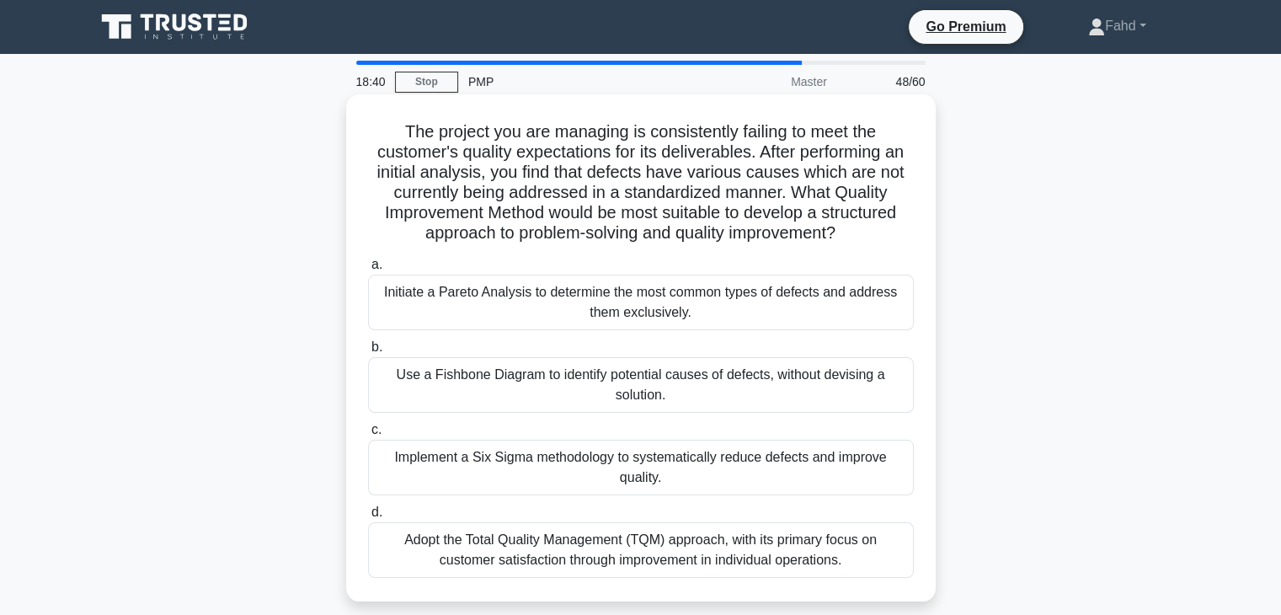
click at [813, 468] on div "Implement a Six Sigma methodology to systematically reduce defects and improve …" at bounding box center [641, 468] width 546 height 56
click at [368, 435] on input "c. Implement a Six Sigma methodology to systematically reduce defects and impro…" at bounding box center [368, 429] width 0 height 11
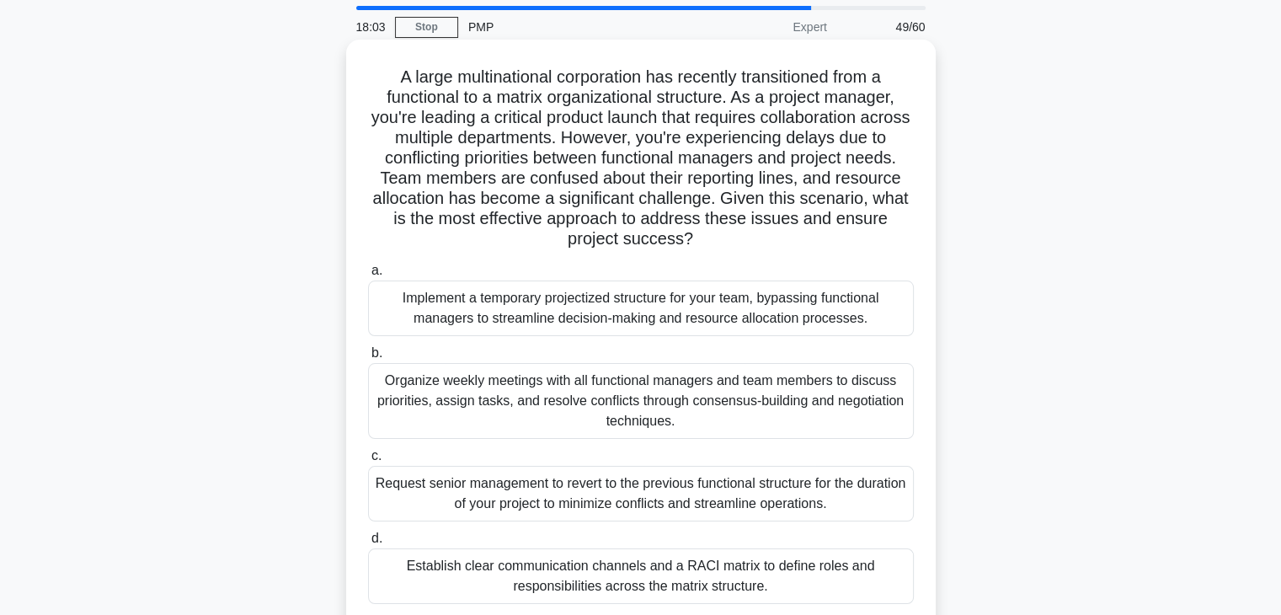
scroll to position [84, 0]
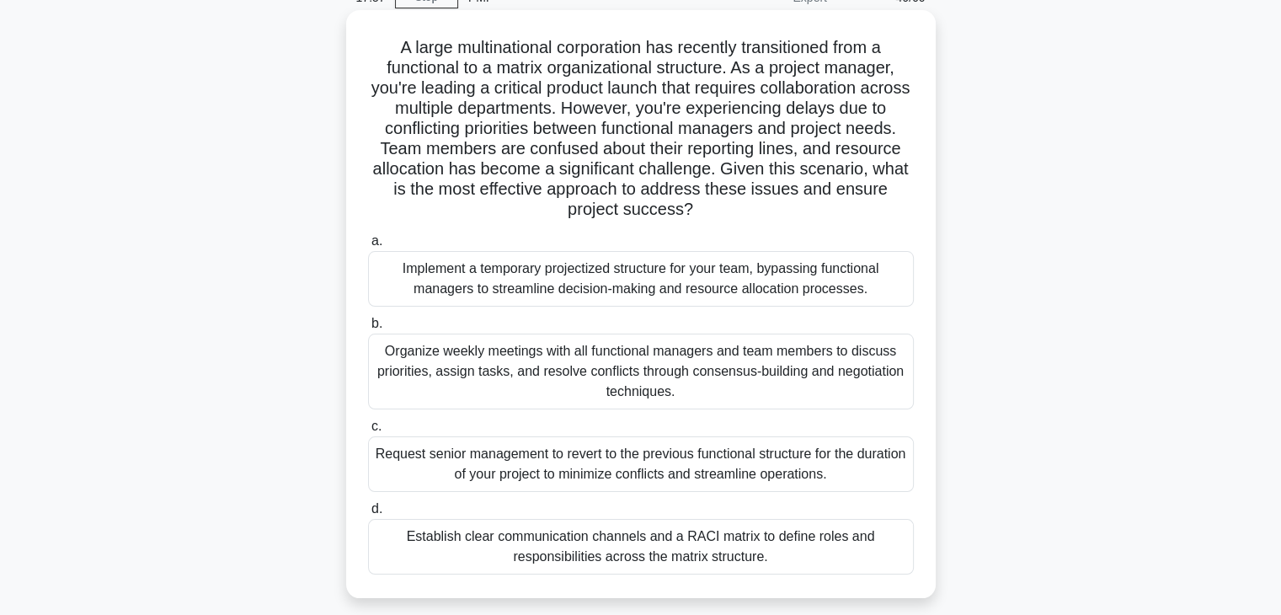
click at [676, 543] on div "Establish clear communication channels and a RACI matrix to define roles and re…" at bounding box center [641, 547] width 546 height 56
click at [368, 514] on input "d. Establish clear communication channels and a RACI matrix to define roles and…" at bounding box center [368, 509] width 0 height 11
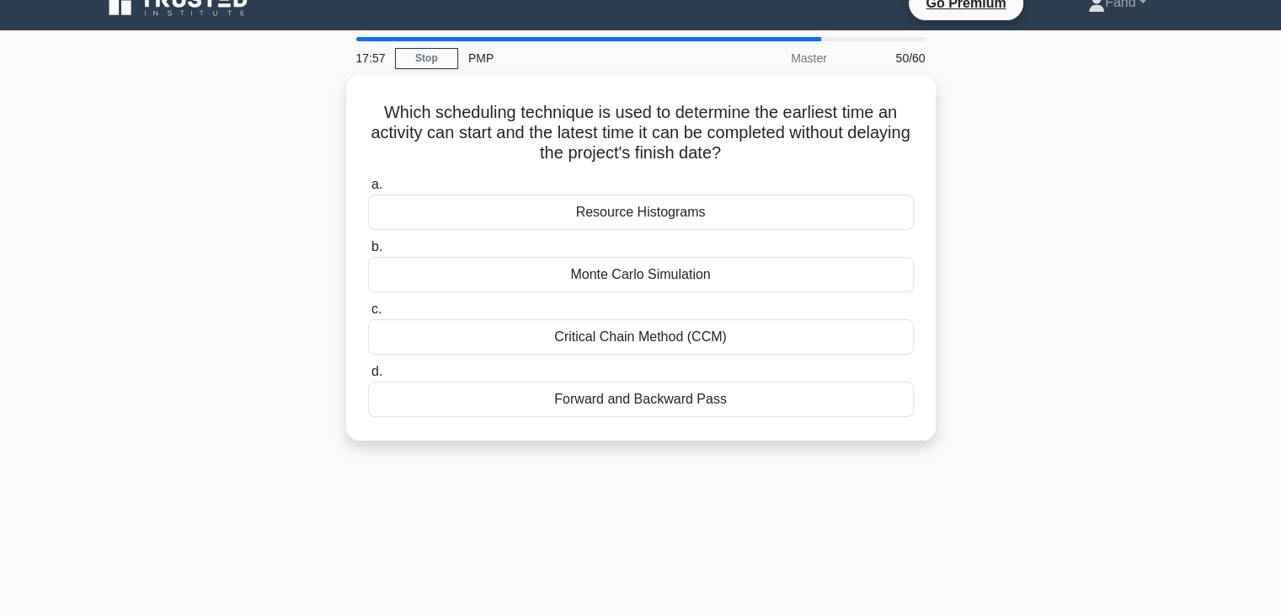
scroll to position [0, 0]
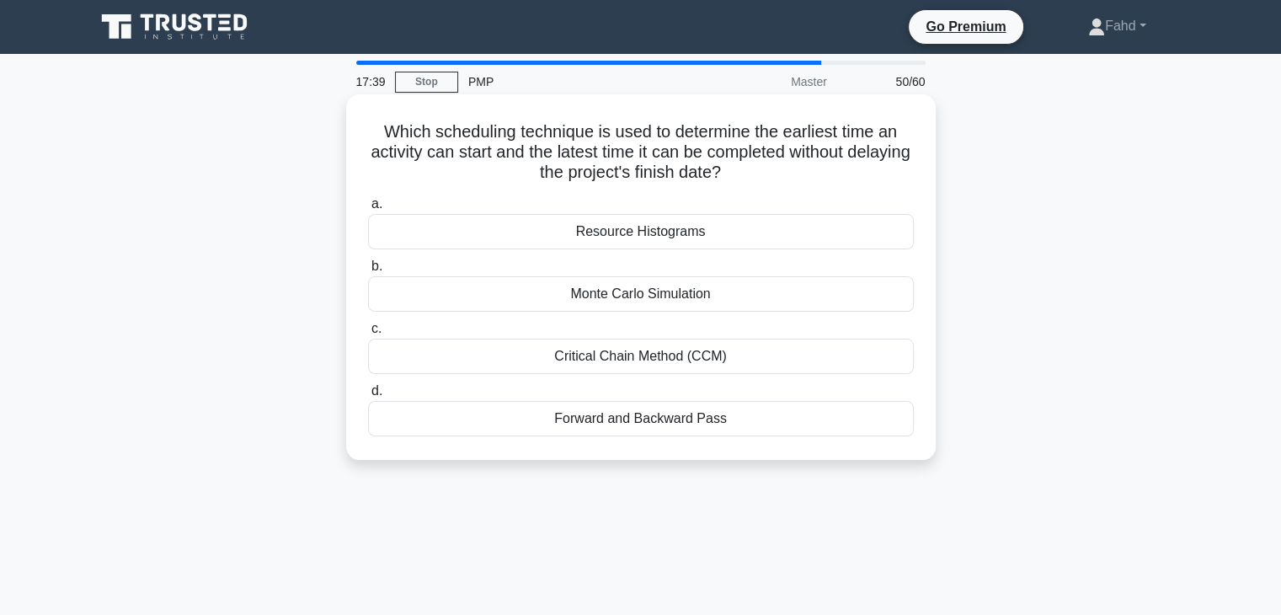
click at [627, 423] on div "Forward and Backward Pass" at bounding box center [641, 418] width 546 height 35
click at [368, 397] on input "d. Forward and Backward Pass" at bounding box center [368, 391] width 0 height 11
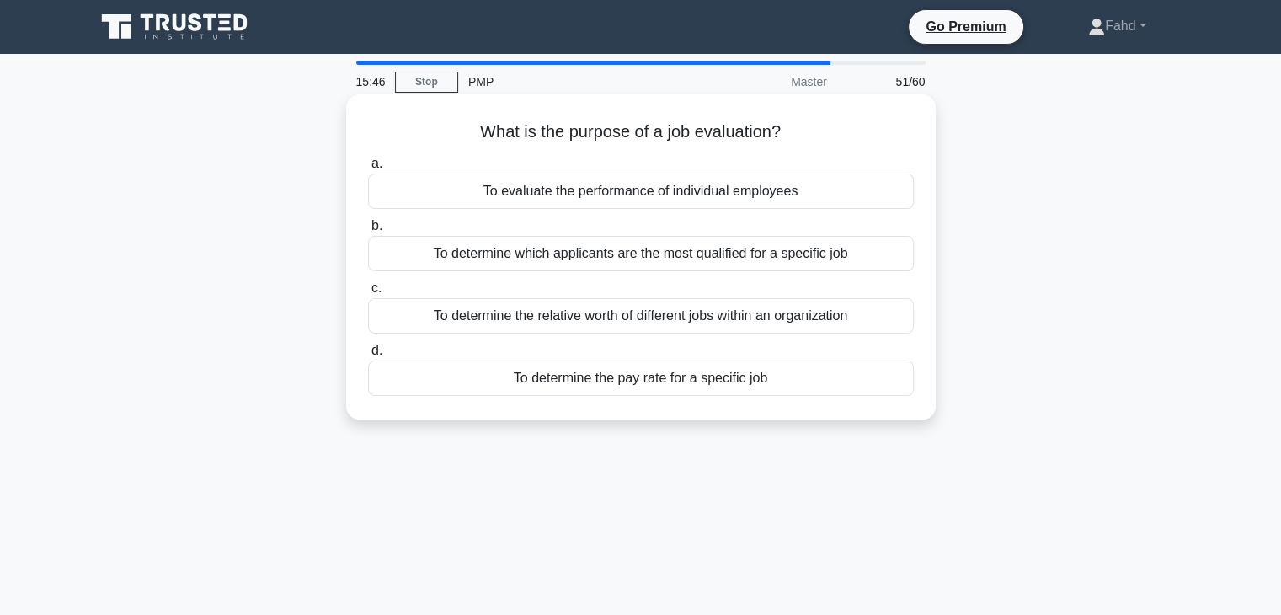
click at [688, 372] on div "To determine the pay rate for a specific job" at bounding box center [641, 377] width 546 height 35
click at [762, 380] on div "To determine the pay rate for a specific job" at bounding box center [641, 377] width 546 height 35
click at [368, 356] on input "d. To determine the pay rate for a specific job" at bounding box center [368, 350] width 0 height 11
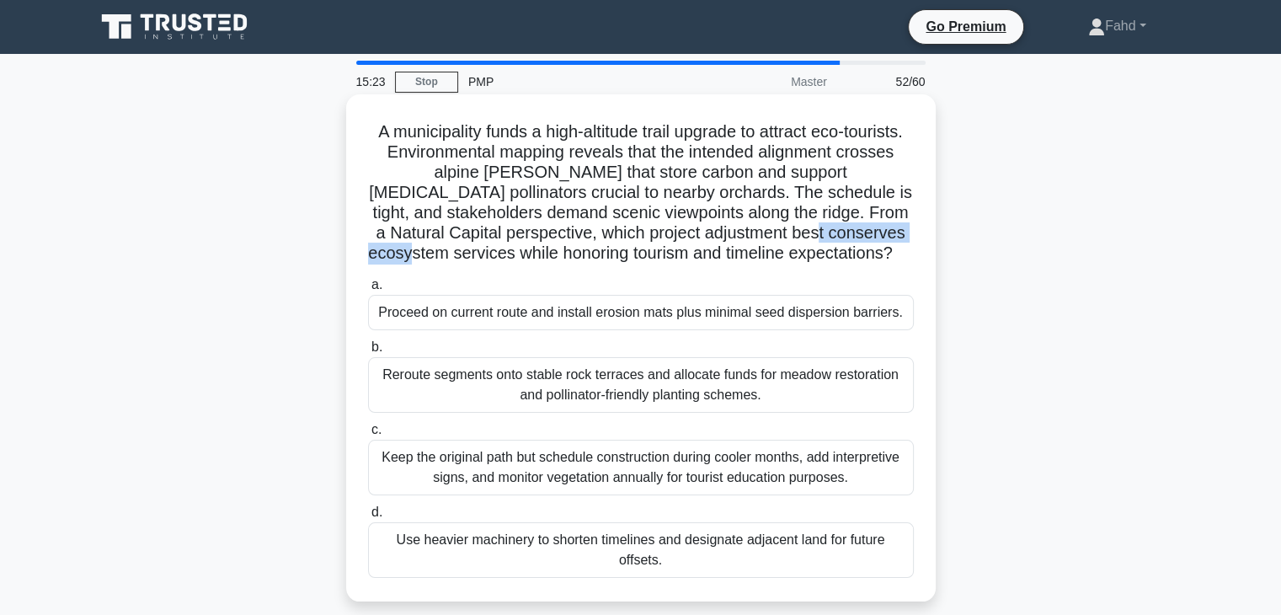
drag, startPoint x: 514, startPoint y: 257, endPoint x: 378, endPoint y: 258, distance: 135.6
click at [378, 258] on h5 "A municipality funds a high-altitude trail upgrade to attract eco-tourists. Env…" at bounding box center [640, 192] width 549 height 143
click at [585, 487] on div "Keep the original path but schedule construction during cooler months, add inte…" at bounding box center [641, 468] width 546 height 56
click at [368, 435] on input "c. Keep the original path but schedule construction during cooler months, add i…" at bounding box center [368, 429] width 0 height 11
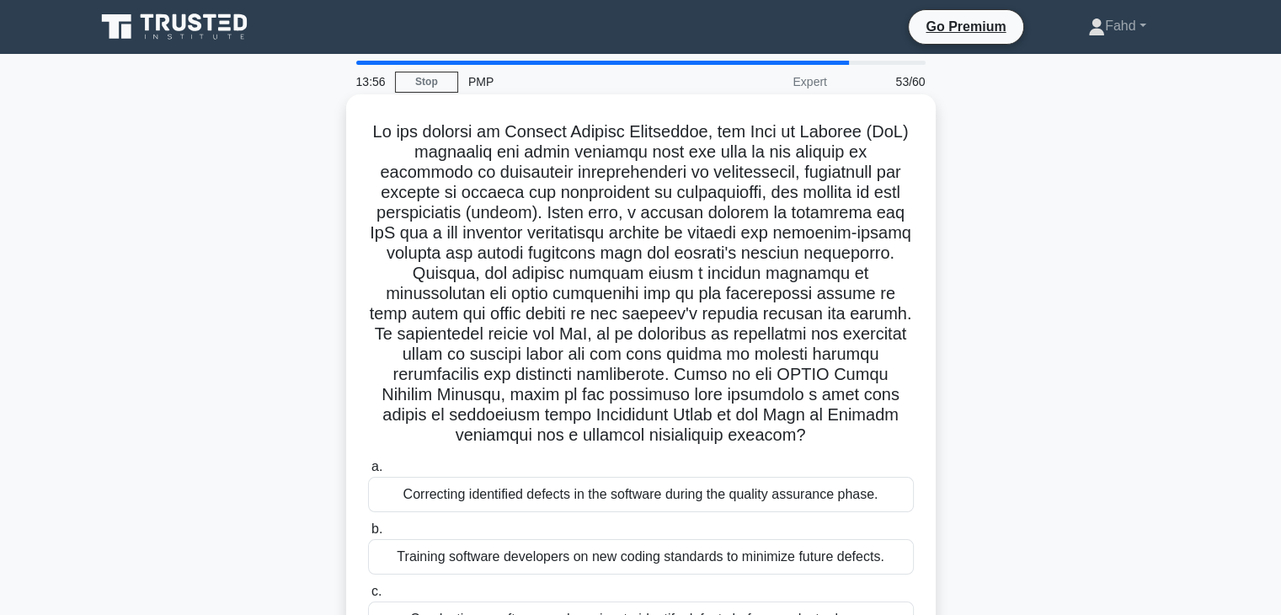
drag, startPoint x: 660, startPoint y: 412, endPoint x: 861, endPoint y: 445, distance: 203.1
click at [861, 445] on h5 ".spinner_0XTQ{transform-origin:center;animation:spinner_y6GP .75s linear infini…" at bounding box center [640, 283] width 549 height 325
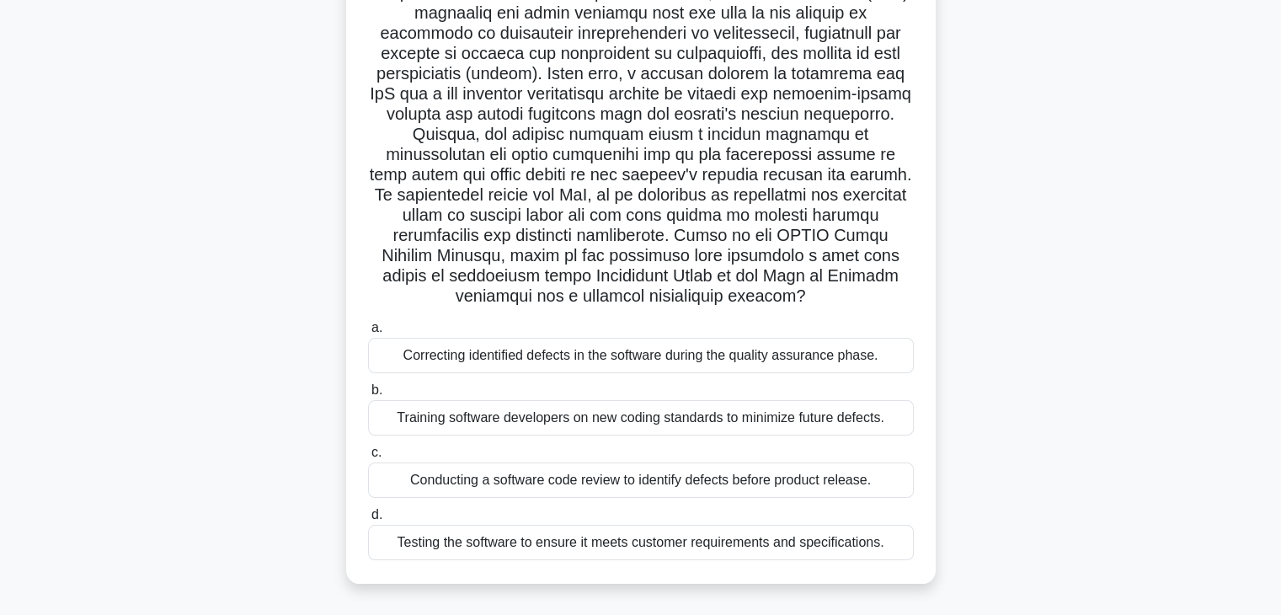
scroll to position [168, 0]
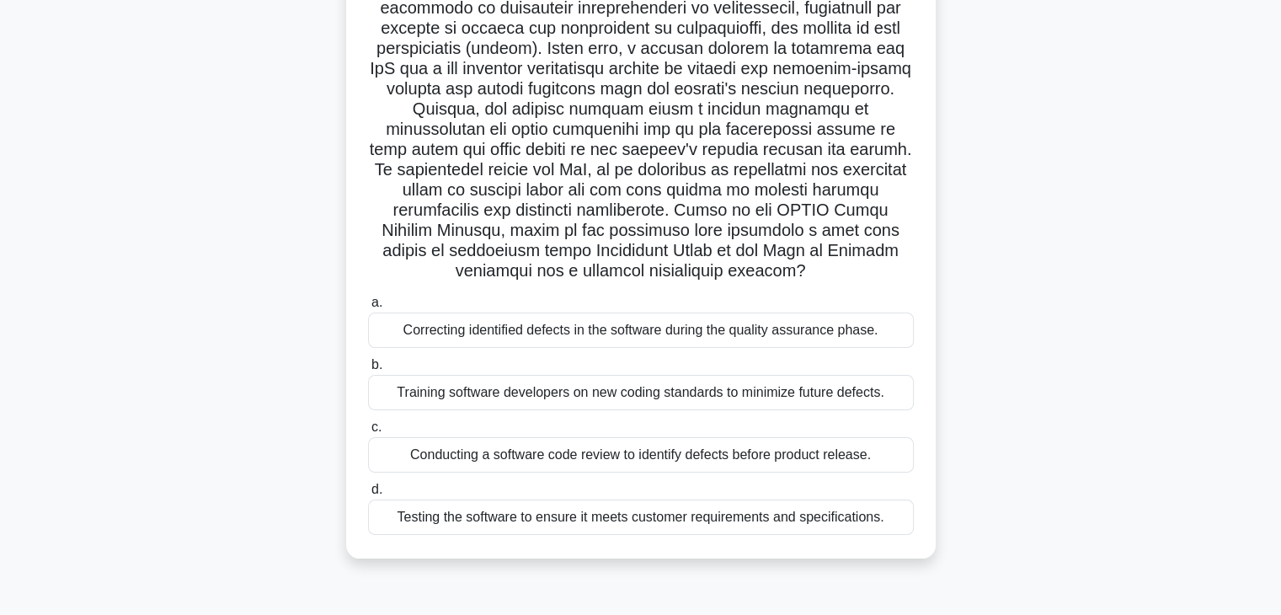
click at [701, 451] on div "Conducting a software code review to identify defects before product release." at bounding box center [641, 454] width 546 height 35
click at [368, 433] on input "c. Conducting a software code review to identify defects before product release." at bounding box center [368, 427] width 0 height 11
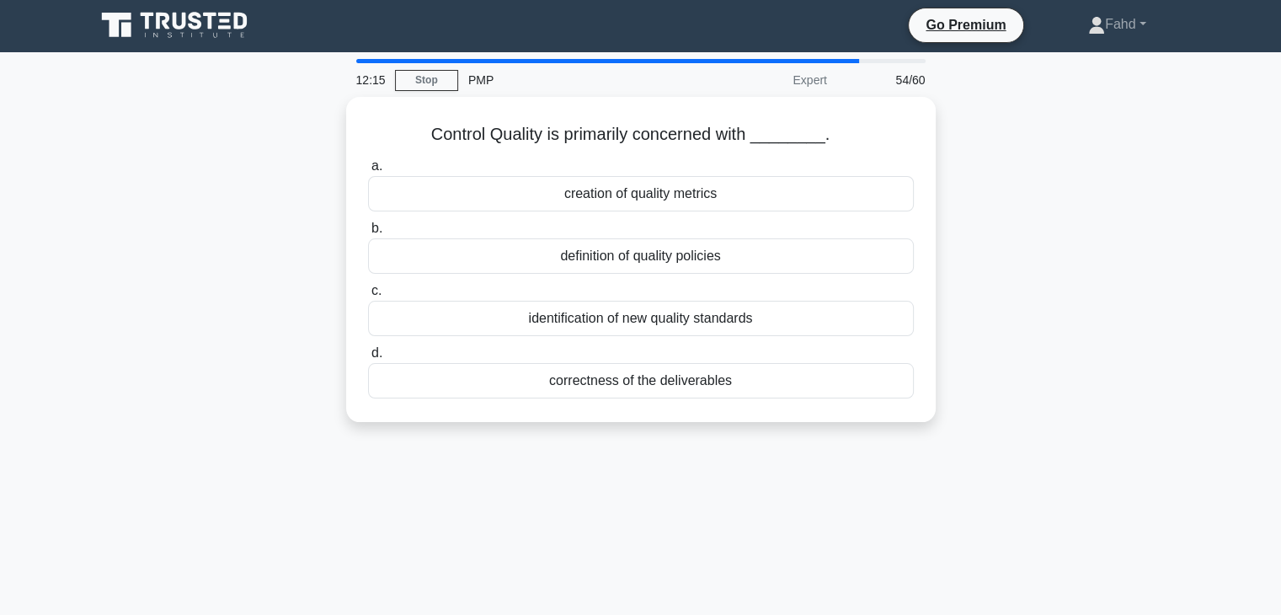
scroll to position [0, 0]
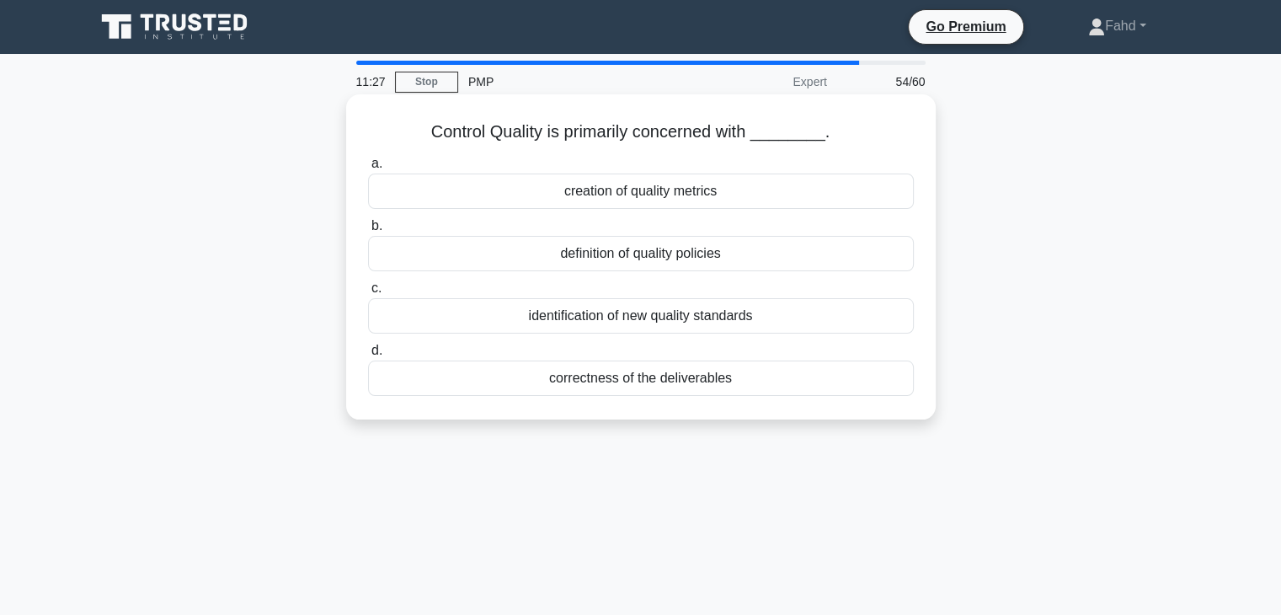
click at [675, 195] on div "creation of quality metrics" at bounding box center [641, 190] width 546 height 35
click at [368, 169] on input "a. creation of quality metrics" at bounding box center [368, 163] width 0 height 11
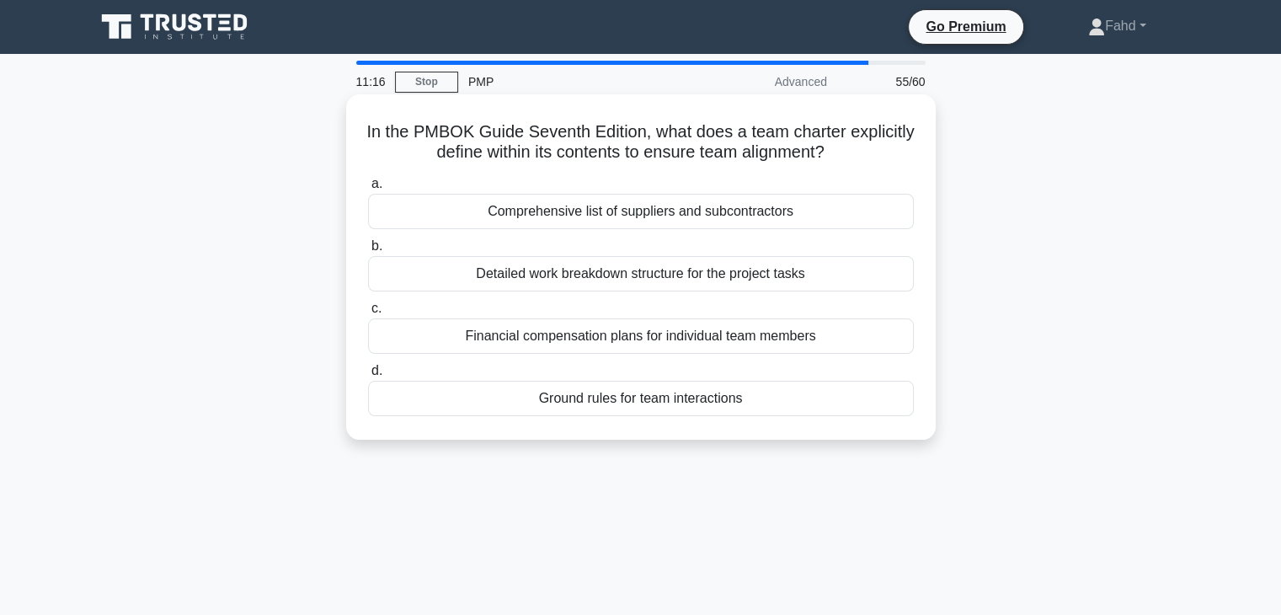
click at [701, 396] on div "Ground rules for team interactions" at bounding box center [641, 398] width 546 height 35
click at [368, 376] on input "d. Ground rules for team interactions" at bounding box center [368, 370] width 0 height 11
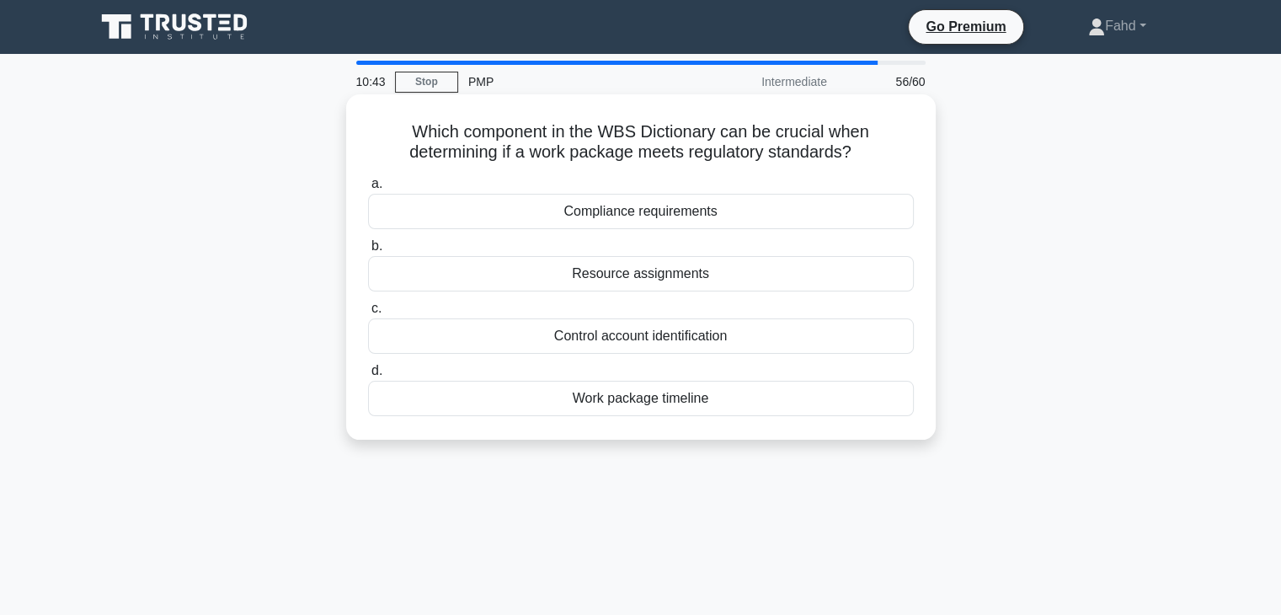
drag, startPoint x: 424, startPoint y: 164, endPoint x: 862, endPoint y: 146, distance: 438.3
click at [862, 146] on h5 "Which component in the WBS Dictionary can be crucial when determining if a work…" at bounding box center [640, 142] width 549 height 42
click at [640, 213] on div "Compliance requirements" at bounding box center [641, 211] width 546 height 35
click at [368, 189] on input "a. Compliance requirements" at bounding box center [368, 184] width 0 height 11
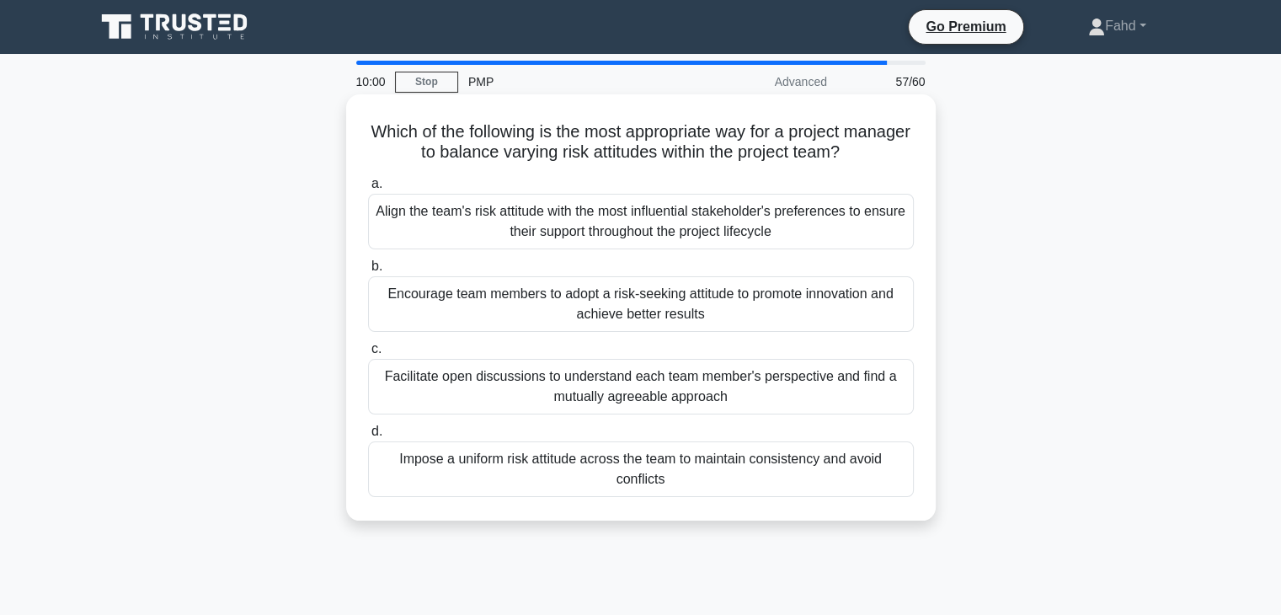
click at [624, 383] on div "Facilitate open discussions to understand each team member's perspective and fi…" at bounding box center [641, 387] width 546 height 56
click at [368, 355] on input "c. Facilitate open discussions to understand each team member's perspective and…" at bounding box center [368, 349] width 0 height 11
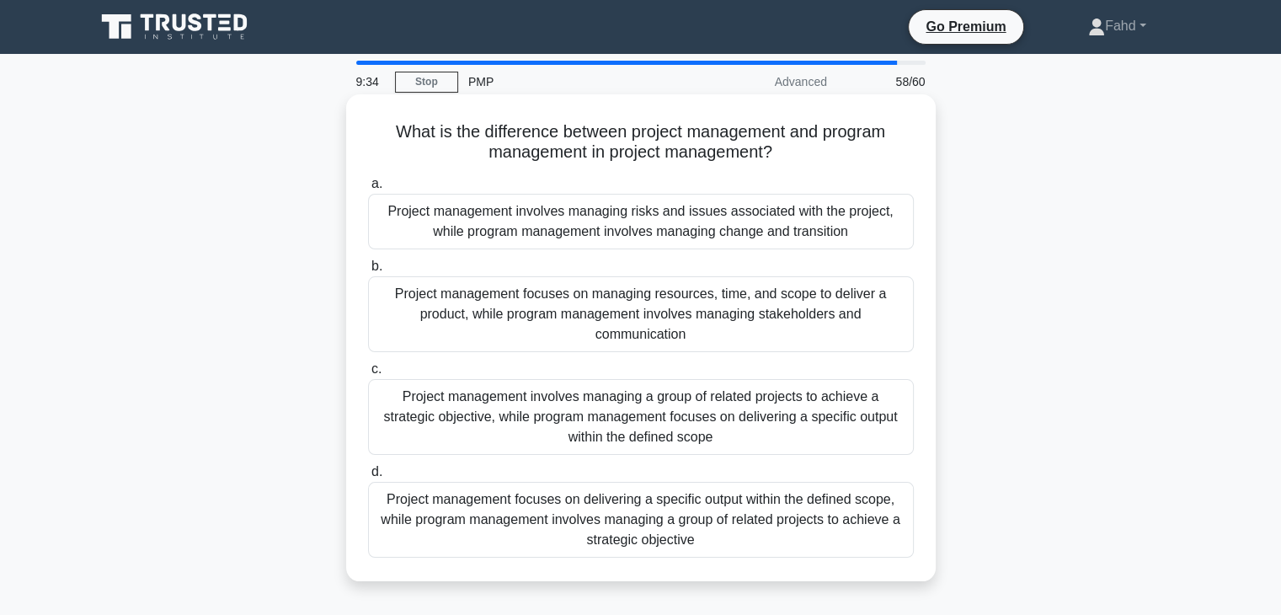
click at [751, 525] on div "Project management focuses on delivering a specific output within the defined s…" at bounding box center [641, 520] width 546 height 76
click at [368, 477] on input "d. Project management focuses on delivering a specific output within the define…" at bounding box center [368, 471] width 0 height 11
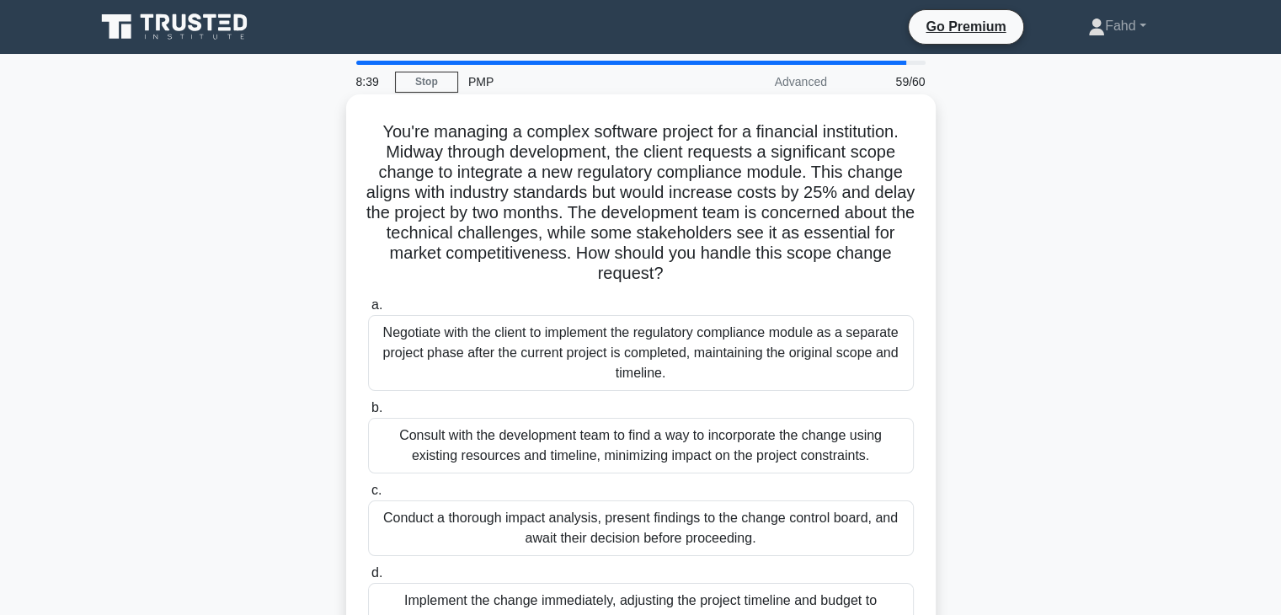
click at [814, 526] on div "Conduct a thorough impact analysis, present findings to the change control boar…" at bounding box center [641, 528] width 546 height 56
click at [368, 496] on input "c. Conduct a thorough impact analysis, present findings to the change control b…" at bounding box center [368, 490] width 0 height 11
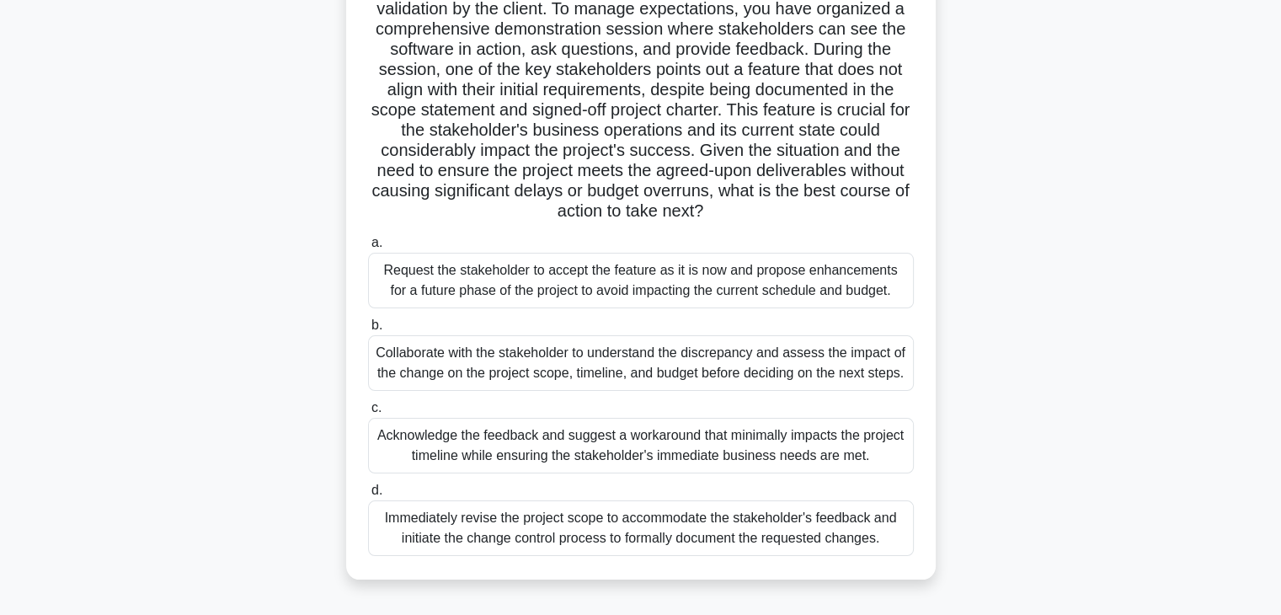
scroll to position [168, 0]
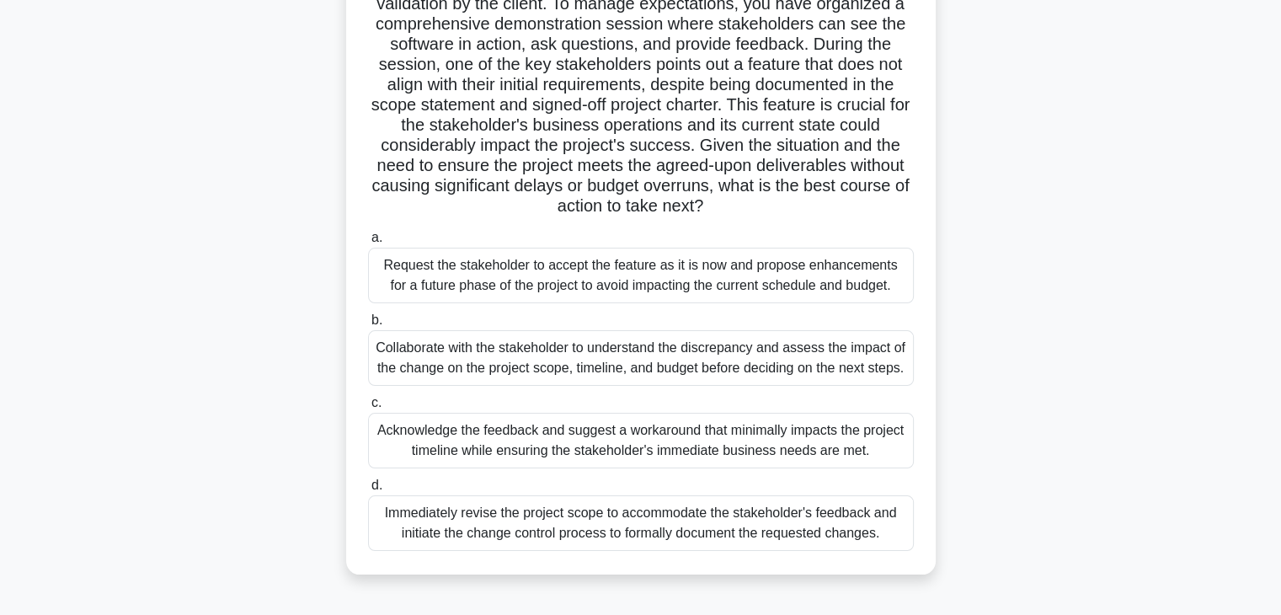
drag, startPoint x: 761, startPoint y: 360, endPoint x: 772, endPoint y: 364, distance: 11.7
click at [761, 361] on div "Collaborate with the stakeholder to understand the discrepancy and assess the i…" at bounding box center [641, 358] width 546 height 56
click at [368, 326] on input "b. Collaborate with the stakeholder to understand the discrepancy and assess th…" at bounding box center [368, 320] width 0 height 11
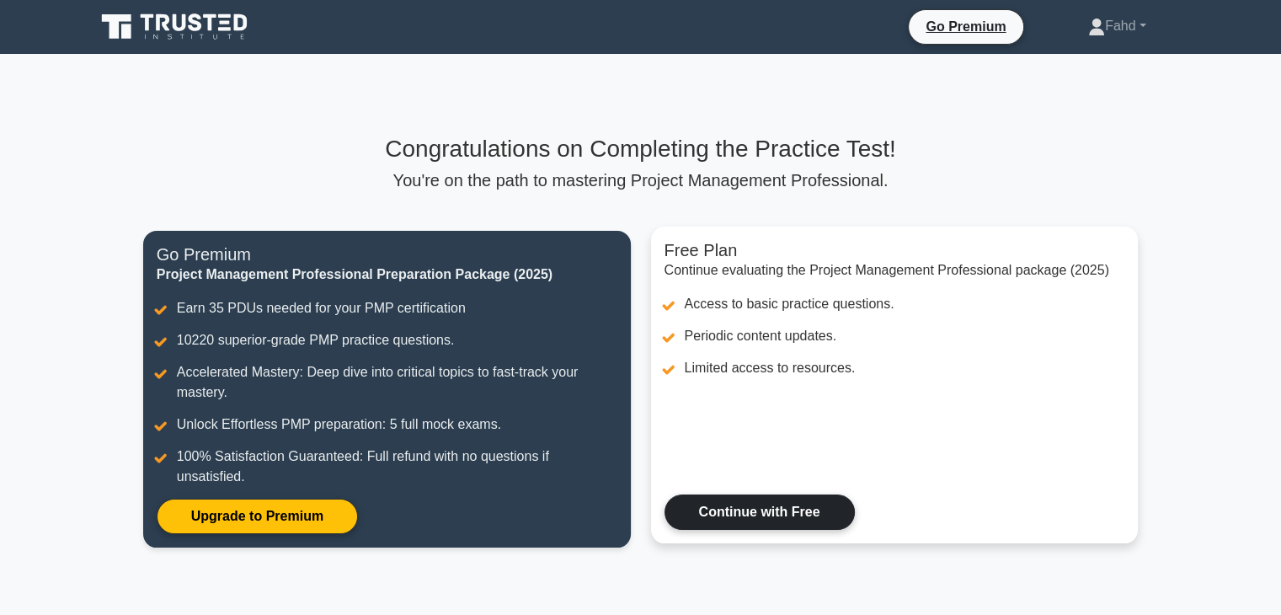
click at [777, 515] on link "Continue with Free" at bounding box center [759, 511] width 190 height 35
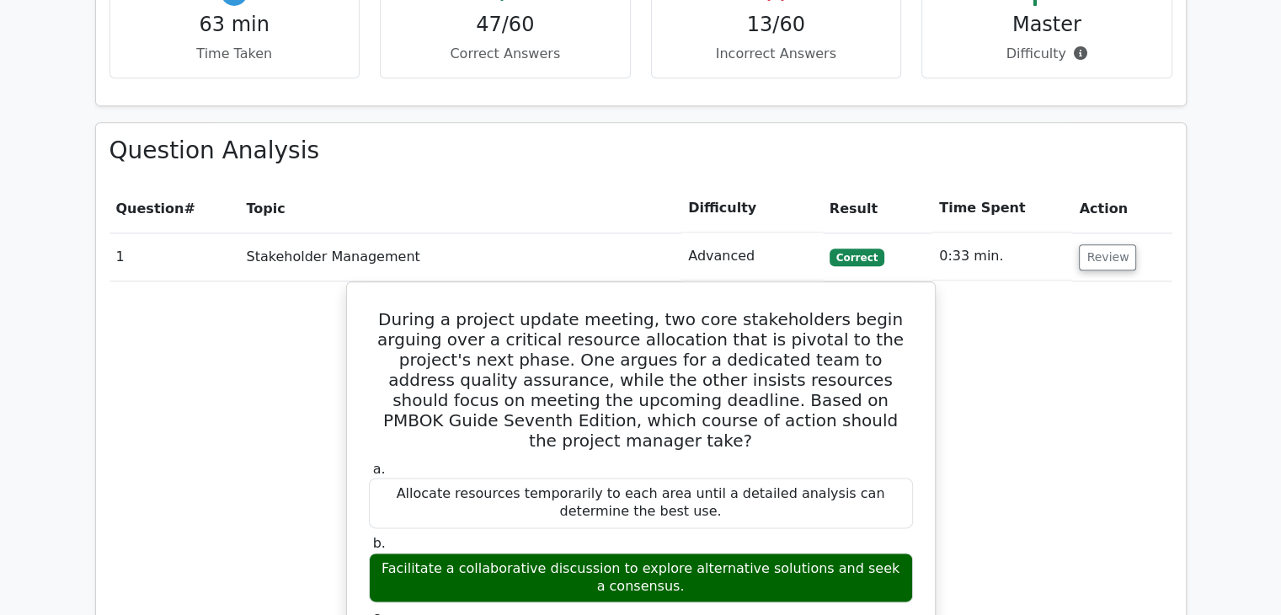
scroll to position [2105, 0]
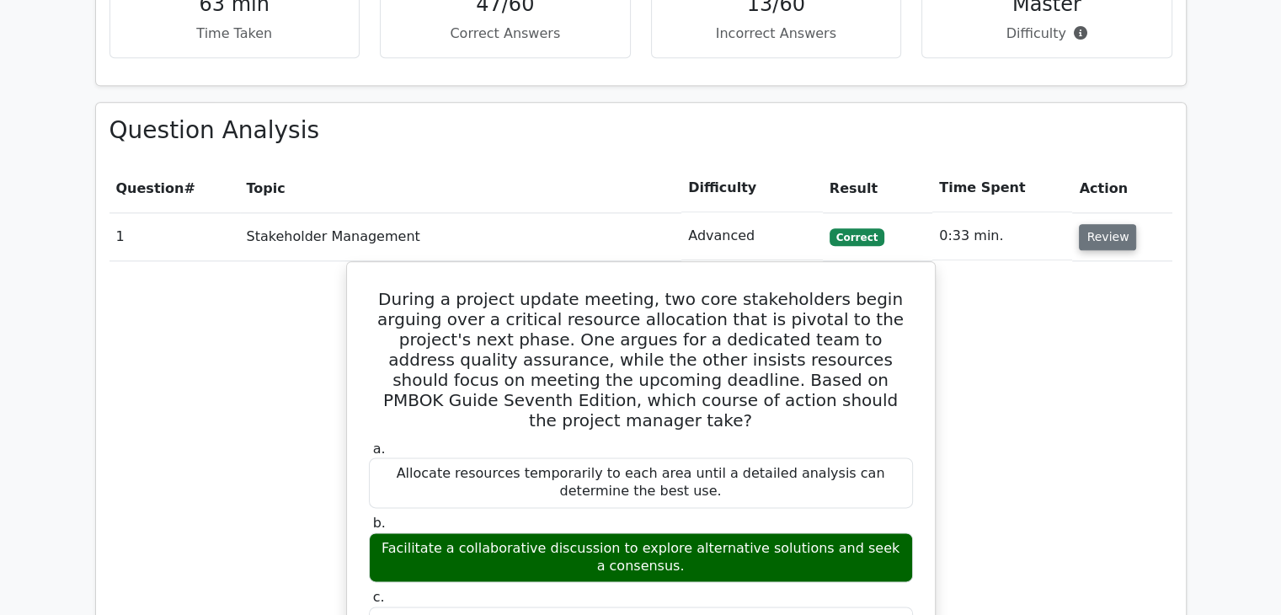
click at [1106, 224] on button "Review" at bounding box center [1107, 237] width 57 height 26
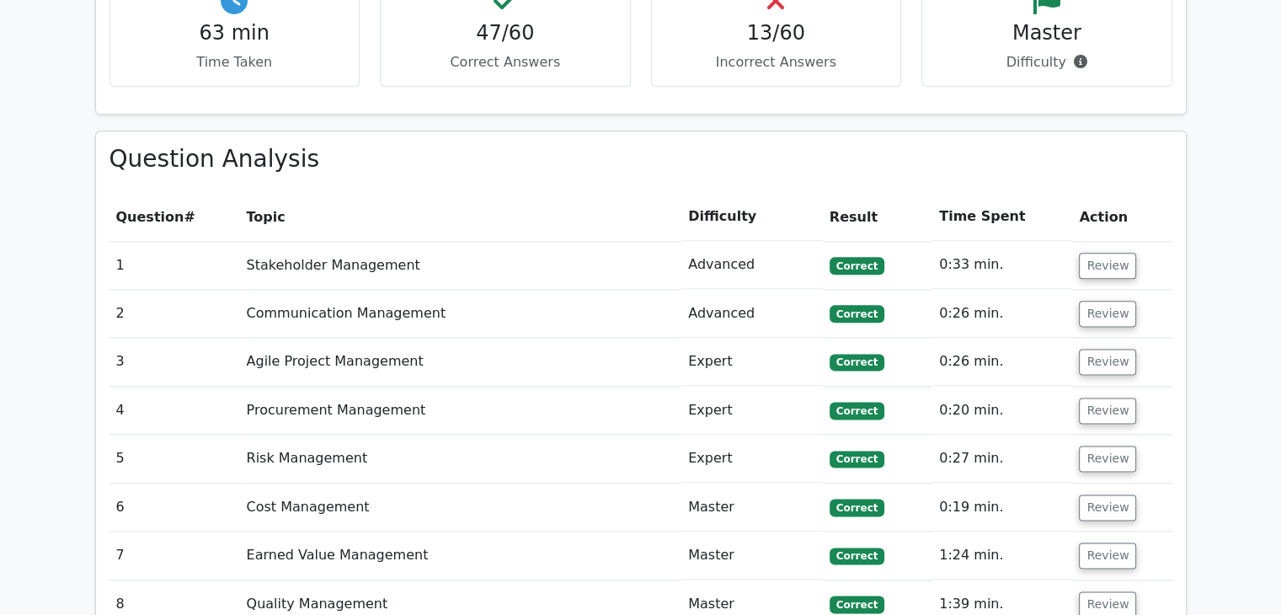
scroll to position [1937, 0]
